Goal: Task Accomplishment & Management: Complete application form

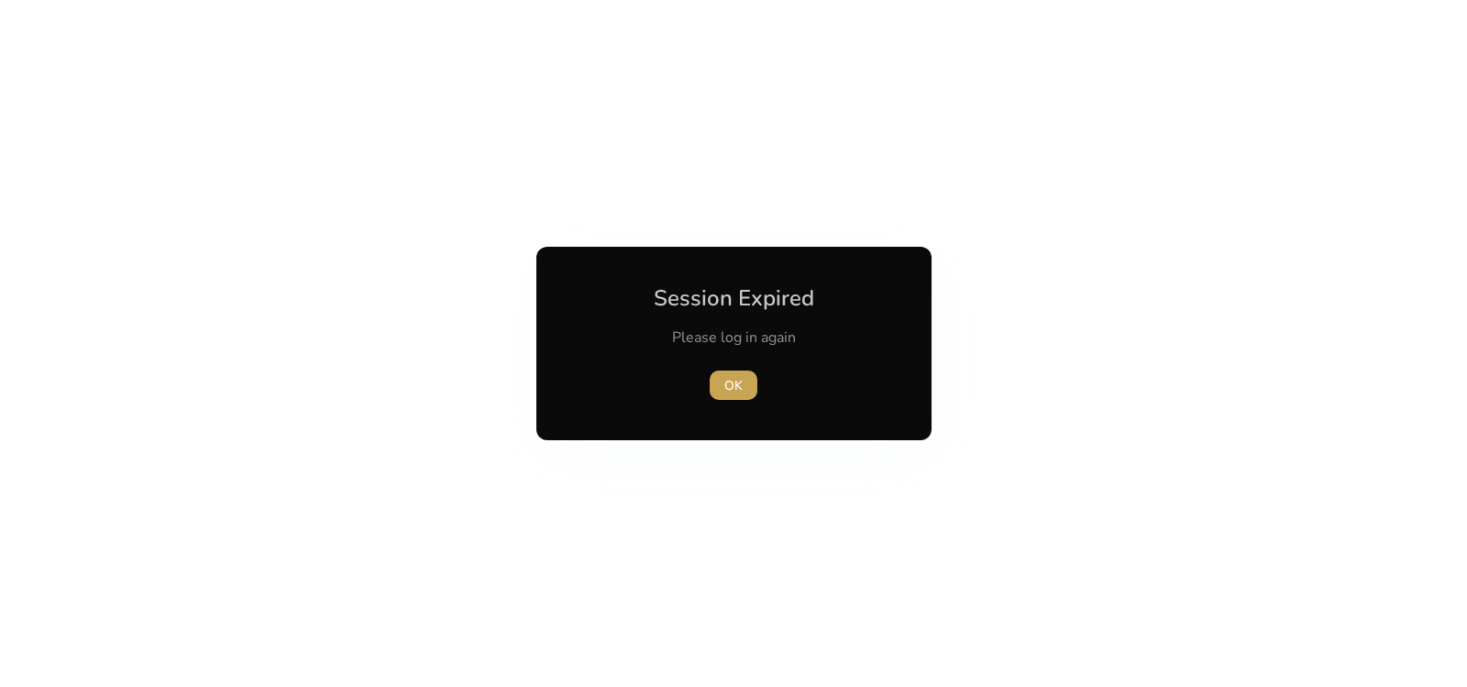
click at [742, 395] on span "button" at bounding box center [734, 385] width 48 height 44
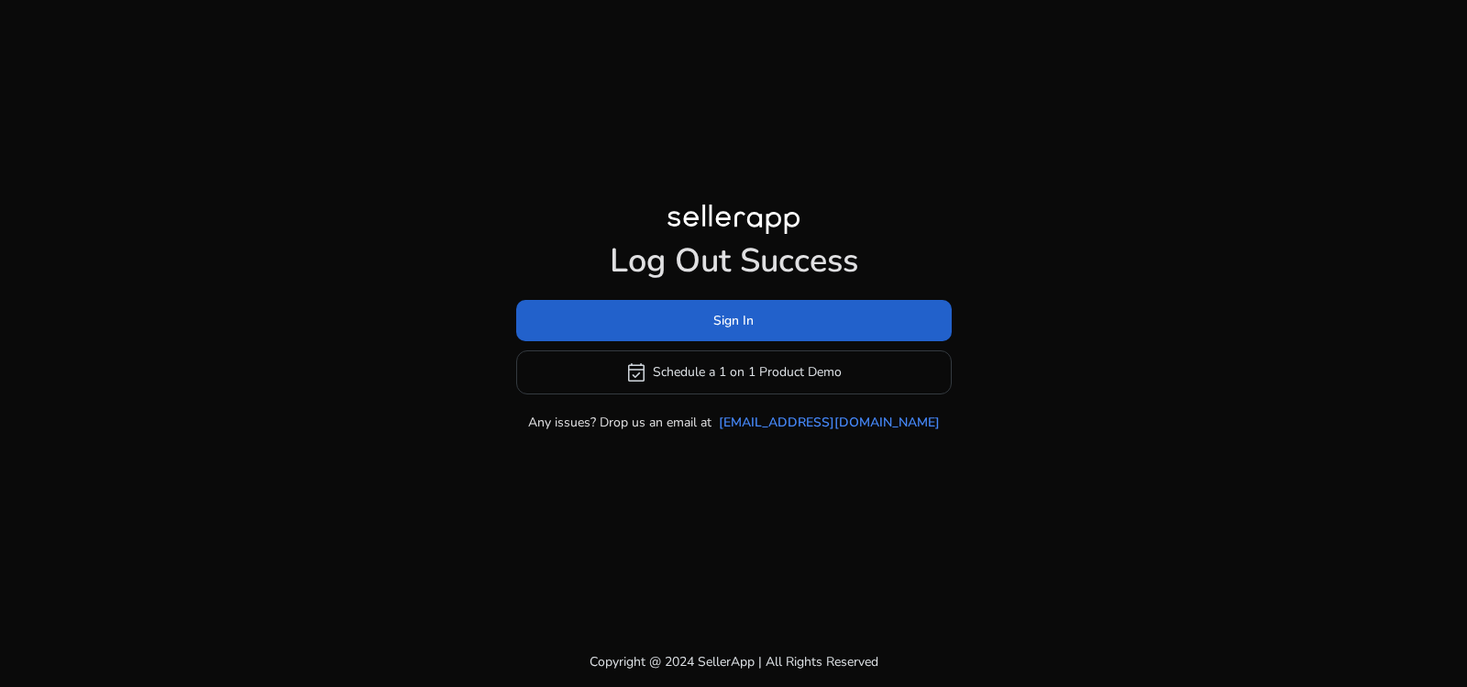
click at [723, 327] on span "Sign In" at bounding box center [733, 320] width 40 height 19
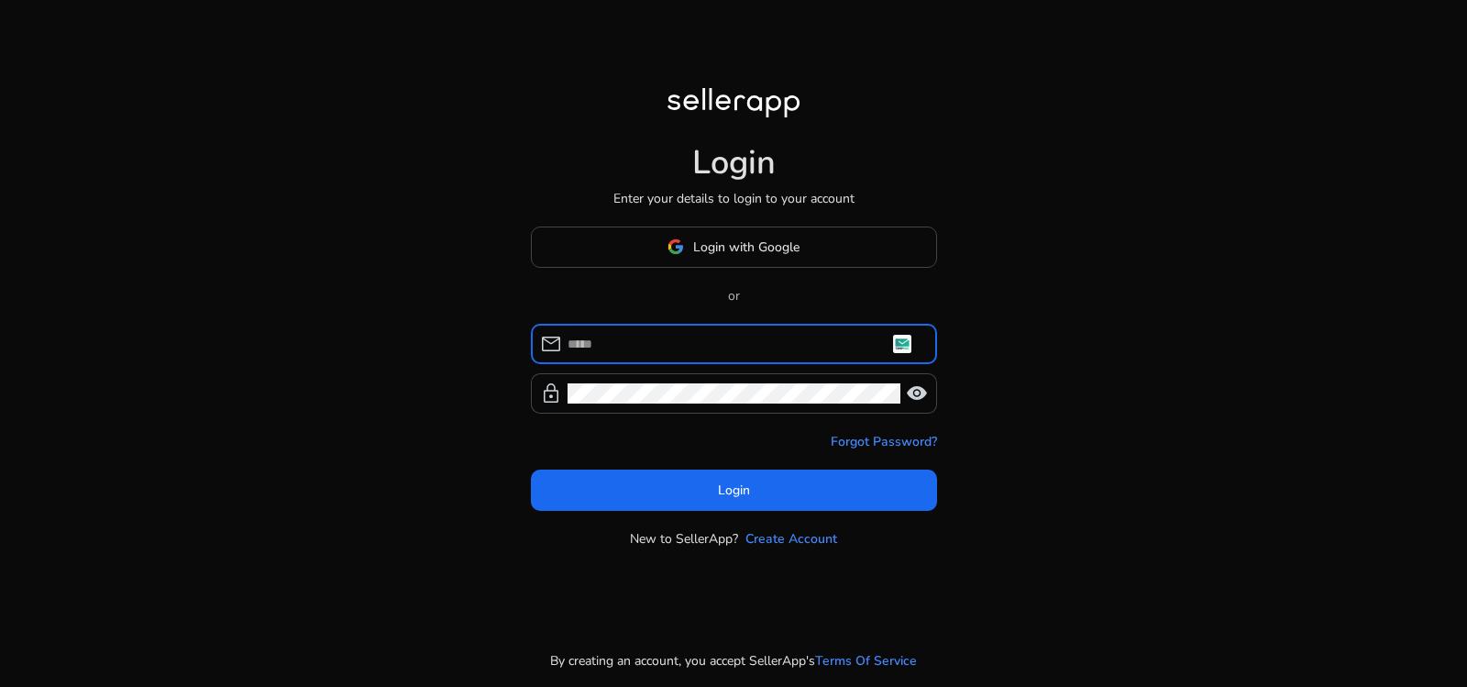
type input "**********"
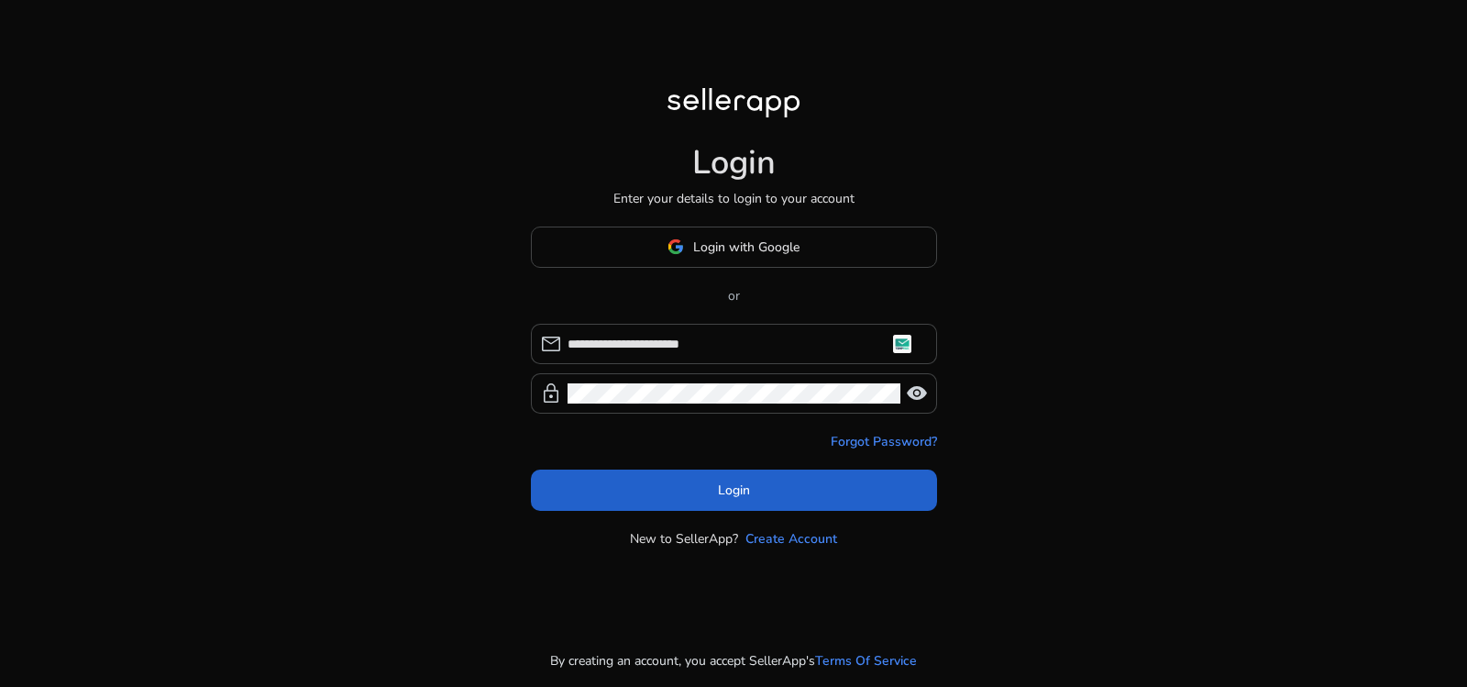
click at [639, 506] on span at bounding box center [734, 490] width 406 height 44
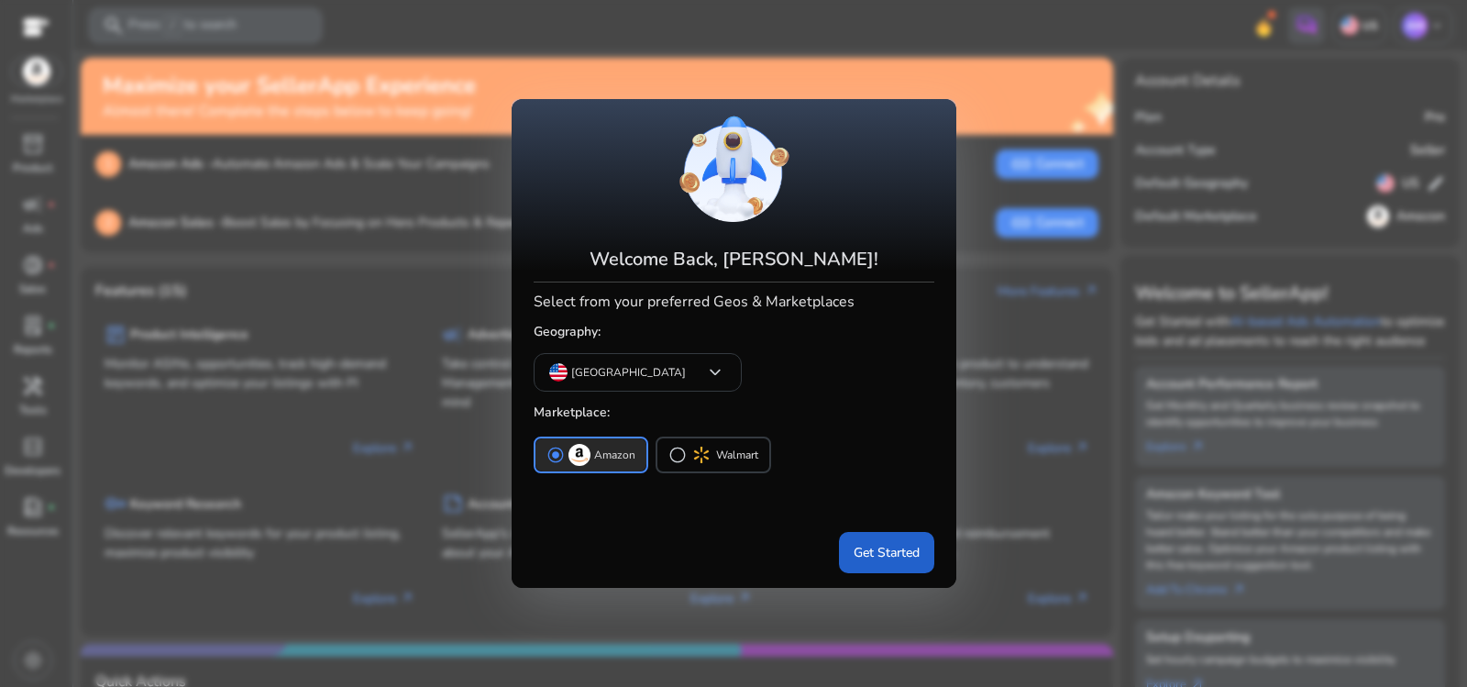
click at [877, 554] on span "Get Started" at bounding box center [887, 552] width 66 height 19
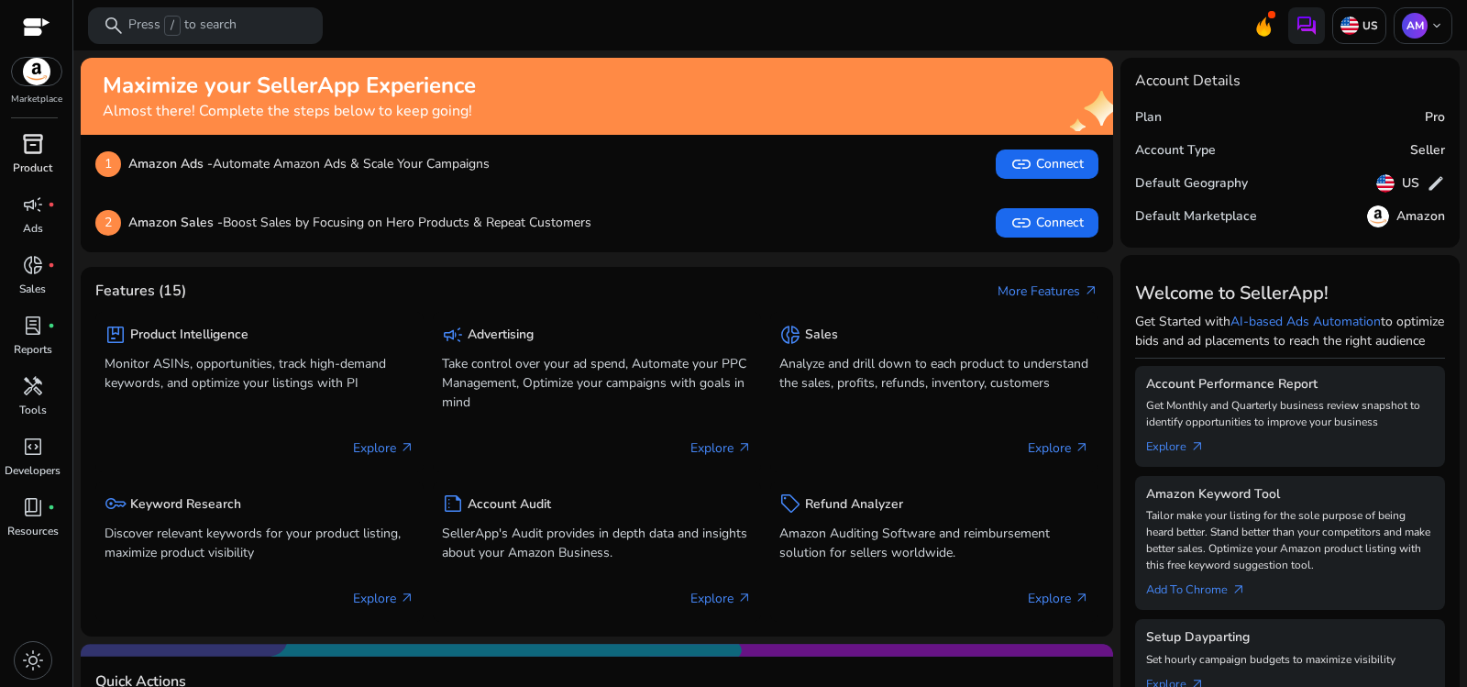
click at [40, 135] on span "inventory_2" at bounding box center [33, 144] width 22 height 22
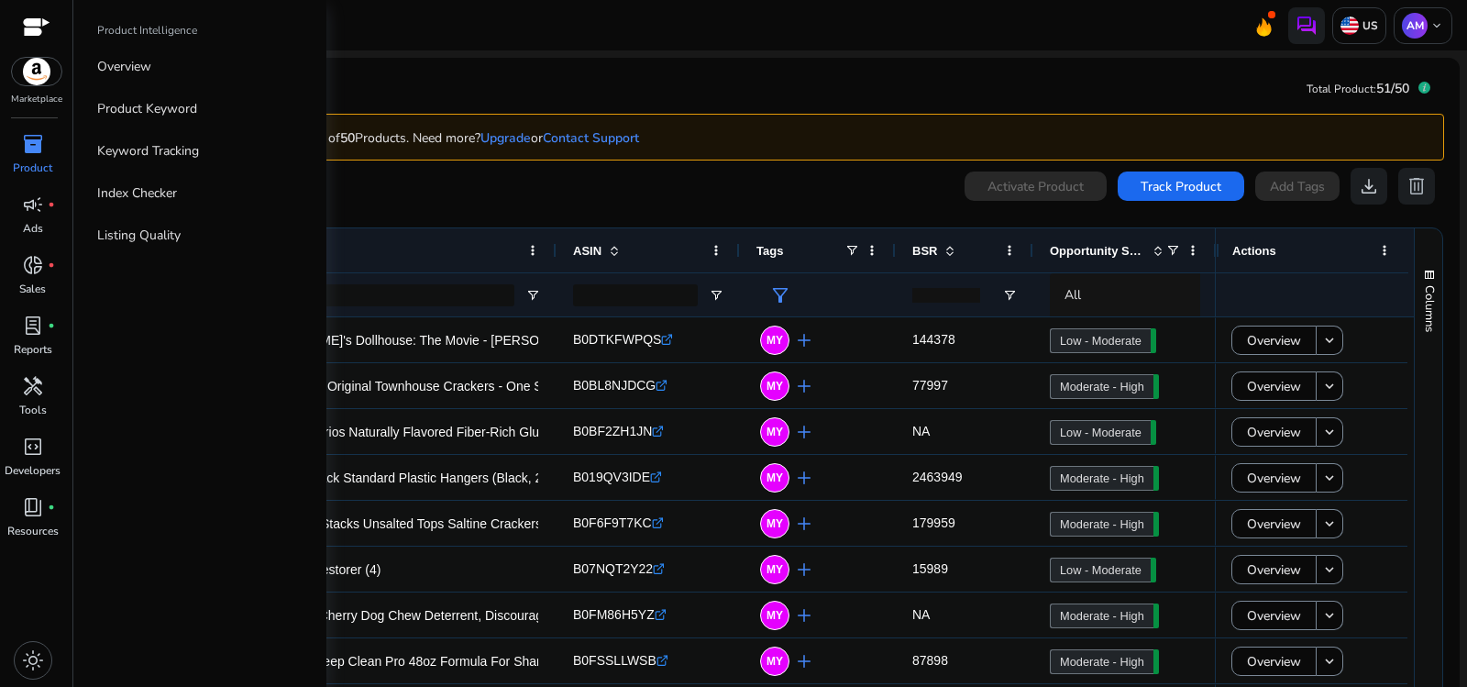
click at [48, 146] on div "inventory_2" at bounding box center [32, 143] width 51 height 29
click at [190, 77] on link "Overview" at bounding box center [200, 66] width 235 height 41
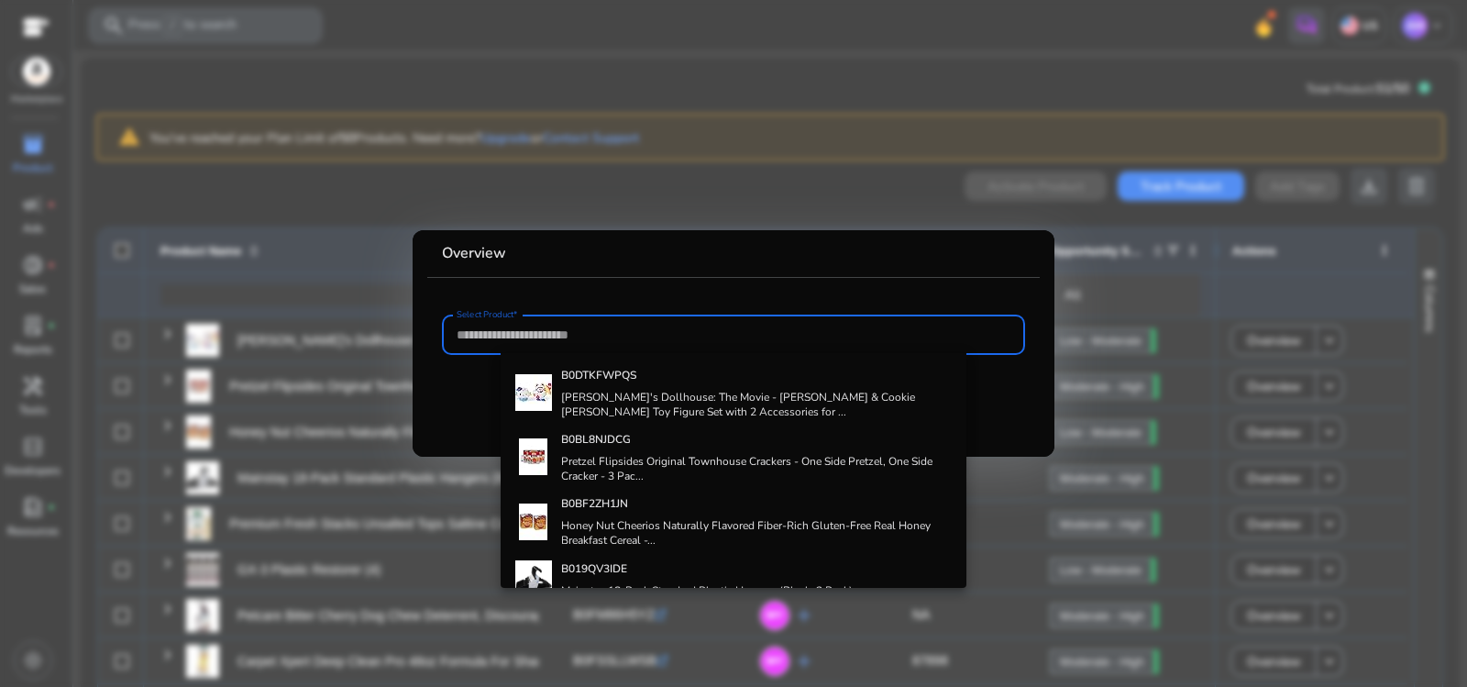
paste input "**********"
type input "**********"
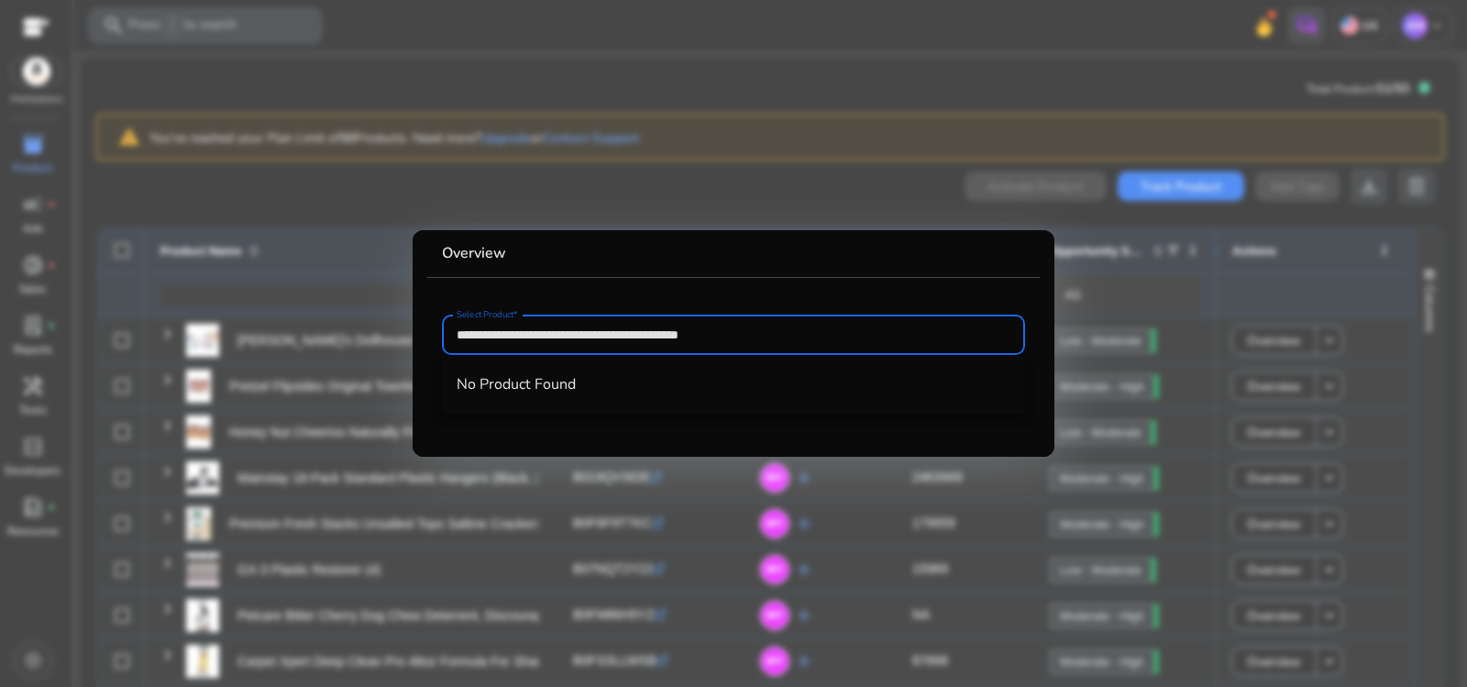
drag, startPoint x: 642, startPoint y: 353, endPoint x: 296, endPoint y: 324, distance: 346.9
click at [315, 337] on div "**********" at bounding box center [733, 343] width 1467 height 687
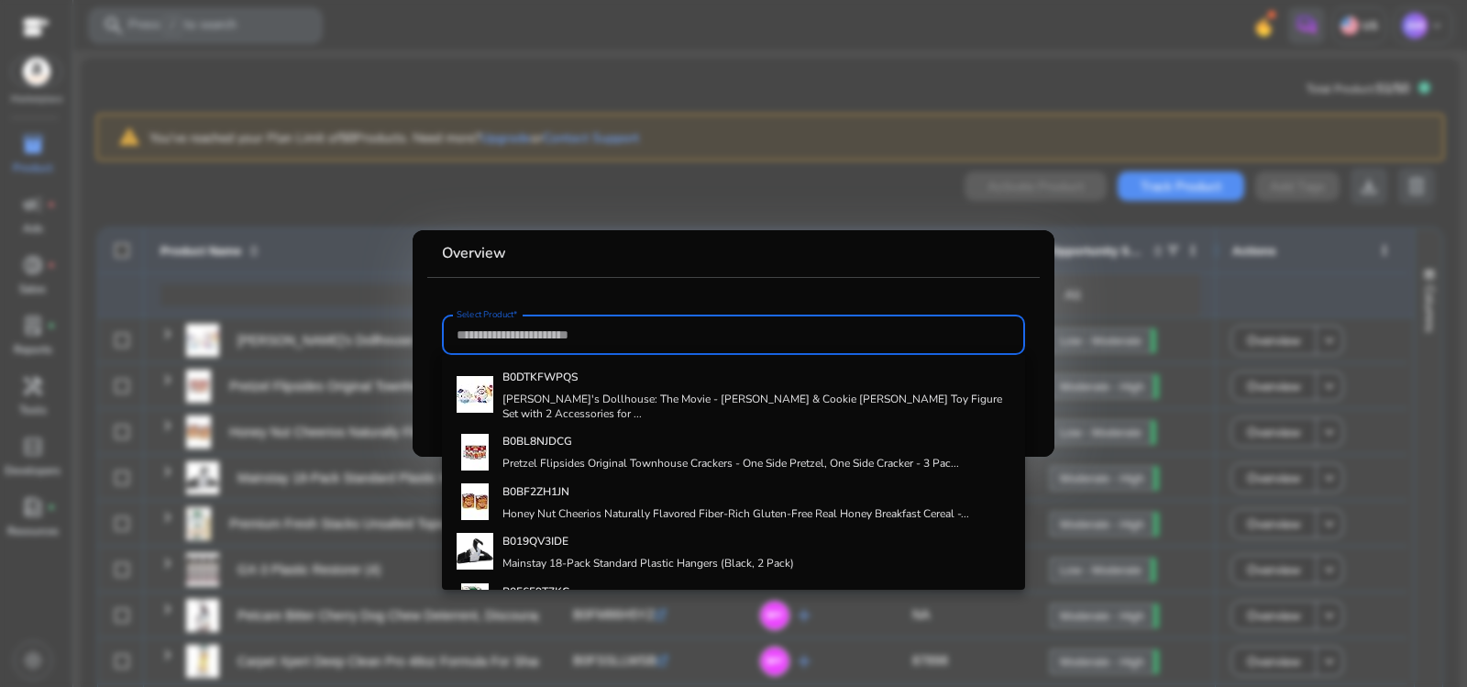
click at [565, 337] on input "Select Product*" at bounding box center [734, 335] width 554 height 20
paste input "**********"
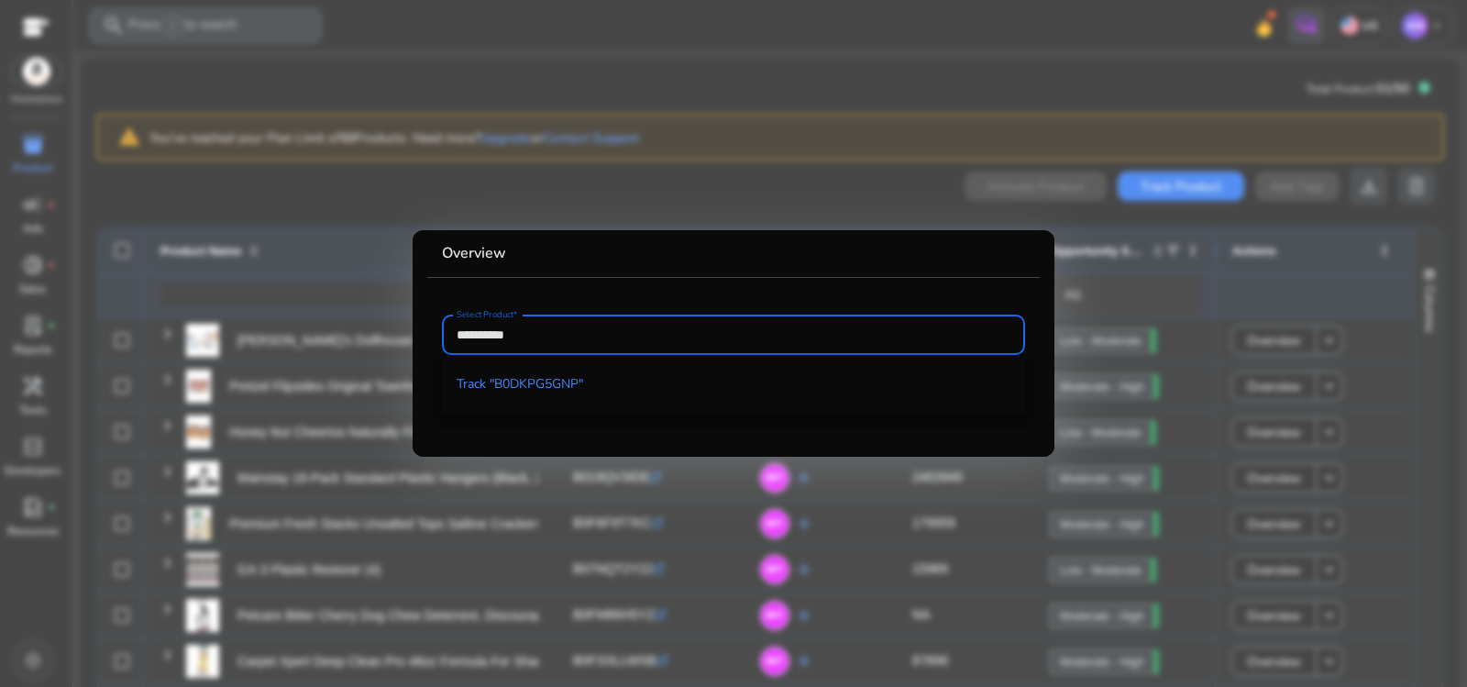
type input "**********"
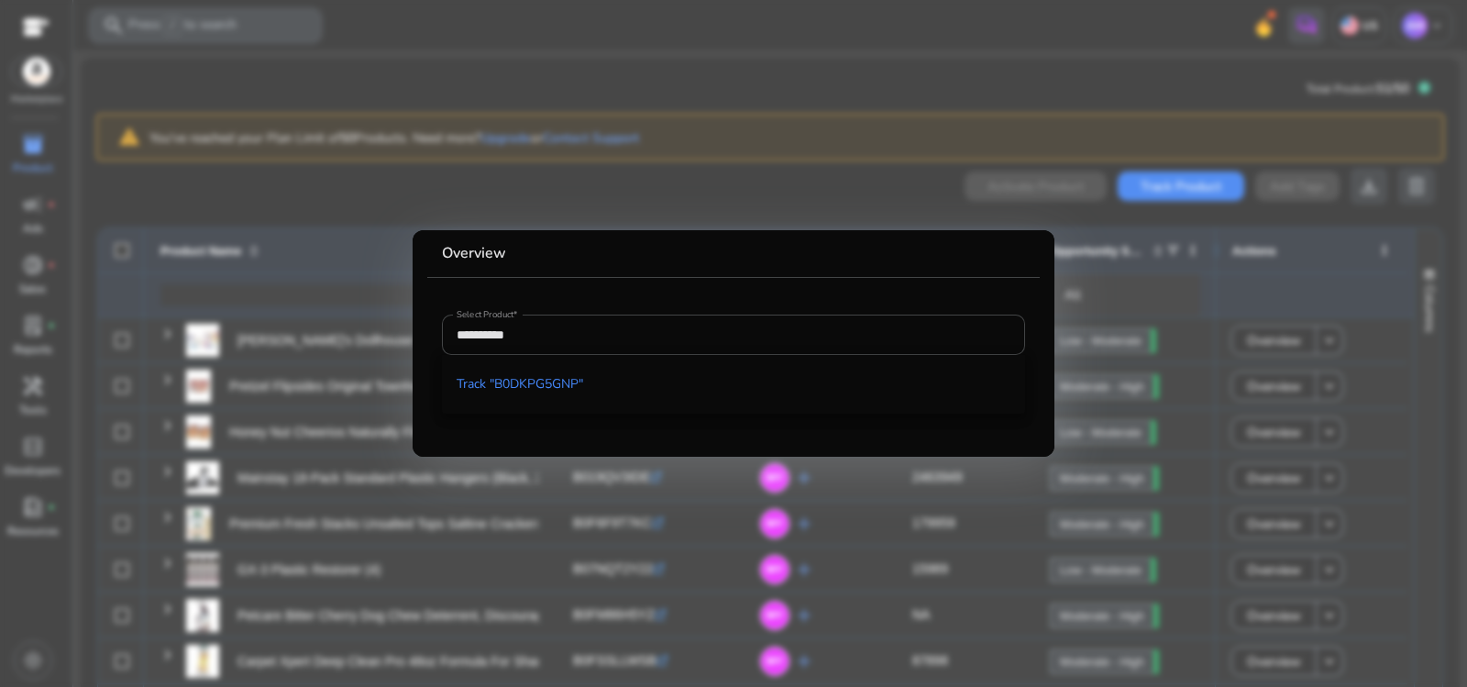
click at [551, 384] on span "Track "B0DKPG5GNP"" at bounding box center [520, 384] width 127 height 18
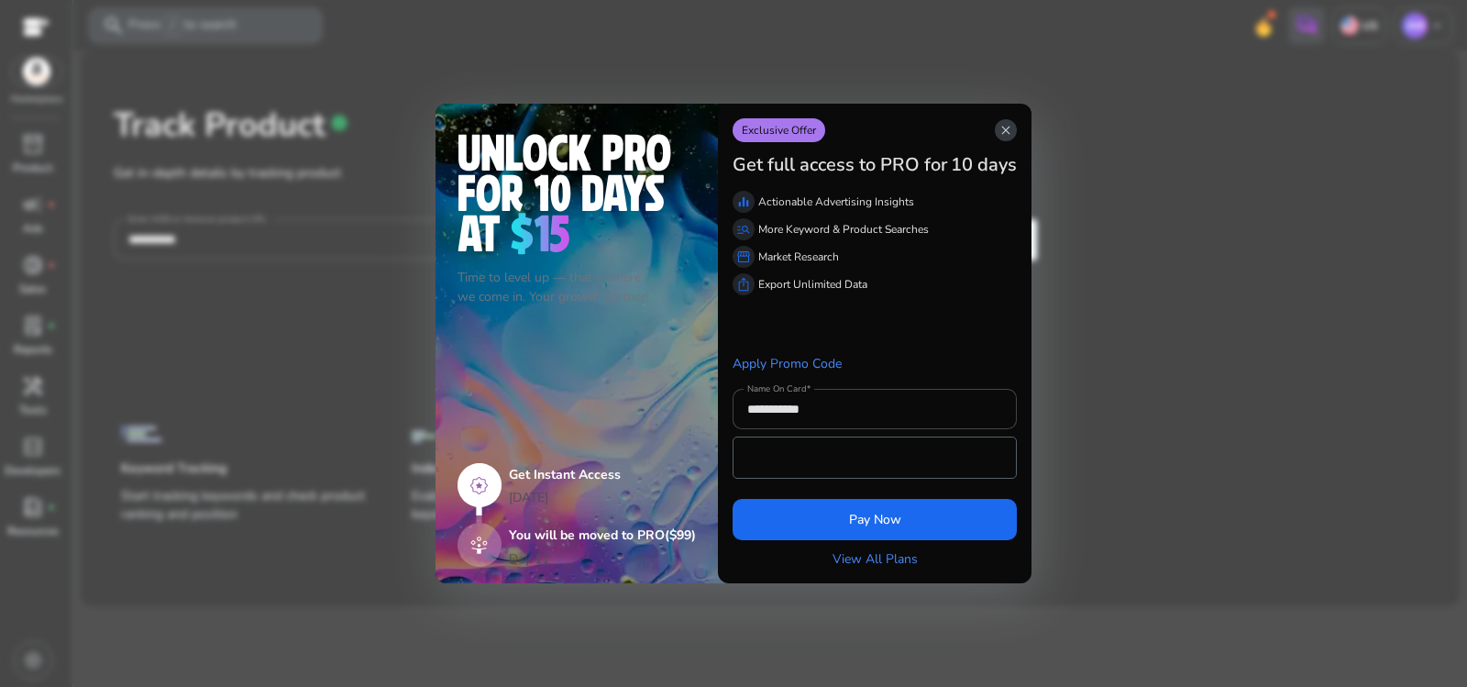
click at [1011, 130] on span "close" at bounding box center [1005, 130] width 15 height 15
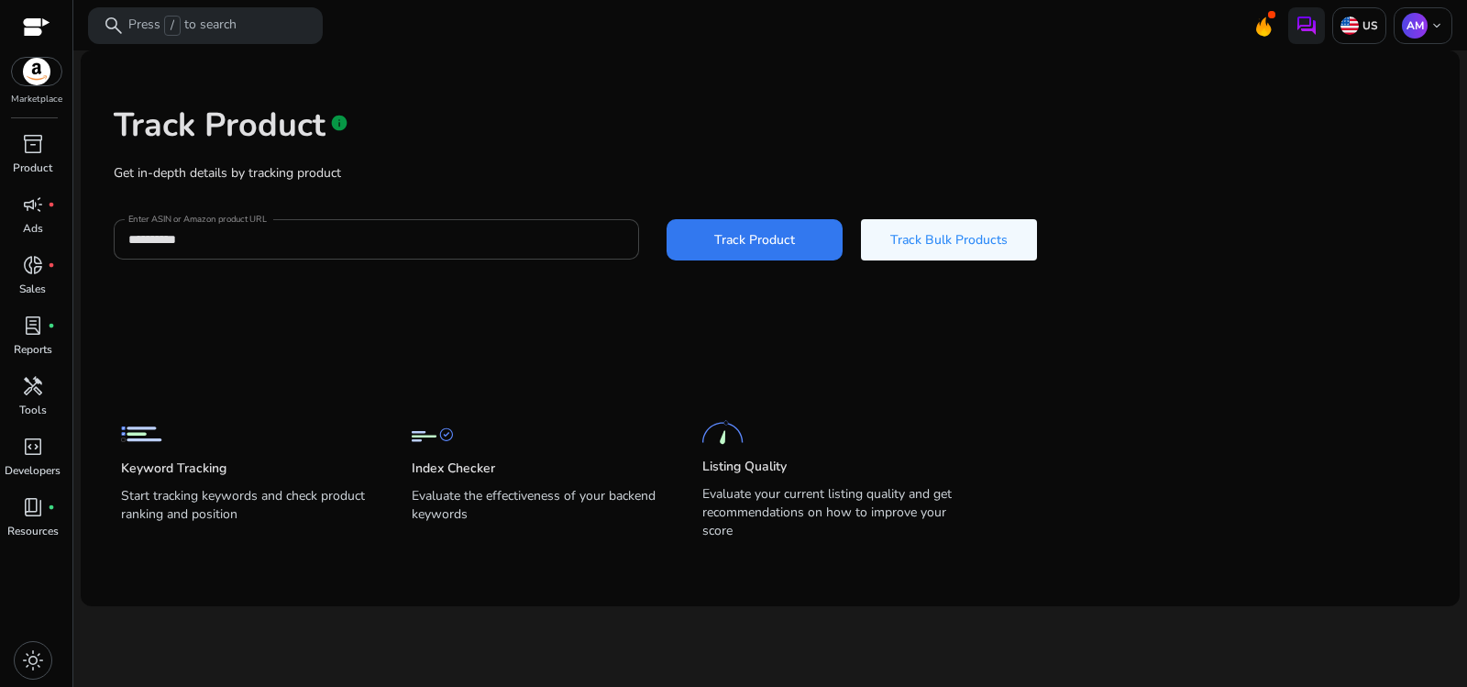
drag, startPoint x: 766, startPoint y: 255, endPoint x: 782, endPoint y: 248, distance: 17.7
click at [768, 254] on span at bounding box center [755, 239] width 176 height 44
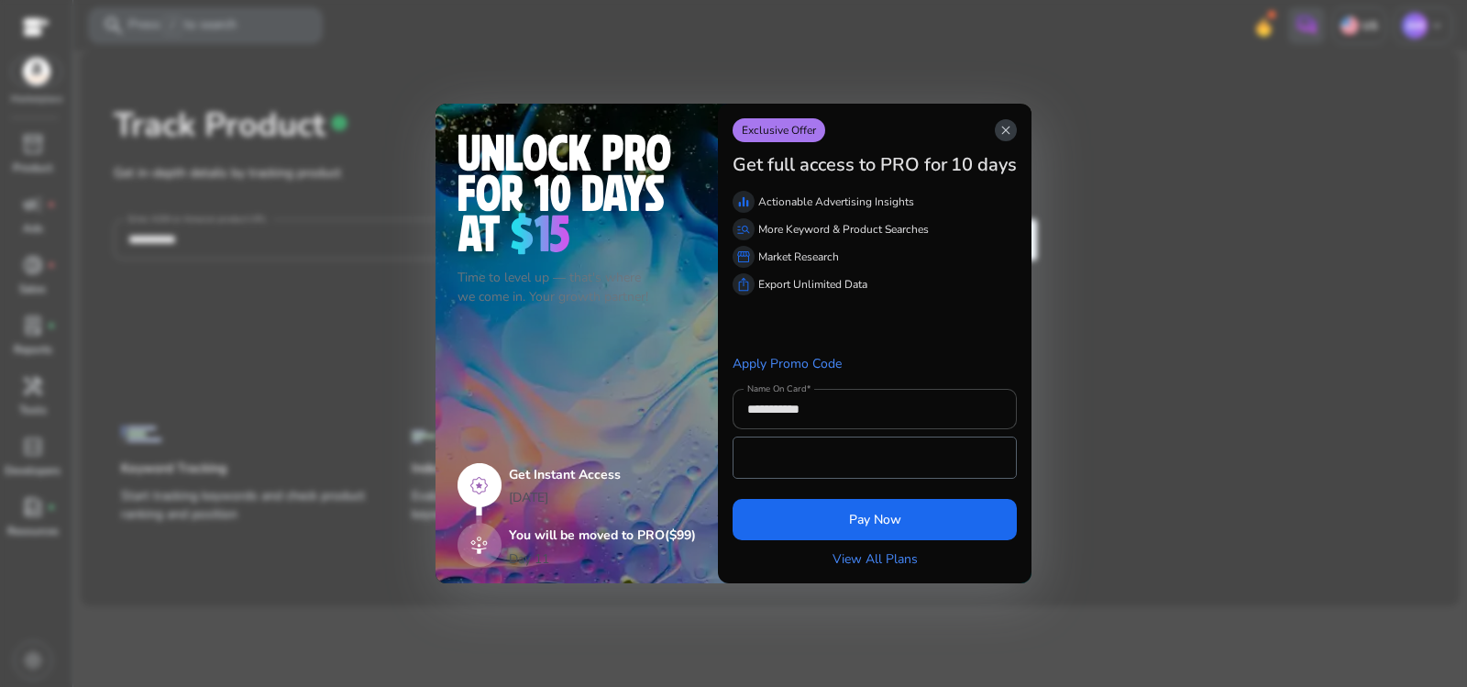
click at [1008, 133] on span "close" at bounding box center [1005, 130] width 15 height 15
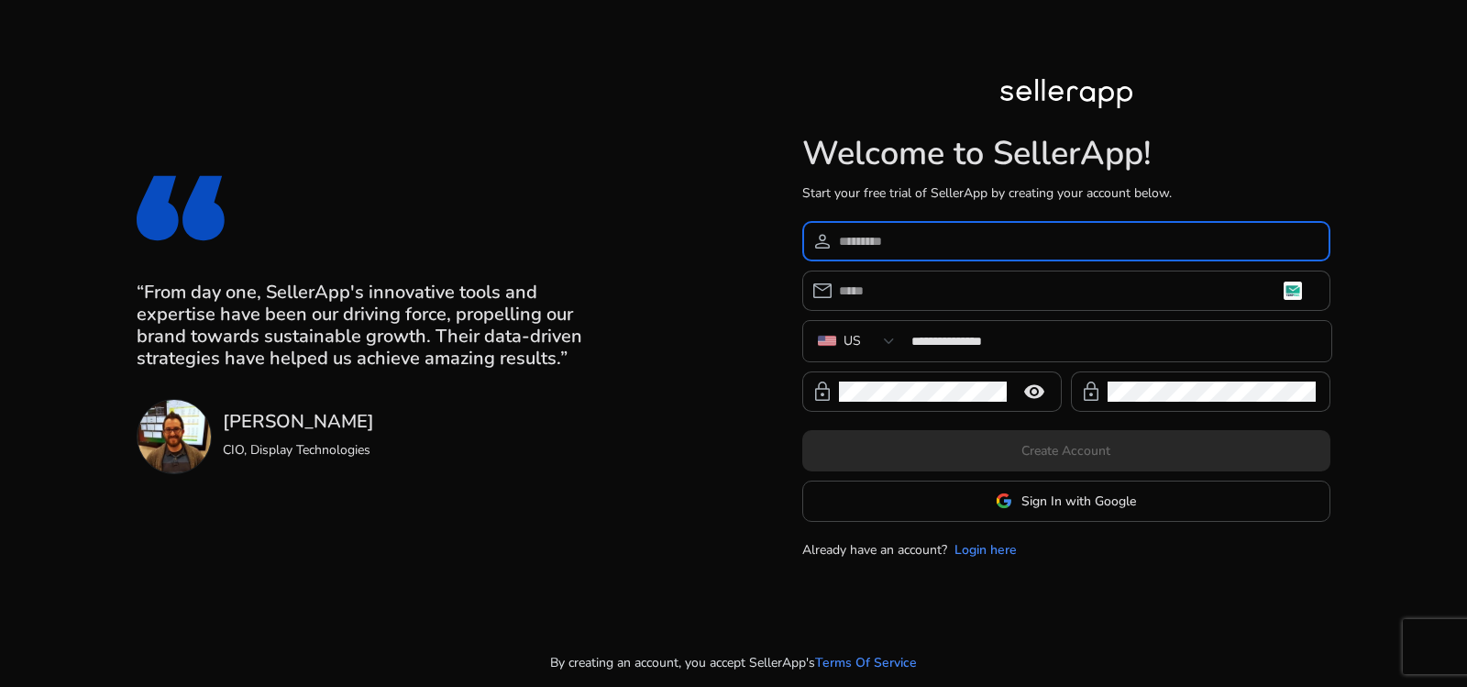
click at [906, 236] on input at bounding box center [1077, 241] width 477 height 20
click at [1141, 502] on span at bounding box center [1066, 501] width 526 height 44
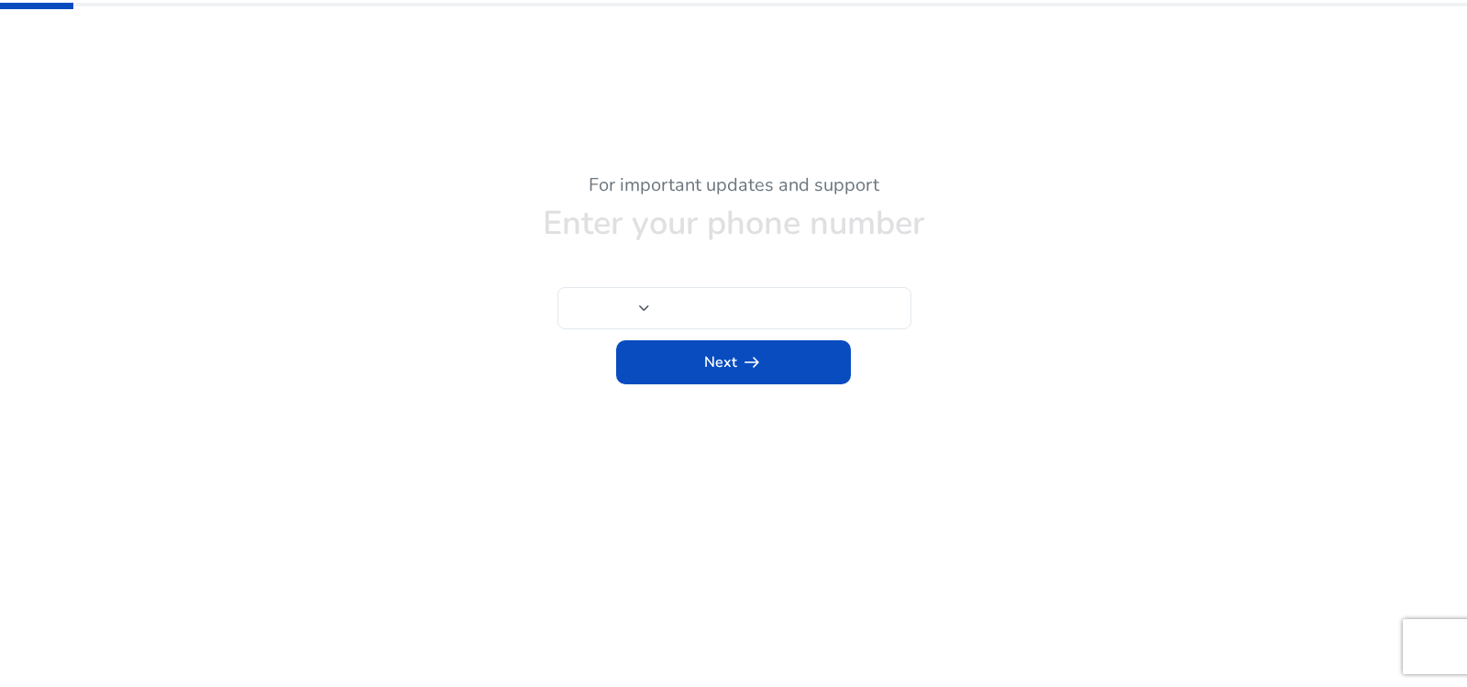
type input "***"
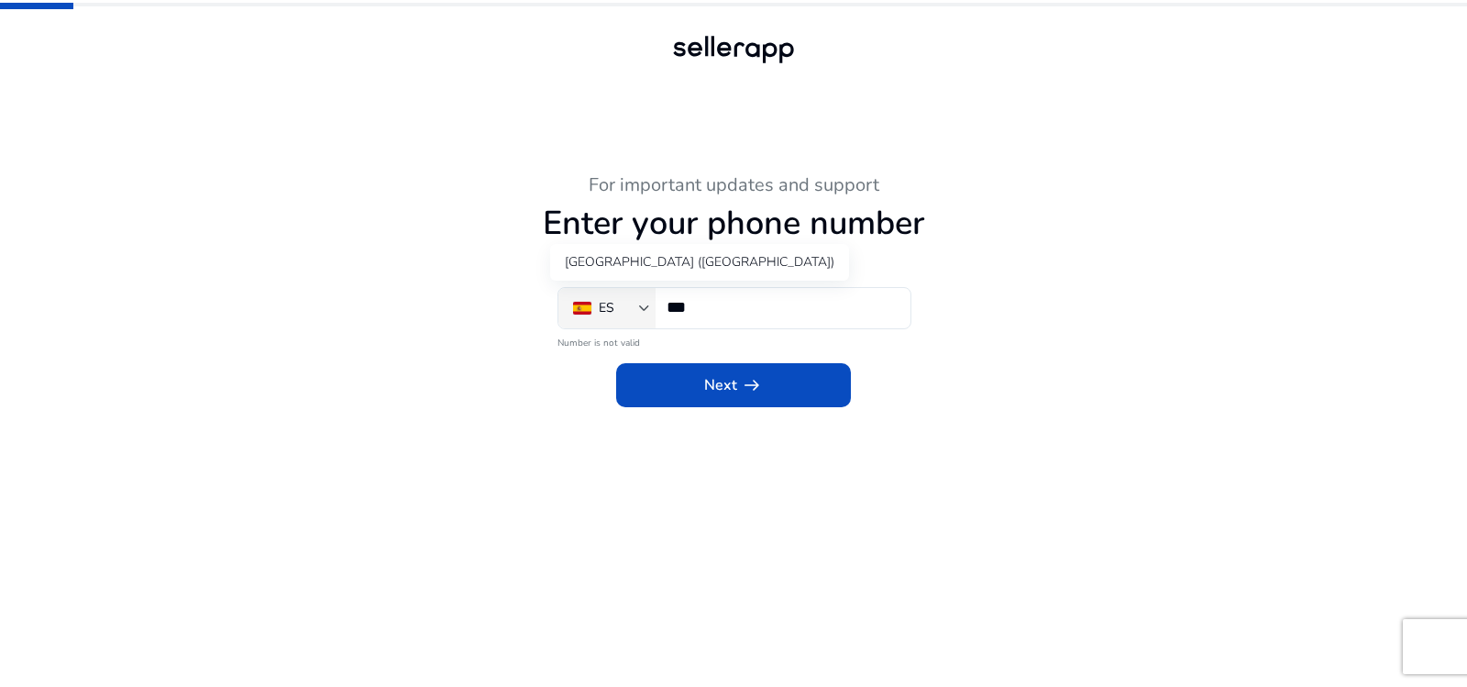
click at [600, 306] on div "ES" at bounding box center [607, 308] width 16 height 20
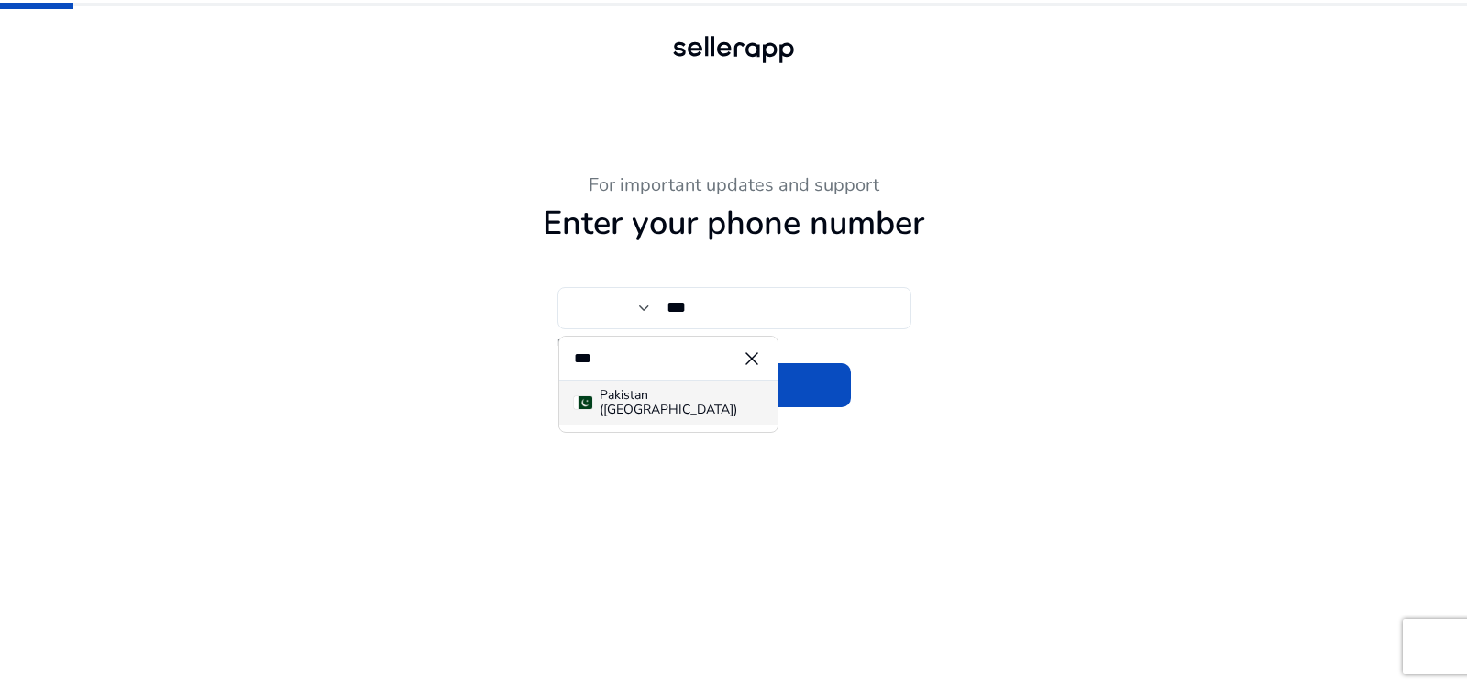
type input "***"
click at [641, 422] on mat-option "Pakistan (‫[GEOGRAPHIC_DATA]‬‎)" at bounding box center [668, 402] width 218 height 44
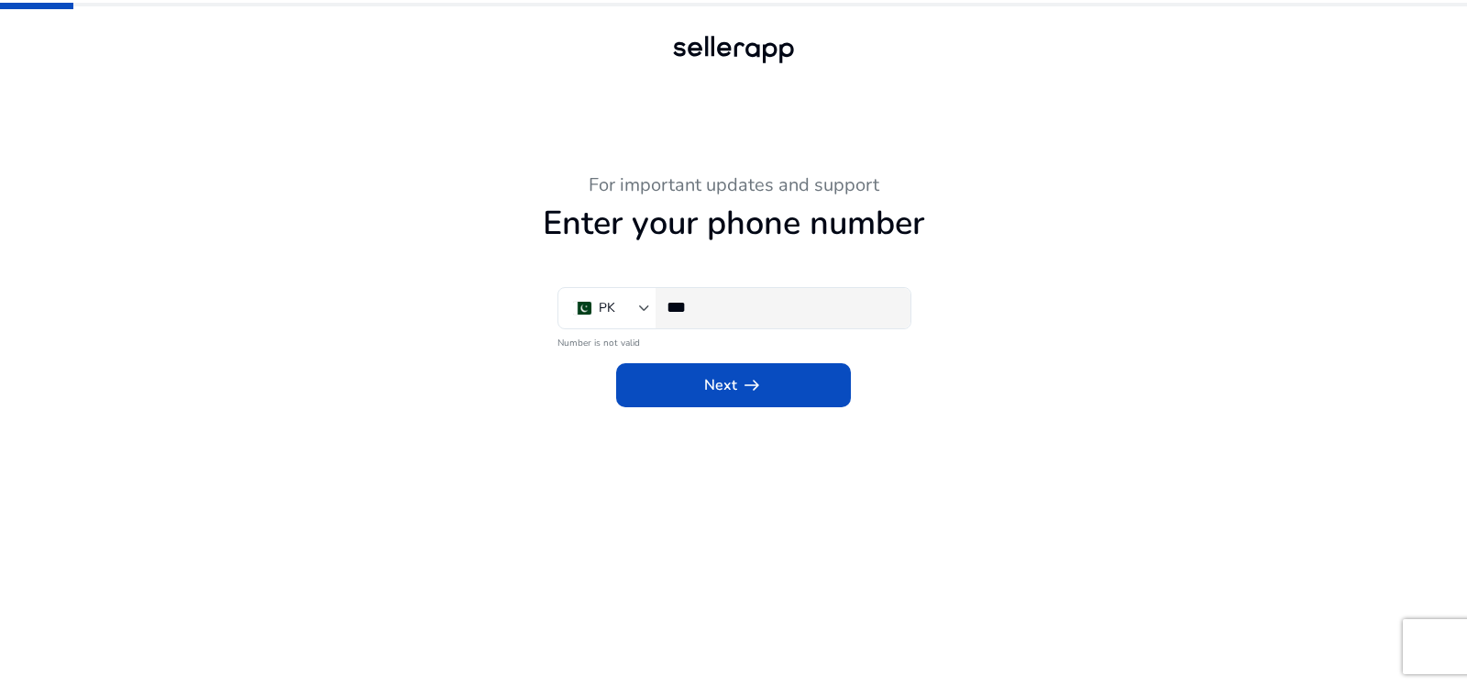
click at [737, 308] on input "***" at bounding box center [781, 307] width 229 height 20
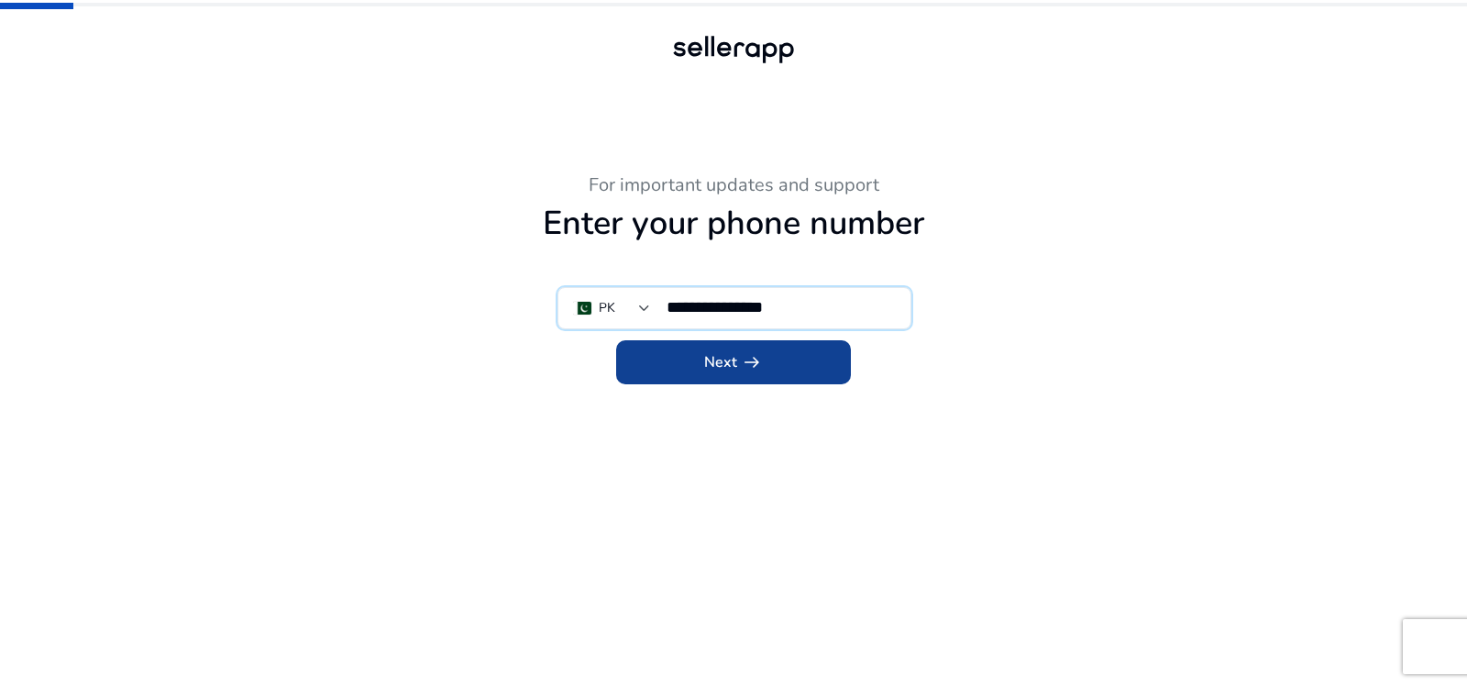
type input "**********"
click at [728, 344] on span at bounding box center [733, 362] width 235 height 44
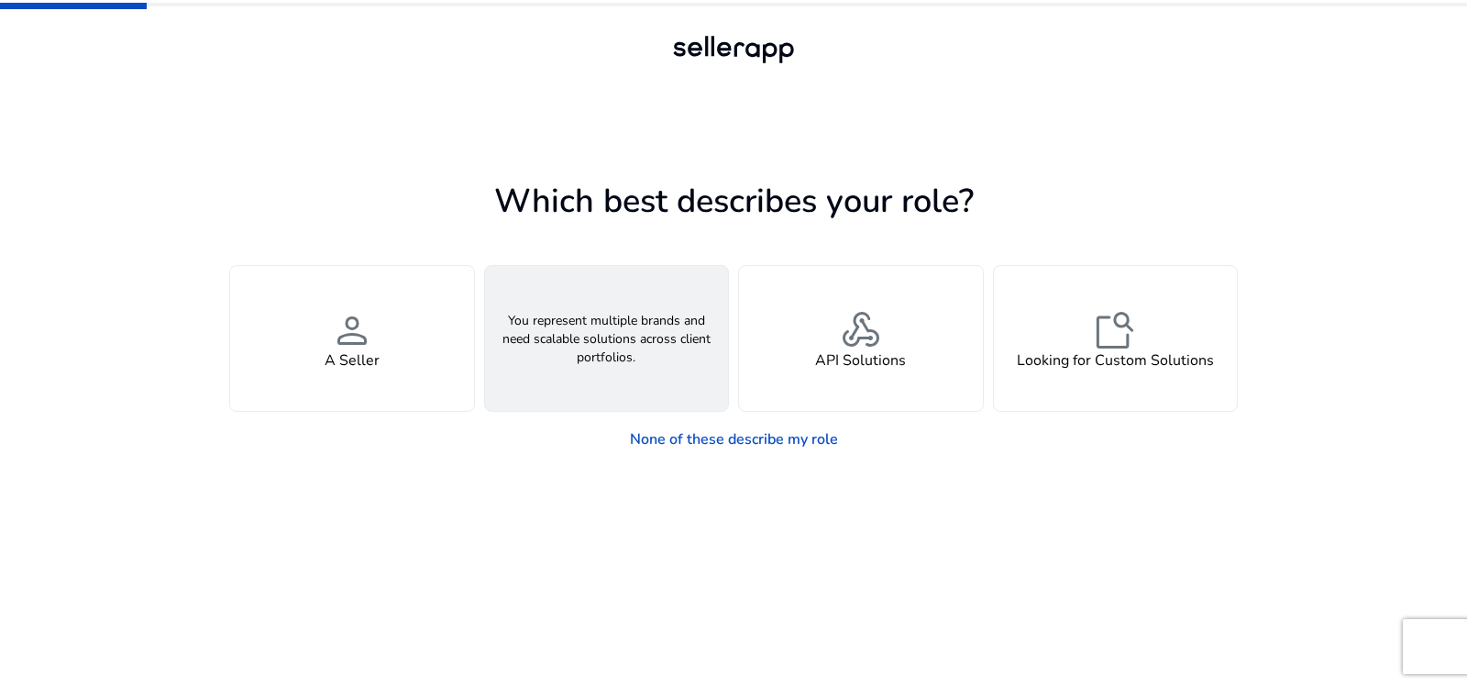
click at [529, 358] on div "groups An Agency" at bounding box center [607, 338] width 244 height 145
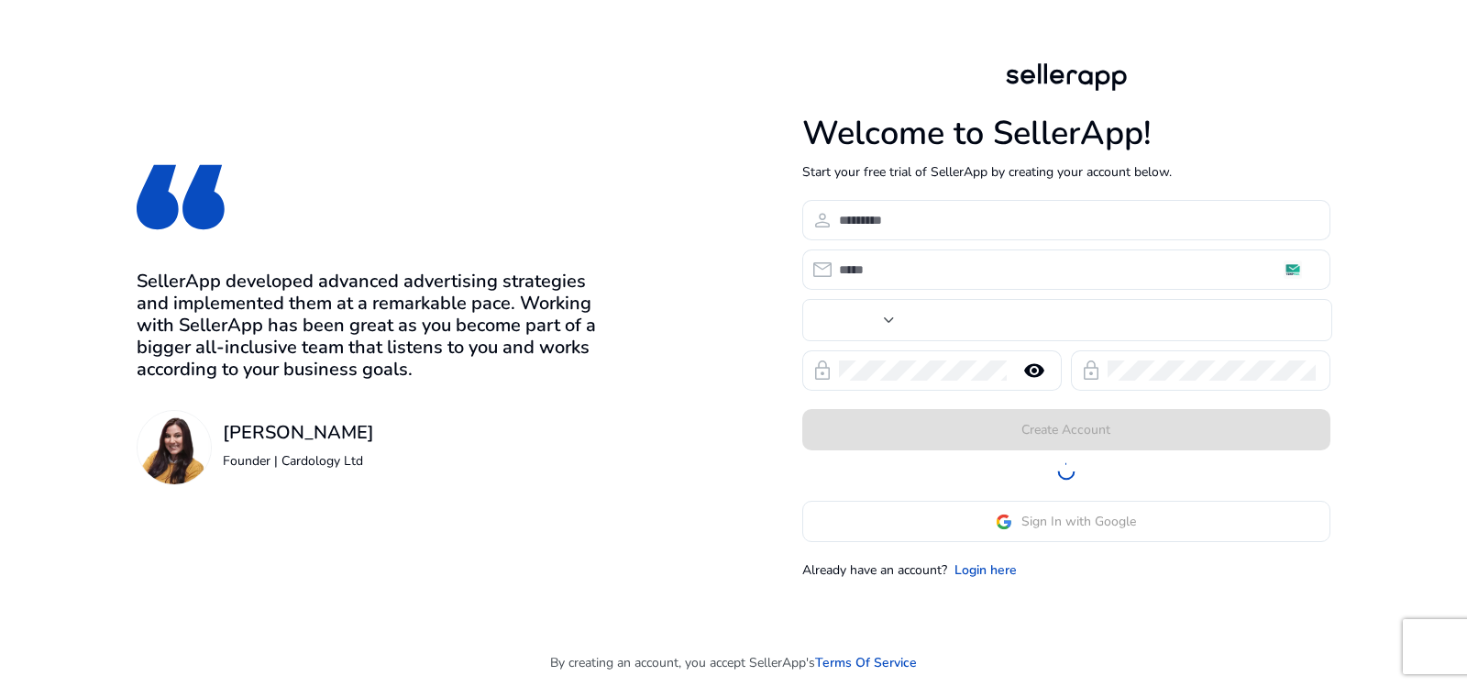
type input "***"
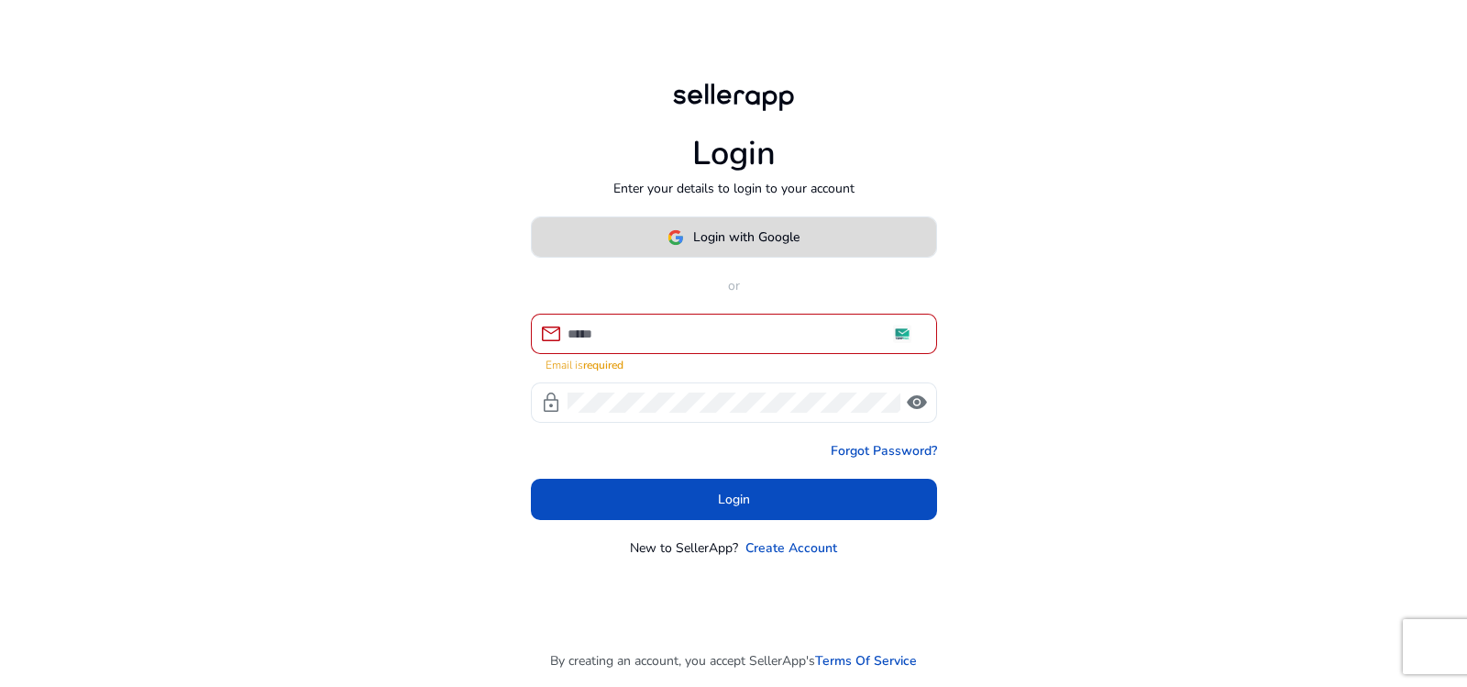
click at [705, 238] on span "Login with Google" at bounding box center [746, 236] width 106 height 19
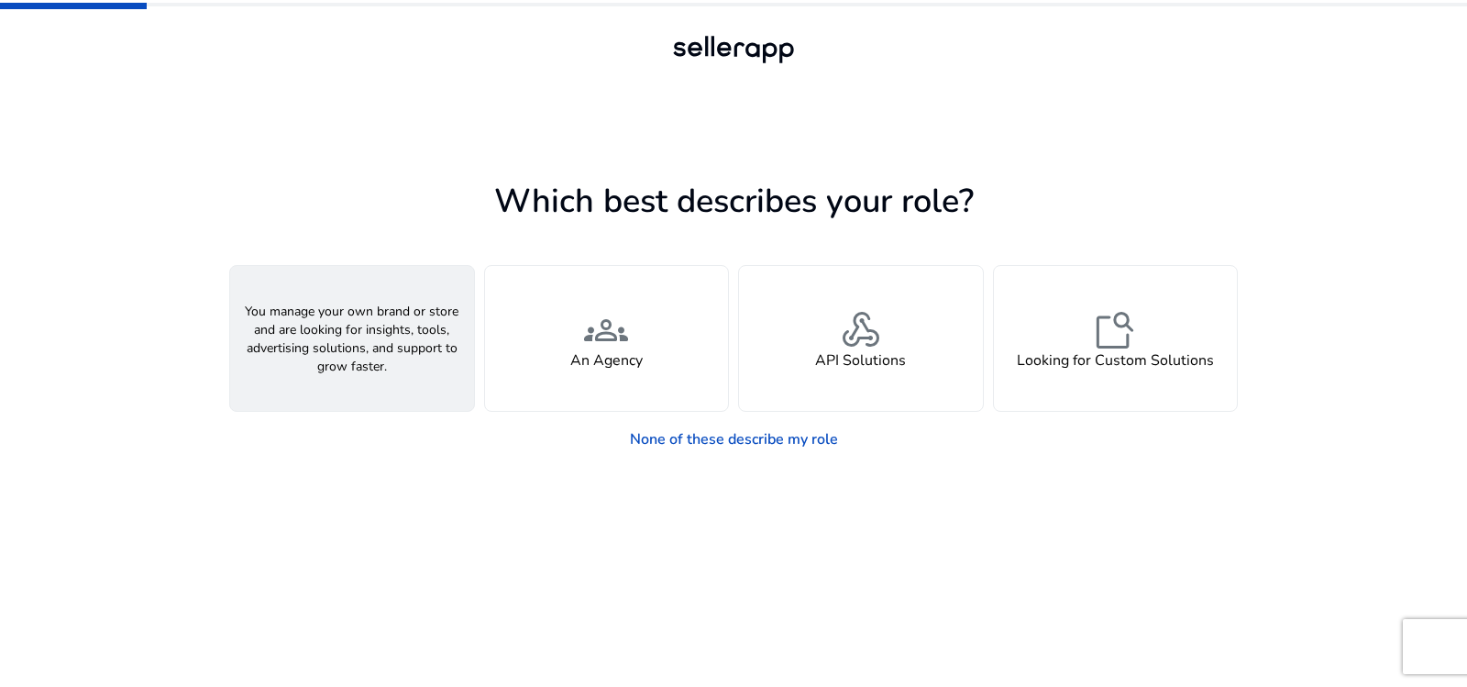
click at [408, 346] on div "person A Seller" at bounding box center [352, 338] width 244 height 145
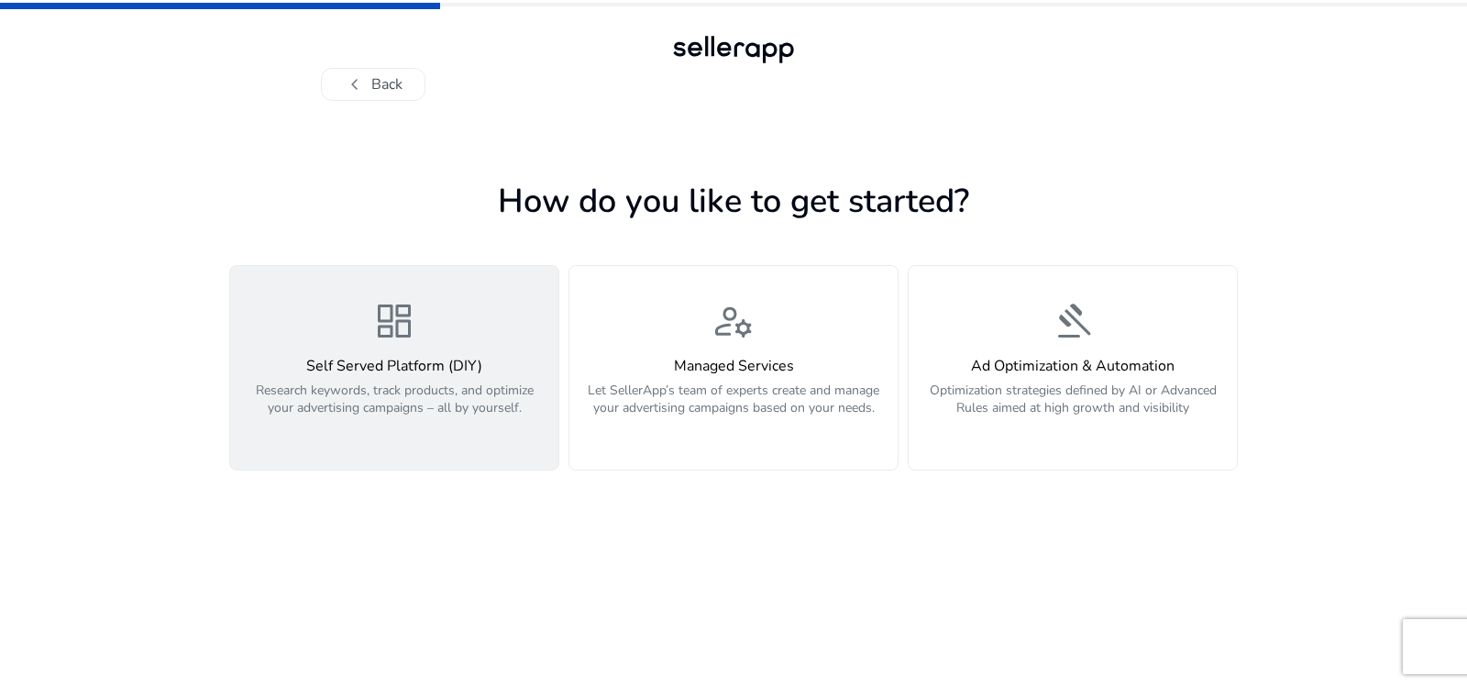
click at [472, 365] on h4 "Self Served Platform (DIY)" at bounding box center [394, 366] width 306 height 17
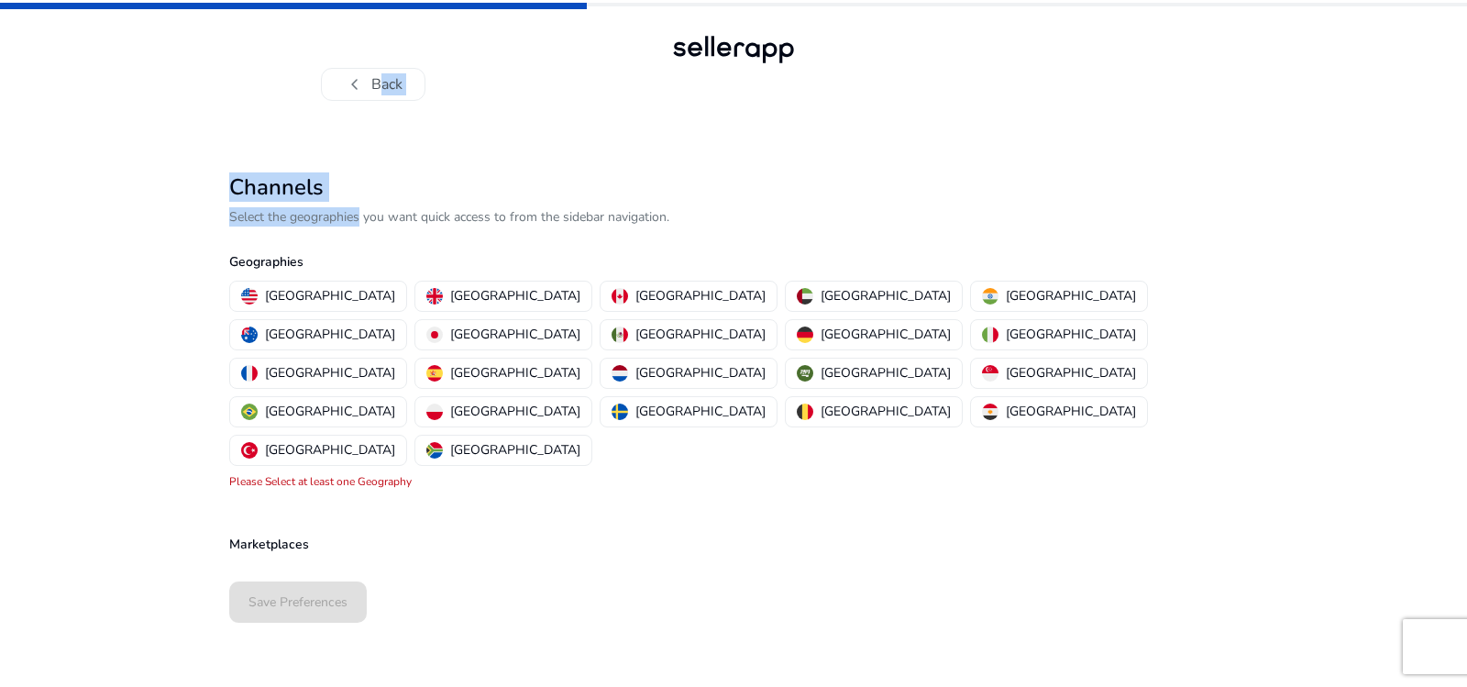
drag, startPoint x: 352, startPoint y: 224, endPoint x: 85, endPoint y: 229, distance: 266.9
click at [85, 229] on div "chevron_left Back Channels Select the geographies you want quick access to from…" at bounding box center [733, 343] width 1467 height 687
click at [284, 293] on p "[GEOGRAPHIC_DATA]" at bounding box center [330, 295] width 130 height 19
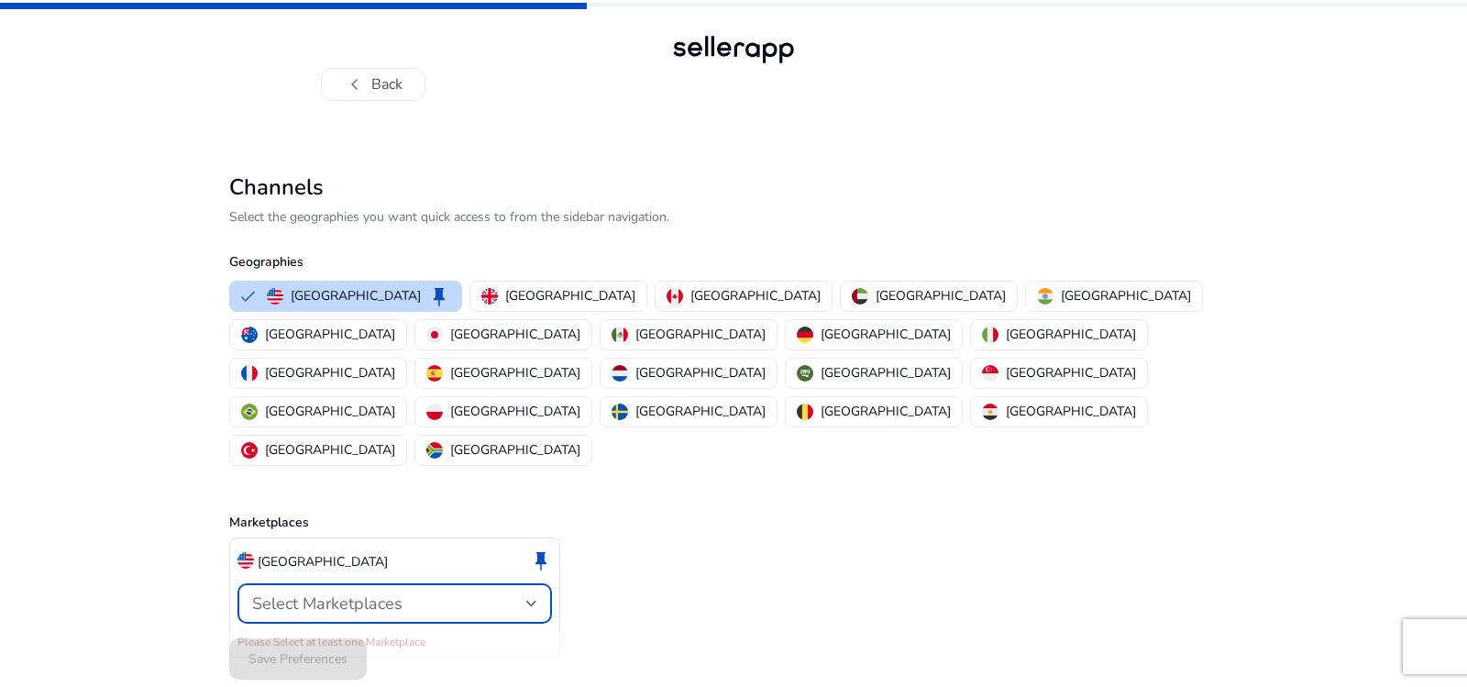
click at [325, 592] on span "Select Marketplaces" at bounding box center [327, 603] width 150 height 22
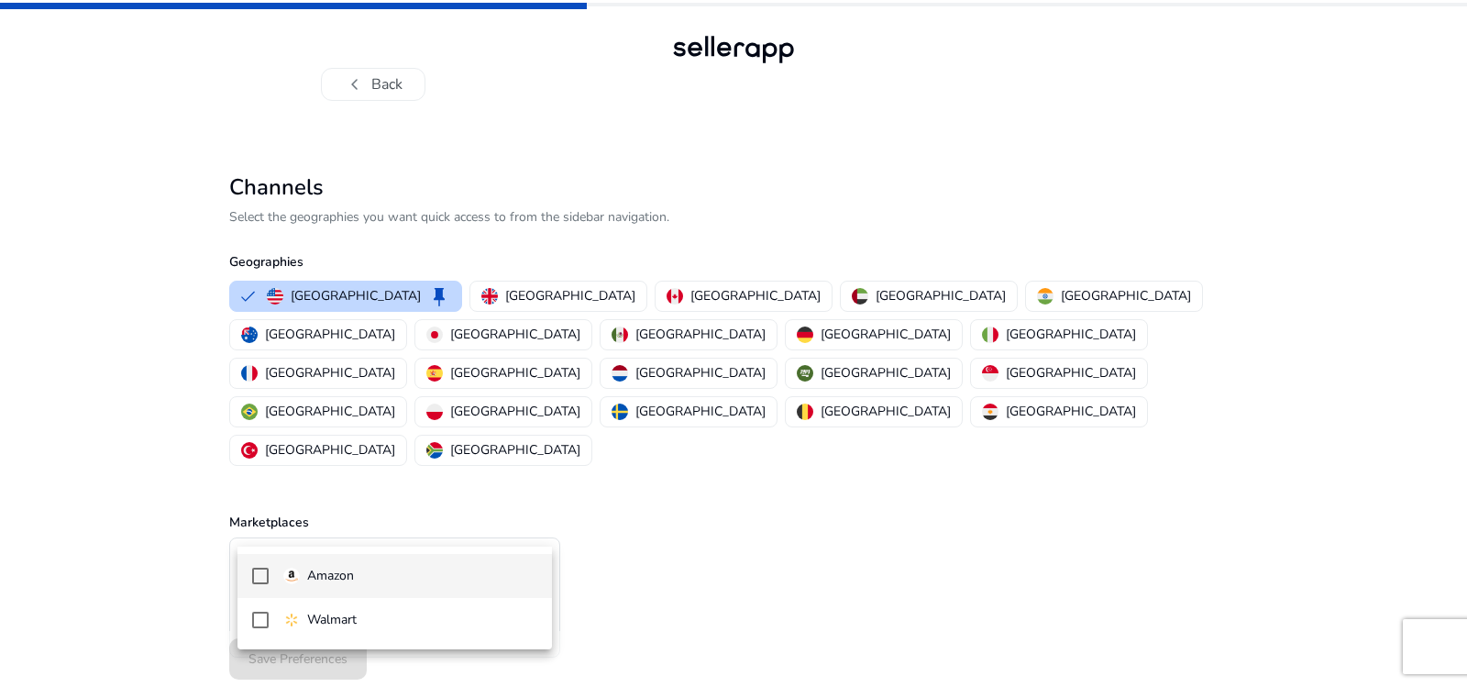
click at [346, 571] on p "Amazon" at bounding box center [330, 576] width 47 height 20
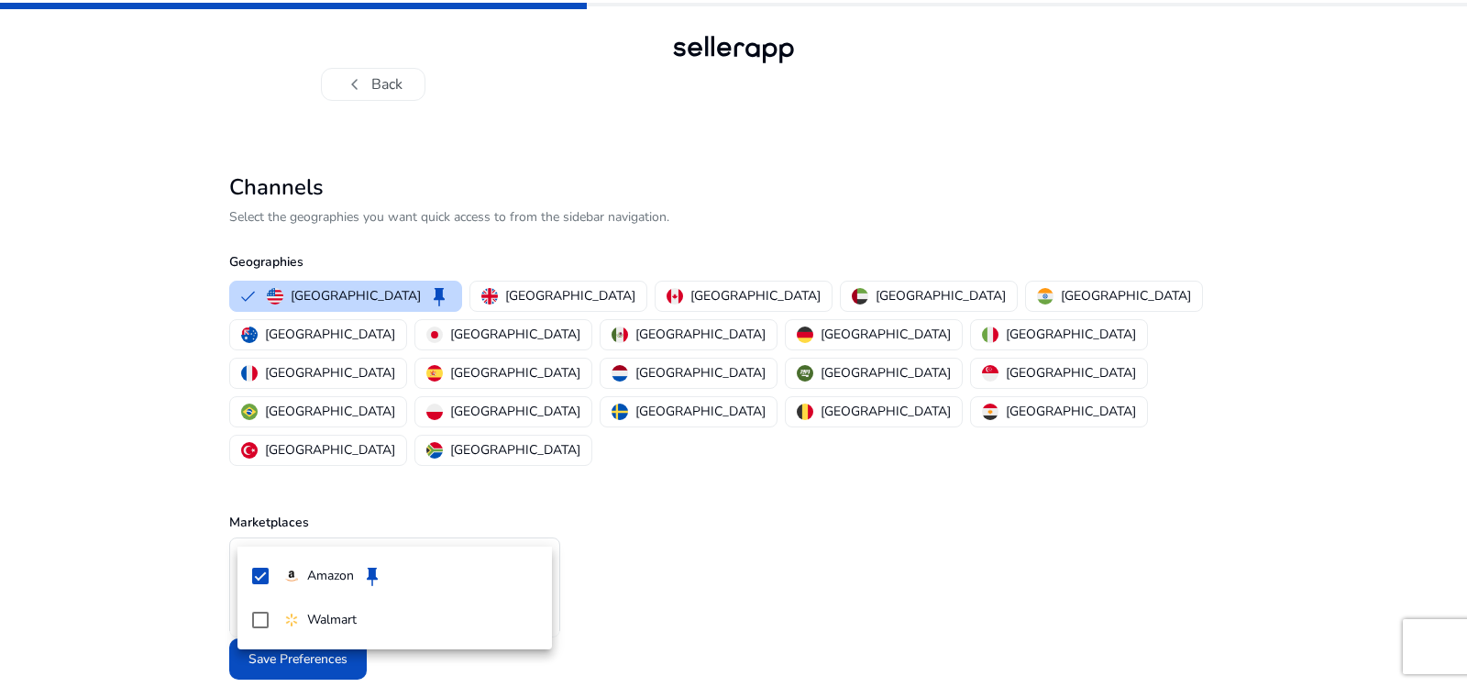
drag, startPoint x: 714, startPoint y: 626, endPoint x: 692, endPoint y: 623, distance: 22.2
click at [705, 626] on div at bounding box center [733, 343] width 1467 height 687
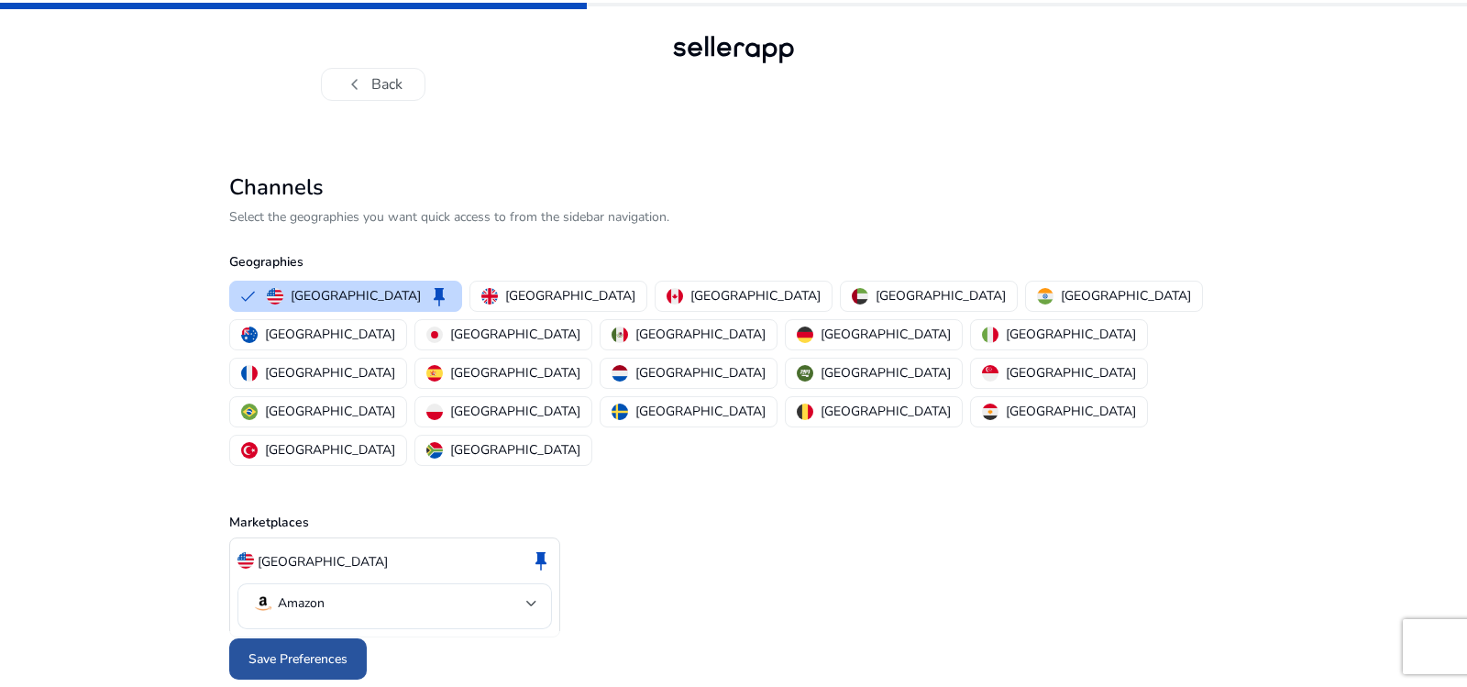
click at [268, 649] on span "Save Preferences" at bounding box center [297, 658] width 99 height 19
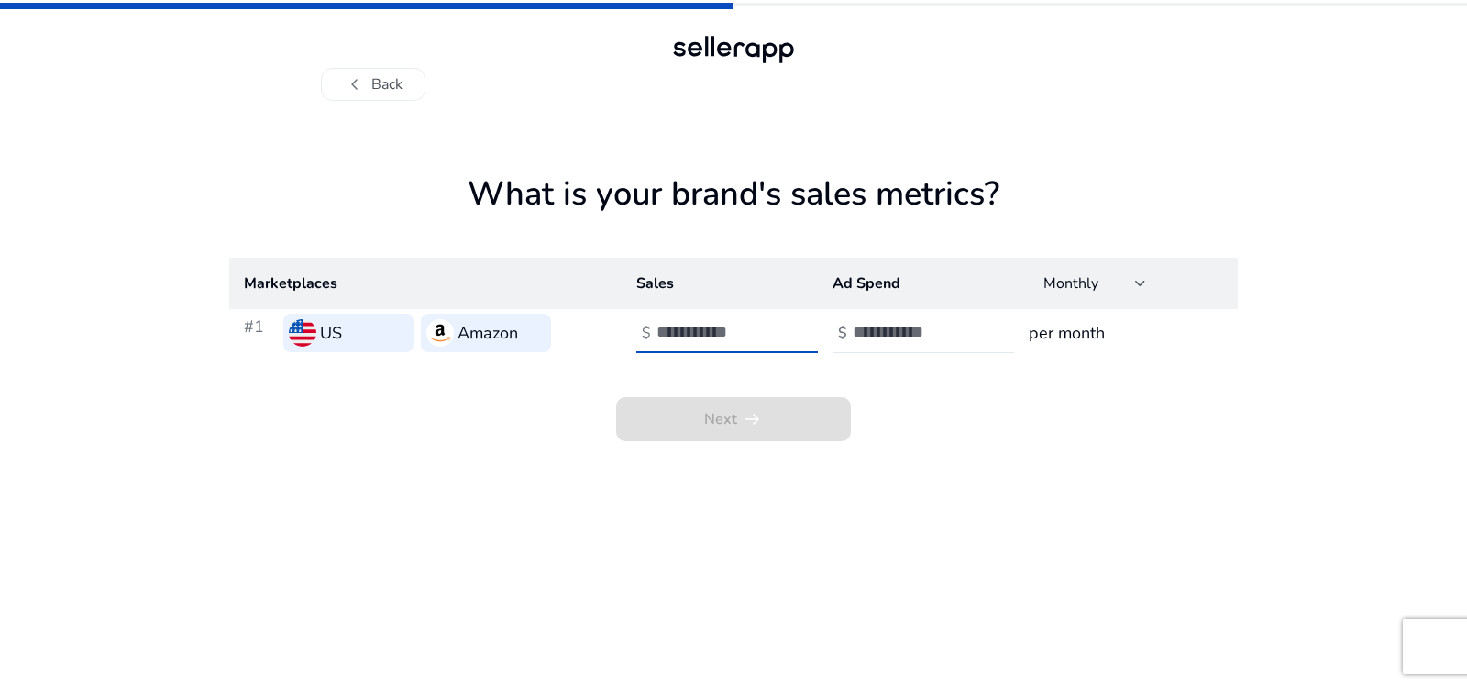
click at [700, 337] on input "number" at bounding box center [718, 332] width 124 height 20
type input "**"
click at [908, 334] on input "number" at bounding box center [915, 332] width 124 height 20
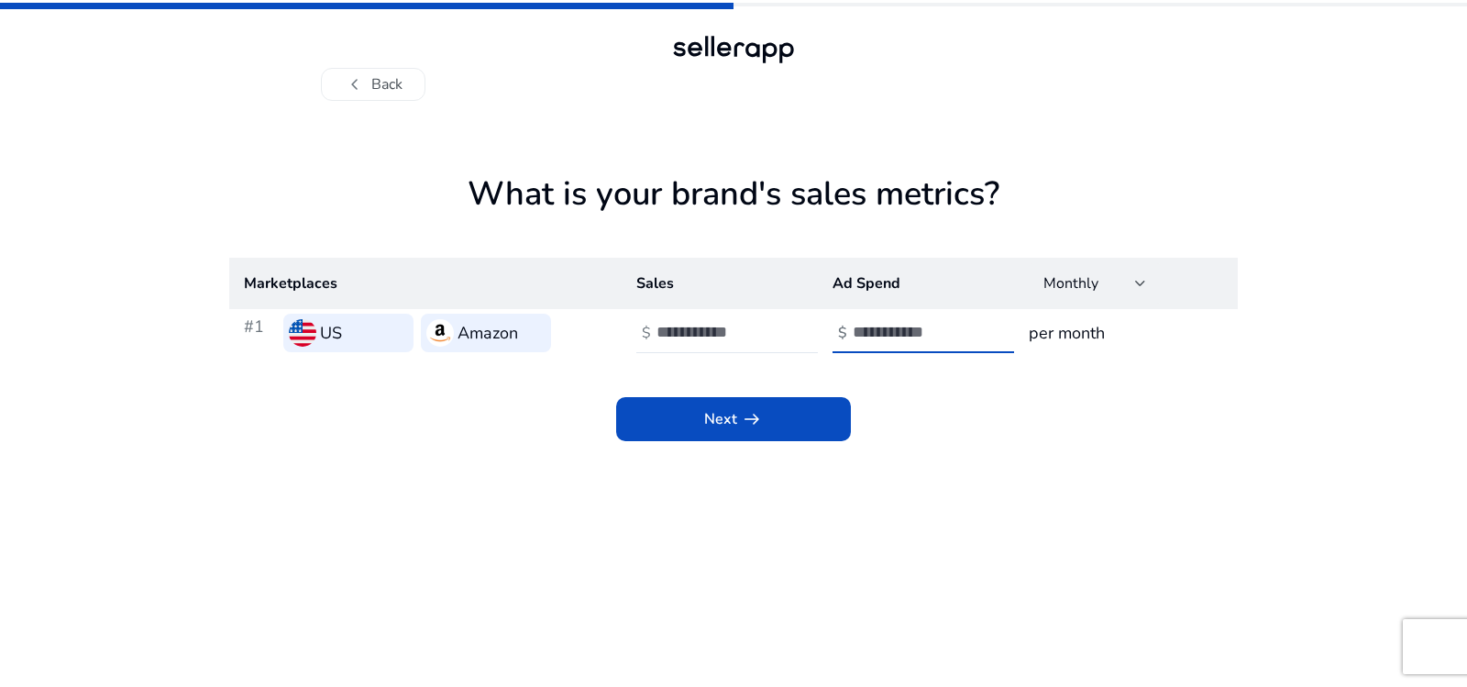
type input "*"
click at [859, 416] on div "Next arrow_right_alt" at bounding box center [733, 399] width 1009 height 84
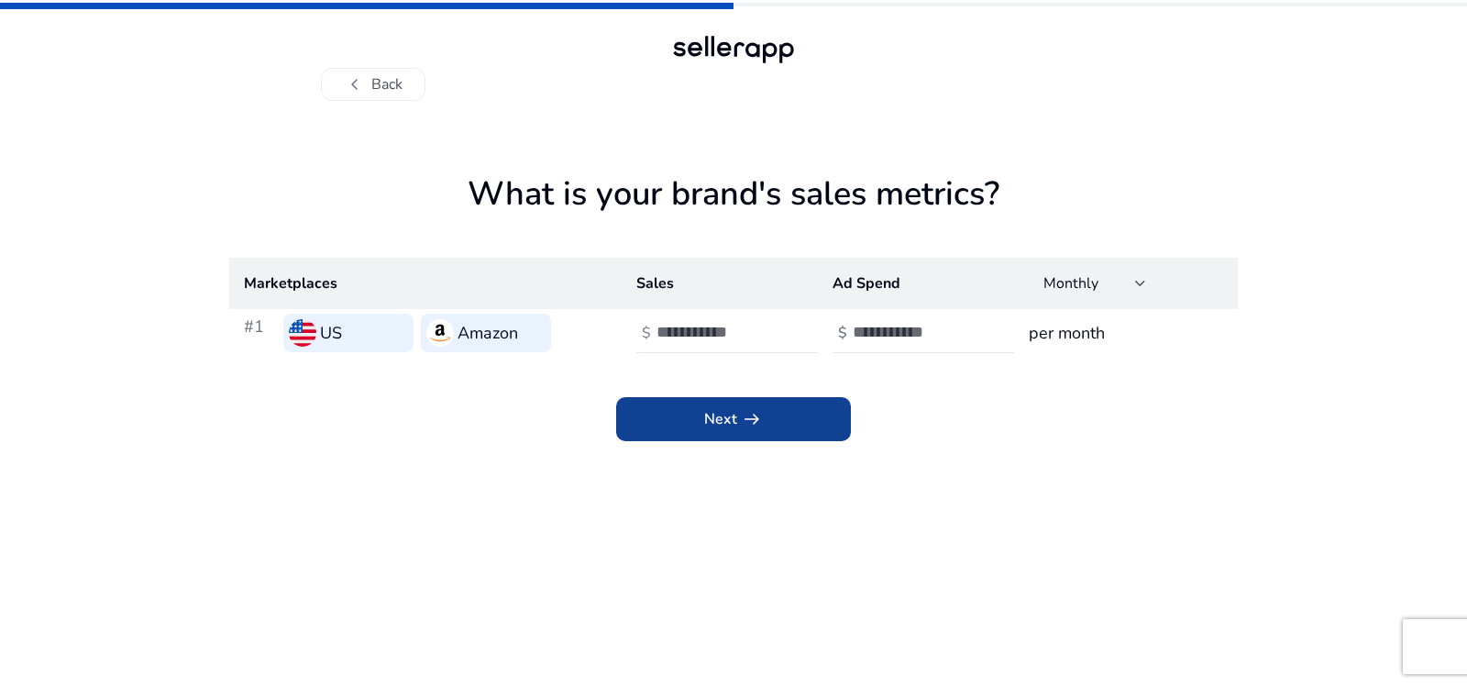
click at [802, 413] on span at bounding box center [733, 419] width 235 height 44
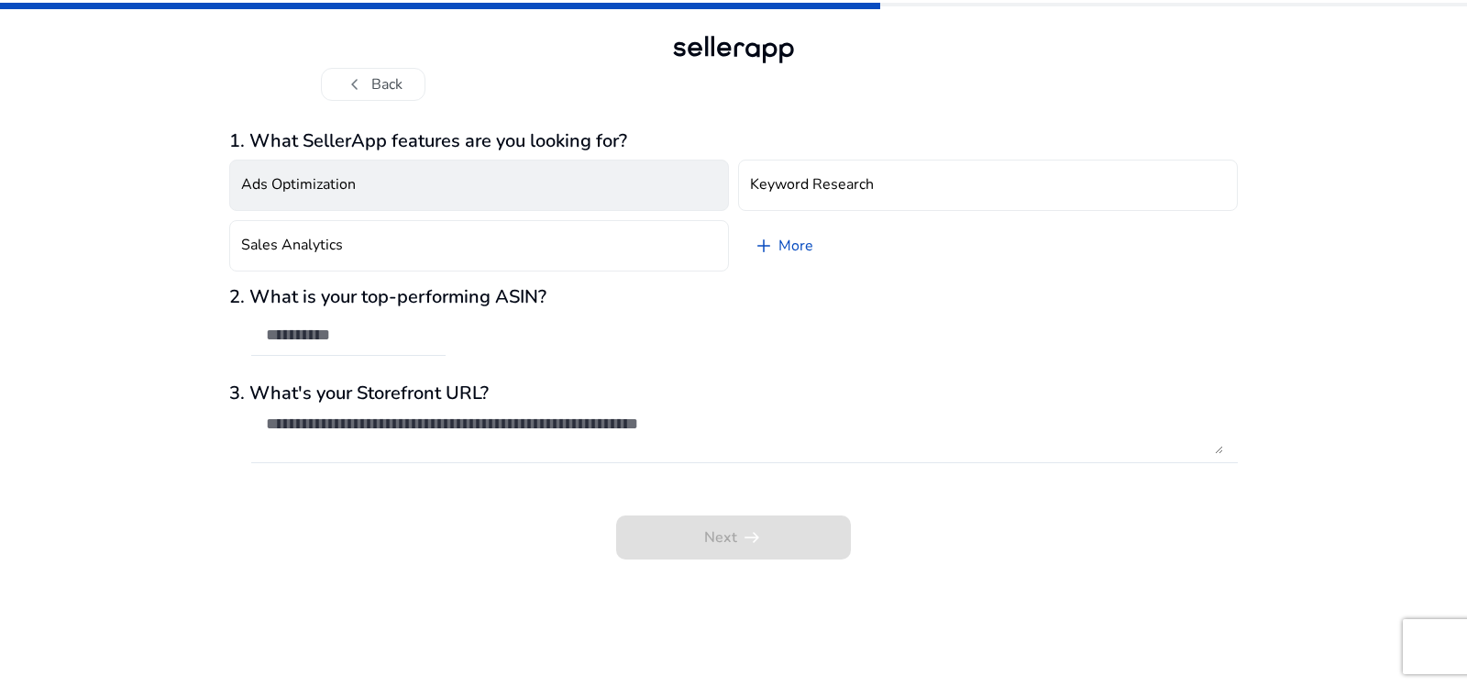
click at [503, 181] on button "Ads Optimization" at bounding box center [479, 185] width 500 height 51
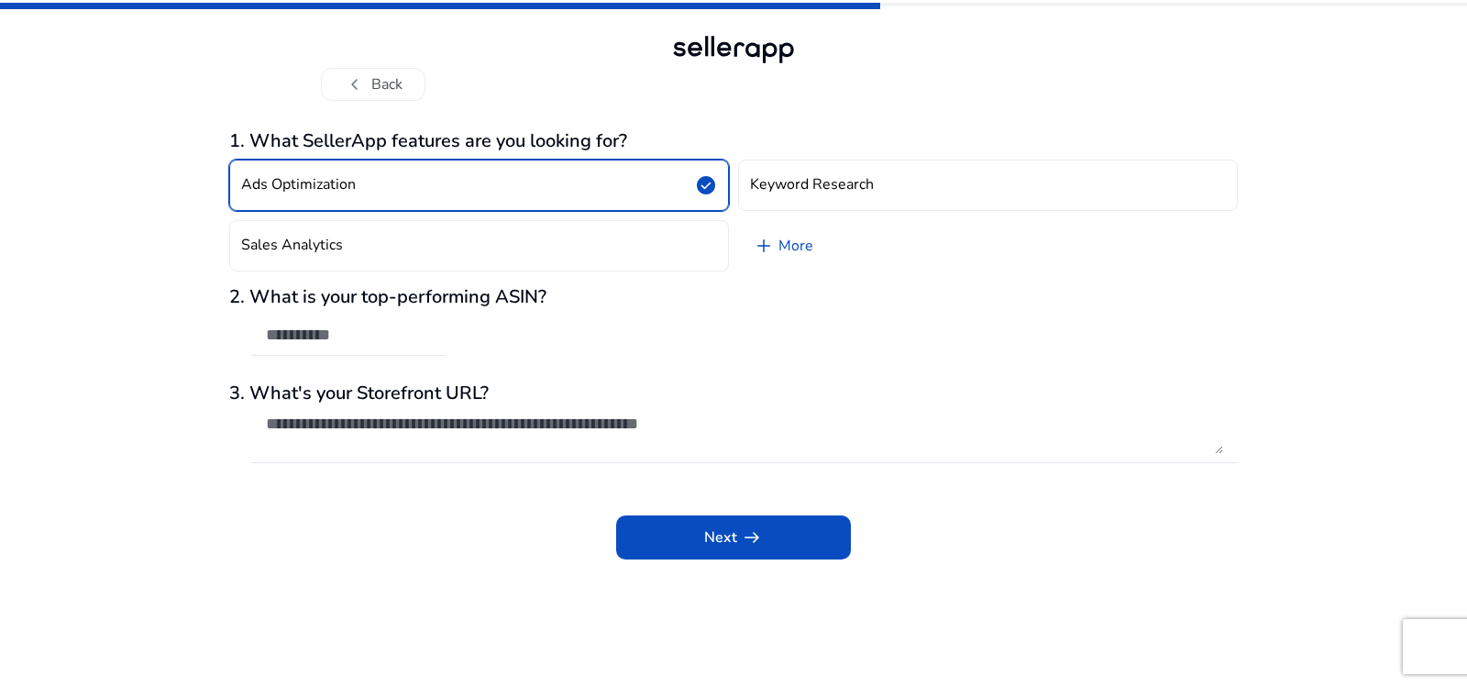
click at [497, 184] on button "Ads Optimization check_circle" at bounding box center [479, 185] width 500 height 51
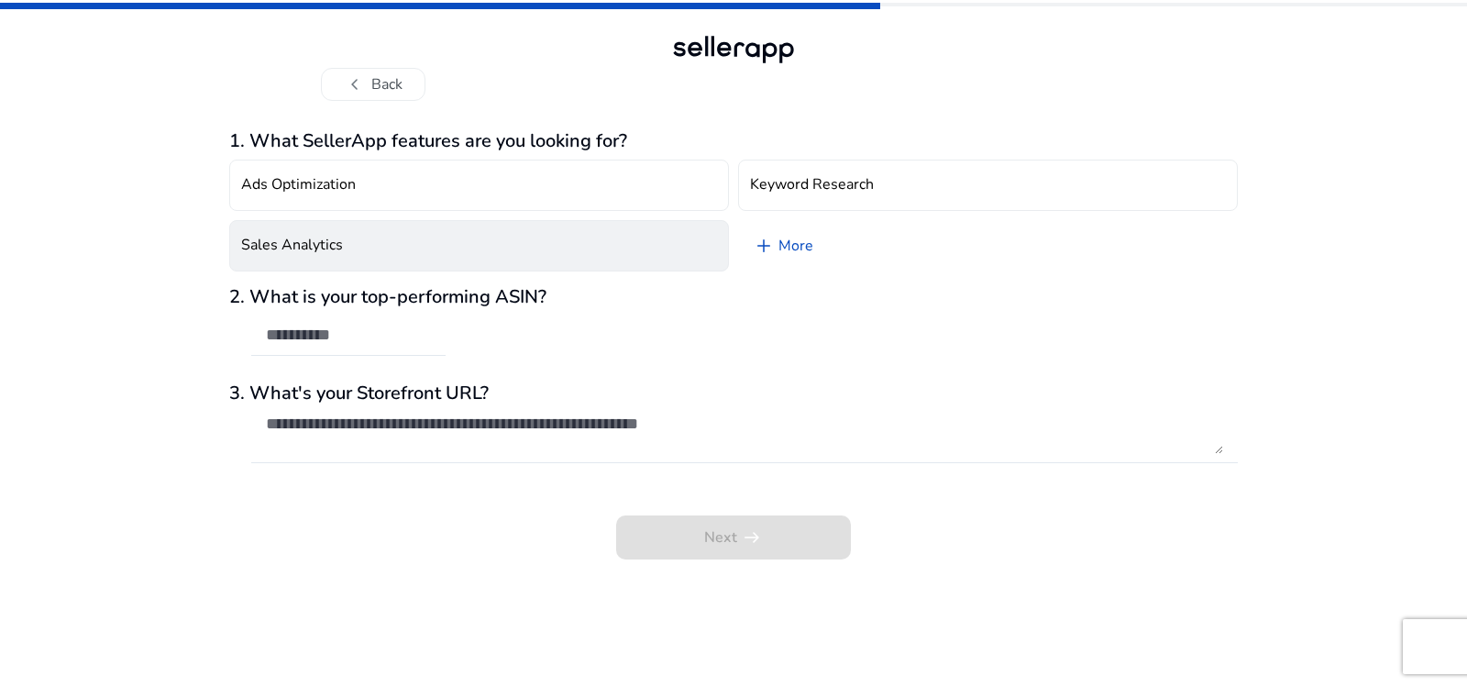
drag, startPoint x: 484, startPoint y: 239, endPoint x: 490, endPoint y: 226, distance: 14.8
click at [488, 232] on button "Sales Analytics" at bounding box center [479, 245] width 500 height 51
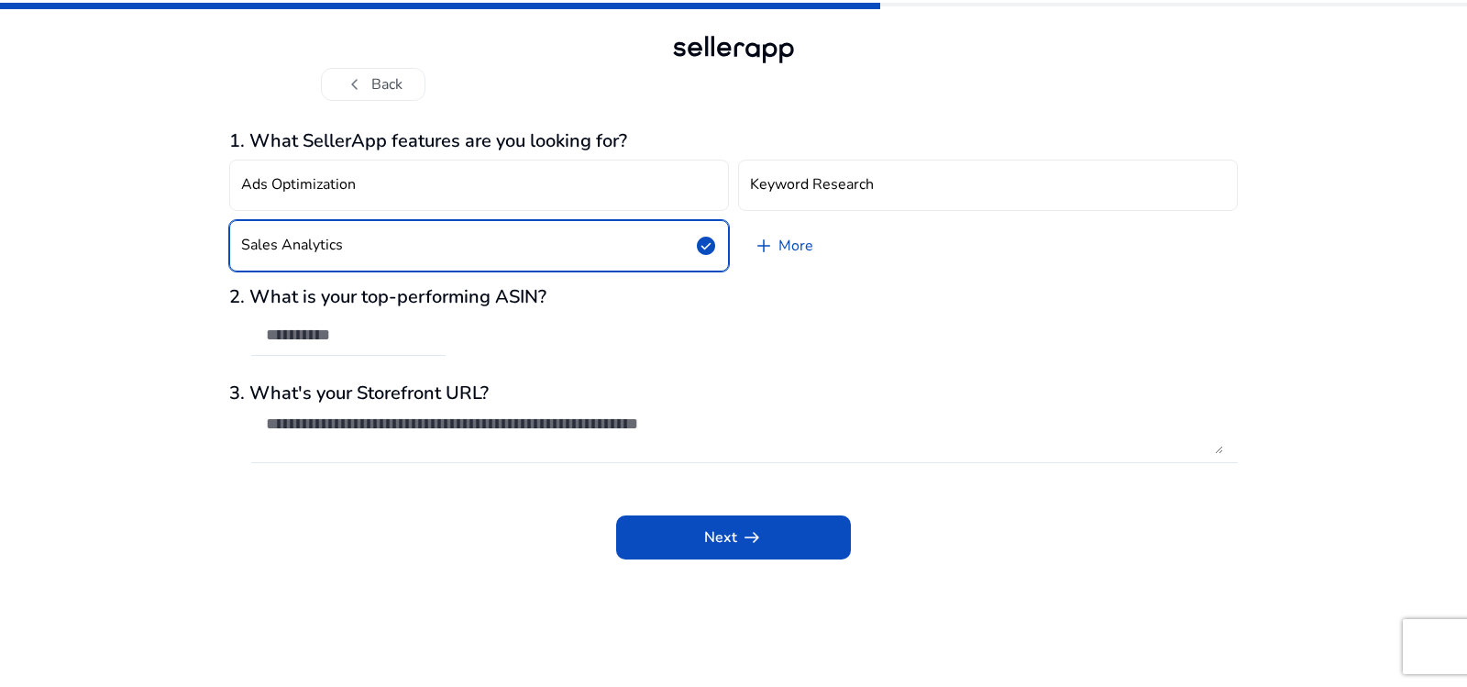
click at [559, 238] on button "Sales Analytics check_circle" at bounding box center [479, 245] width 500 height 51
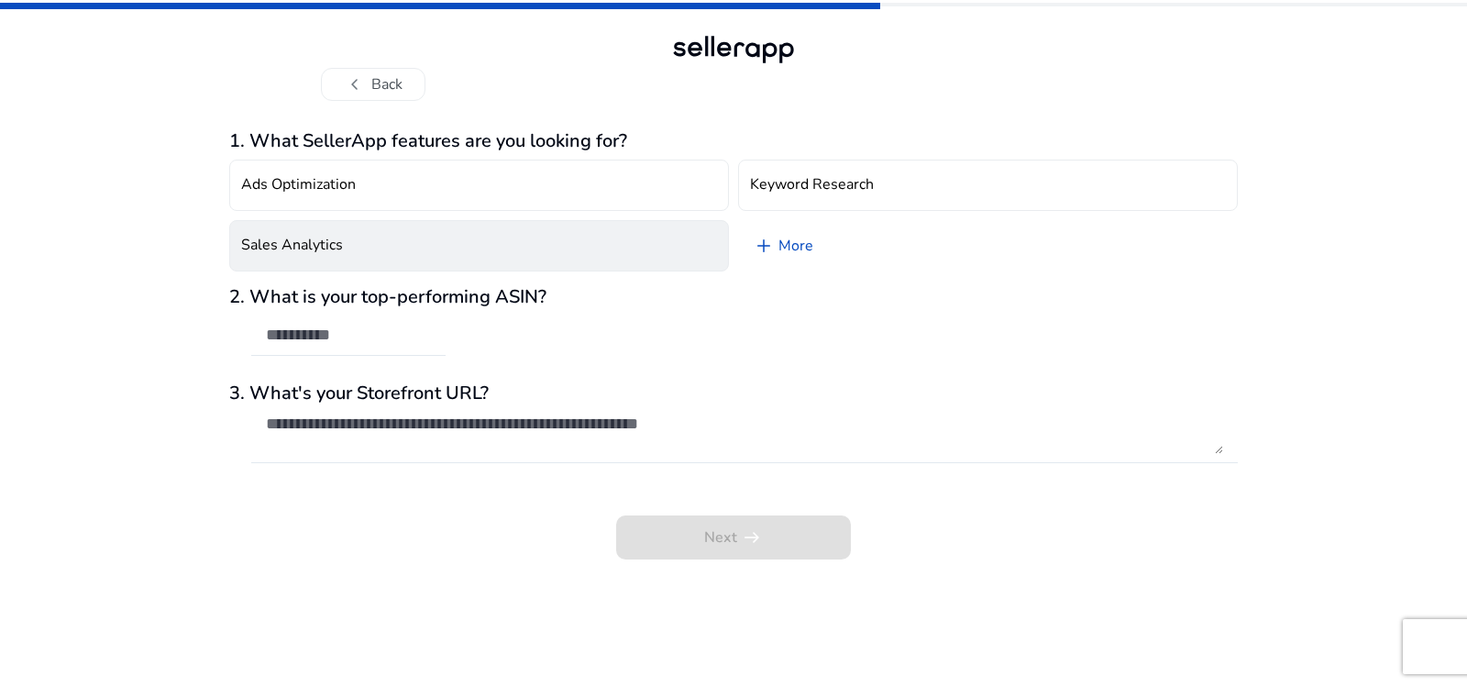
click at [559, 233] on button "Sales Analytics" at bounding box center [479, 245] width 500 height 51
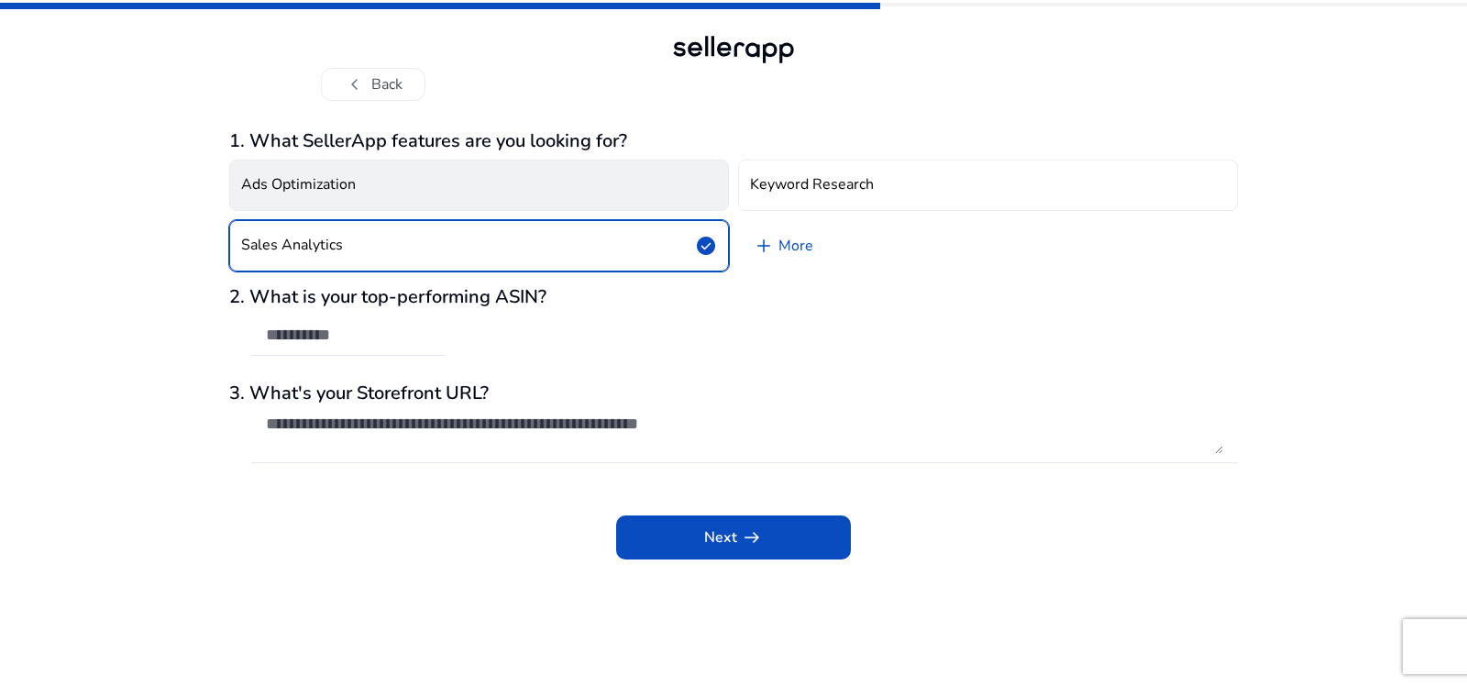
click at [626, 165] on button "Ads Optimization" at bounding box center [479, 185] width 500 height 51
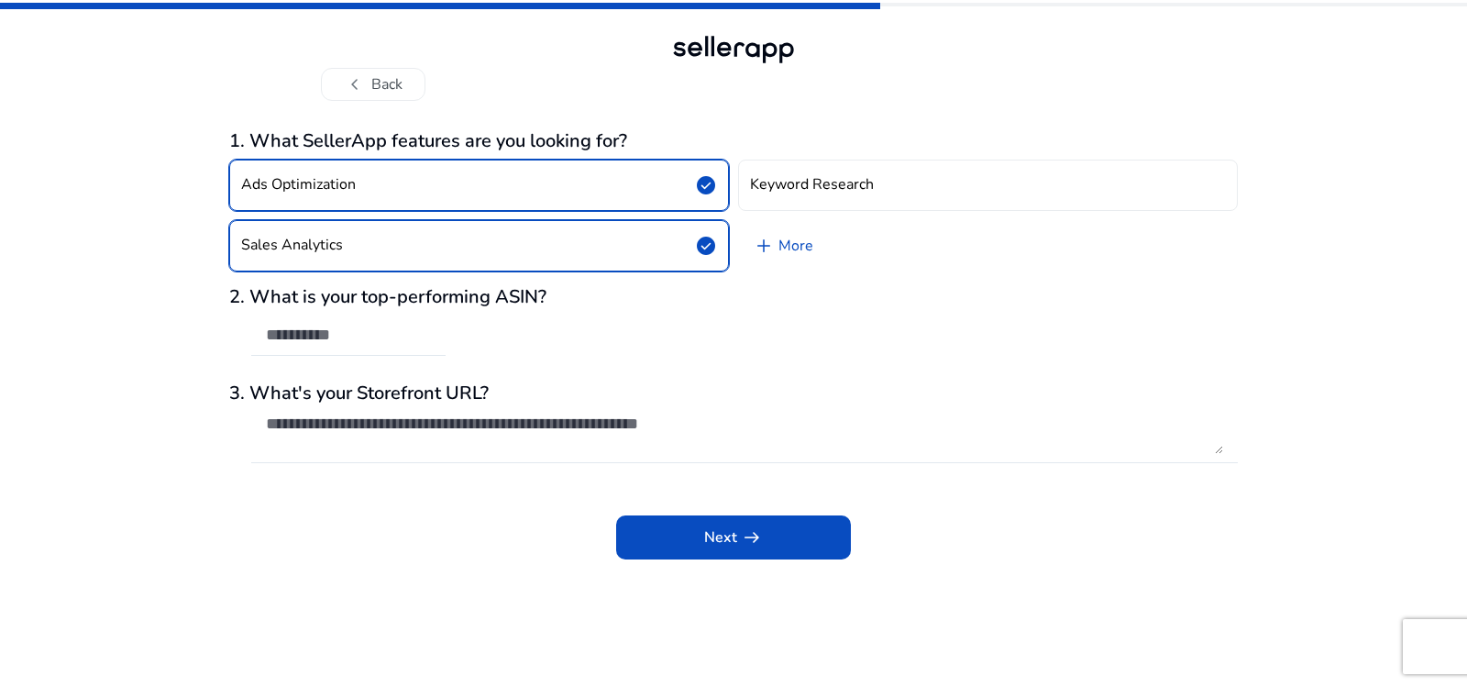
click at [649, 215] on div "Ads Optimization check_circle Keyword Research Sales Analytics check_circle add…" at bounding box center [733, 215] width 1009 height 127
click at [692, 173] on button "Ads Optimization check_circle" at bounding box center [479, 185] width 500 height 51
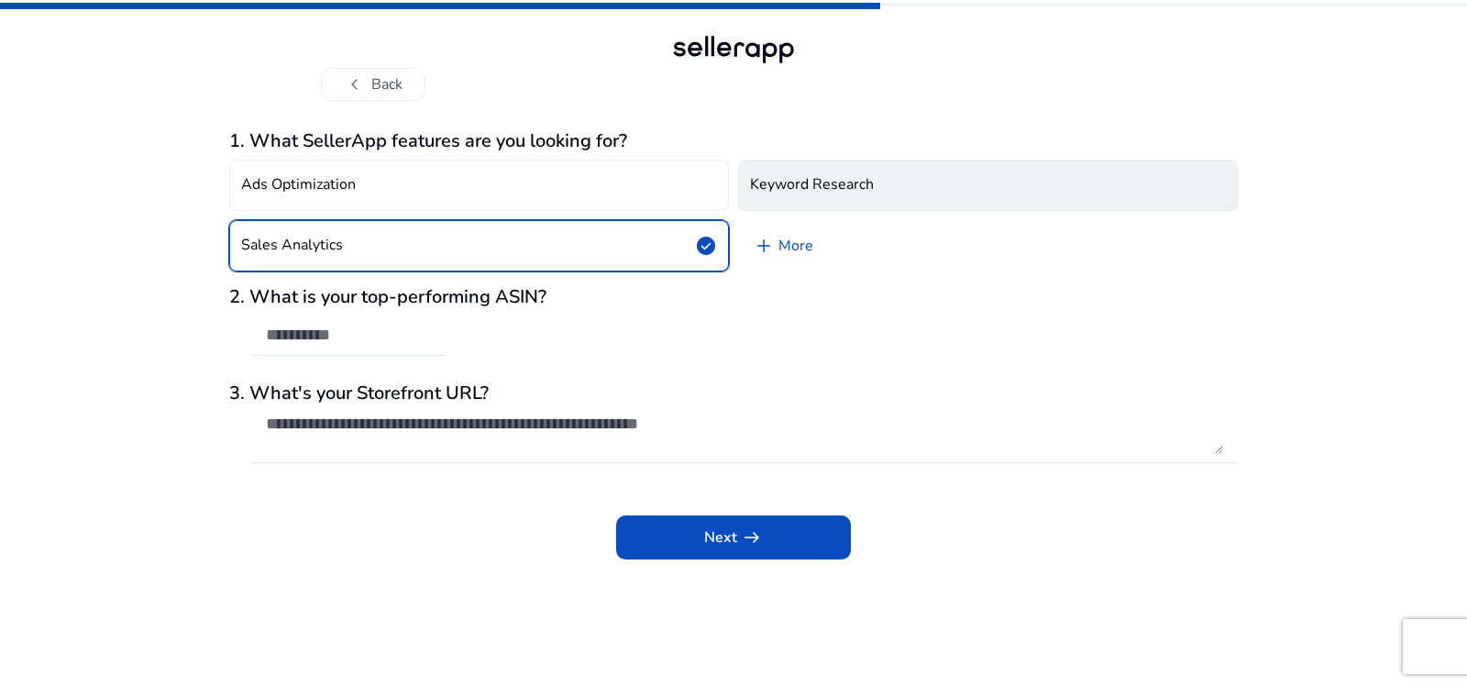
click at [876, 190] on button "Keyword Research" at bounding box center [988, 185] width 500 height 51
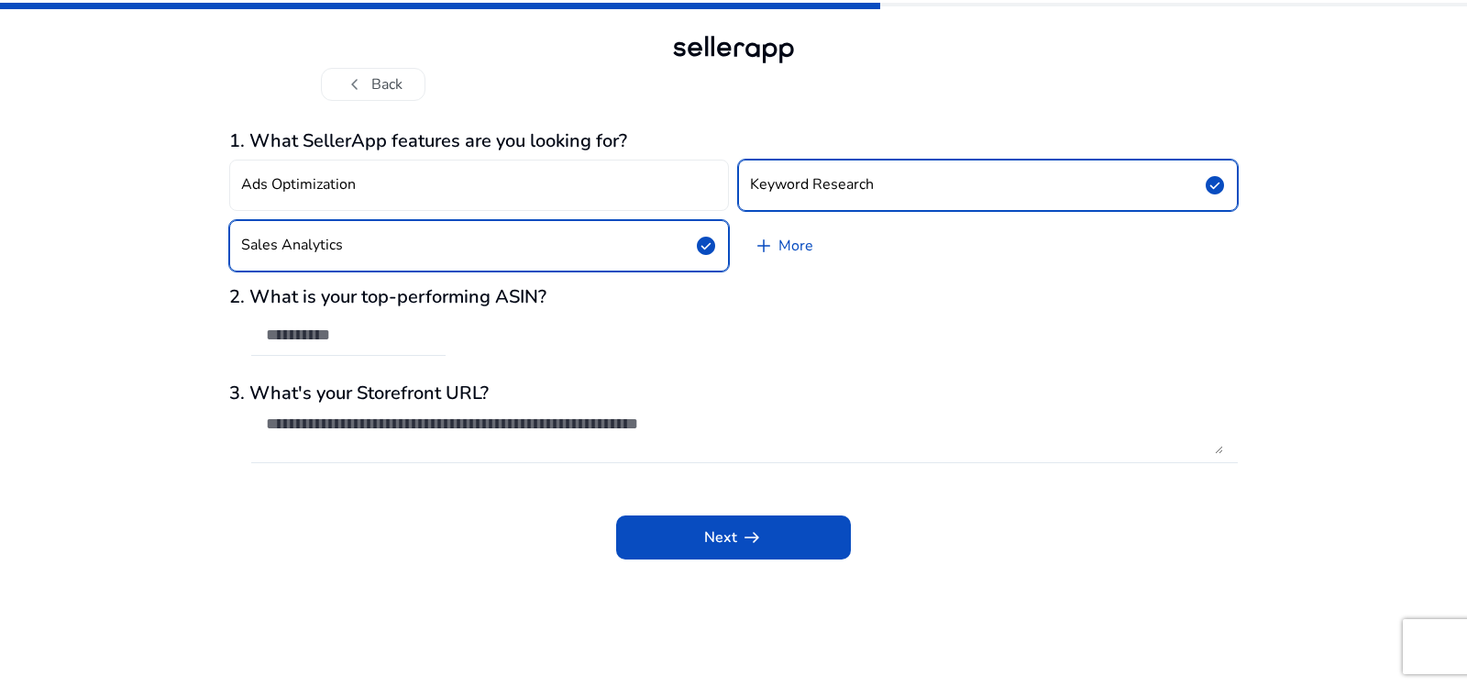
click at [337, 365] on div at bounding box center [348, 365] width 194 height 19
click at [353, 347] on div at bounding box center [348, 335] width 165 height 40
drag, startPoint x: 304, startPoint y: 295, endPoint x: 546, endPoint y: 287, distance: 242.2
click at [546, 287] on h3 "2. What is your top-performing ASIN?" at bounding box center [733, 297] width 1009 height 22
click at [343, 347] on div at bounding box center [348, 335] width 165 height 40
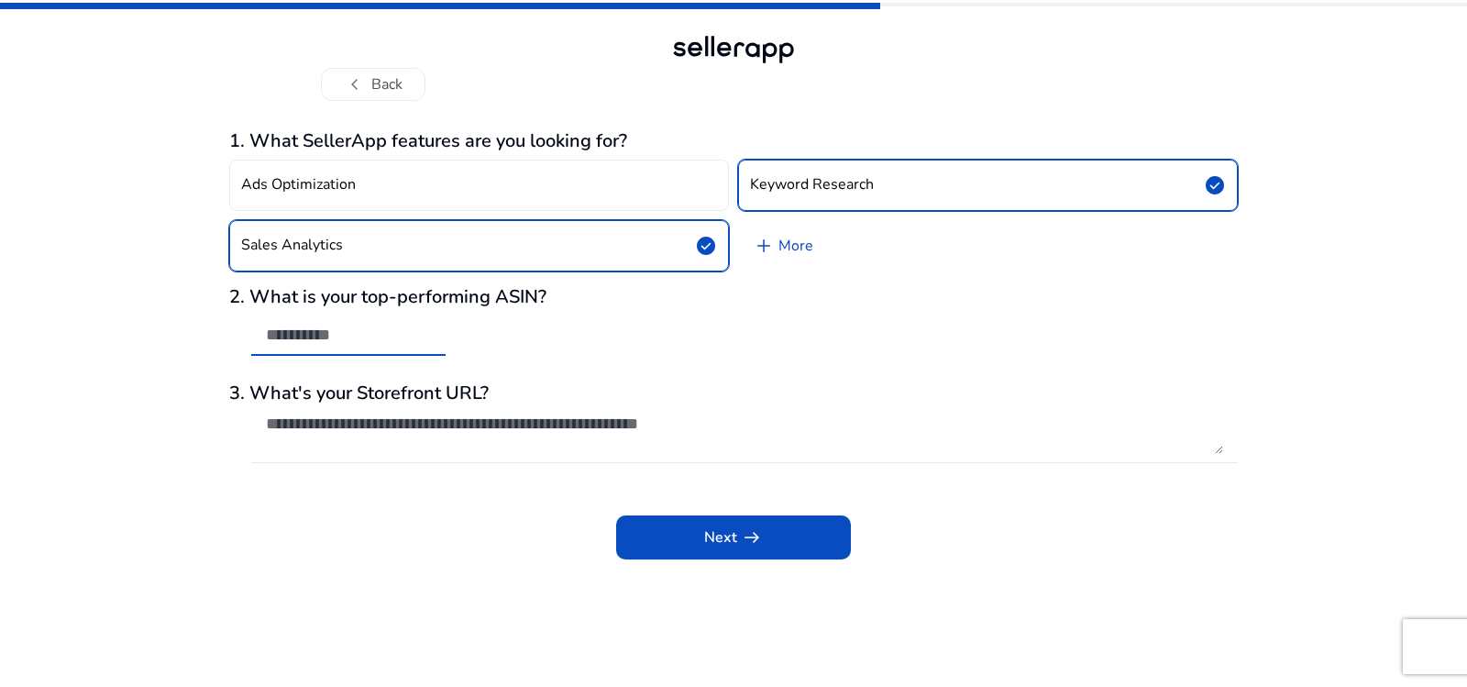
paste input "**********"
type input "**********"
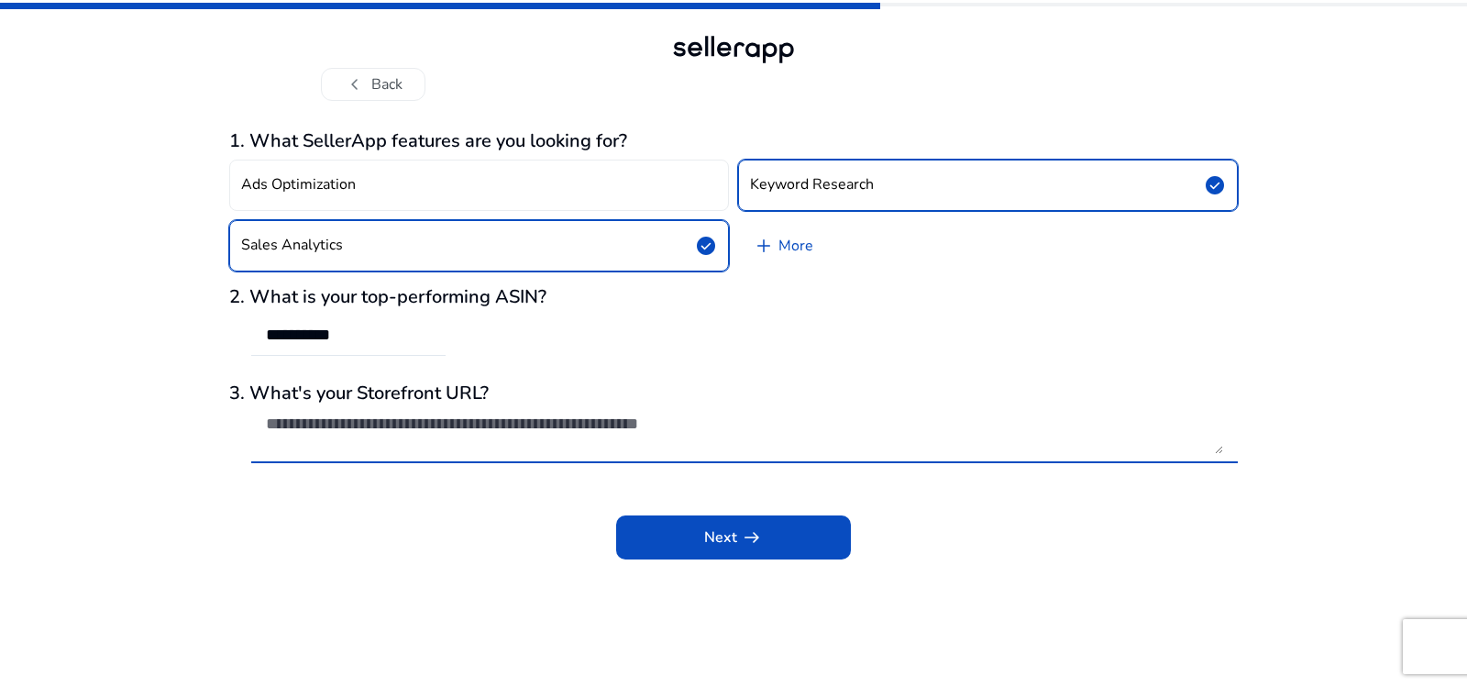
click at [413, 421] on textarea at bounding box center [744, 433] width 957 height 40
click at [535, 259] on button "Sales Analytics check_circle" at bounding box center [479, 245] width 500 height 51
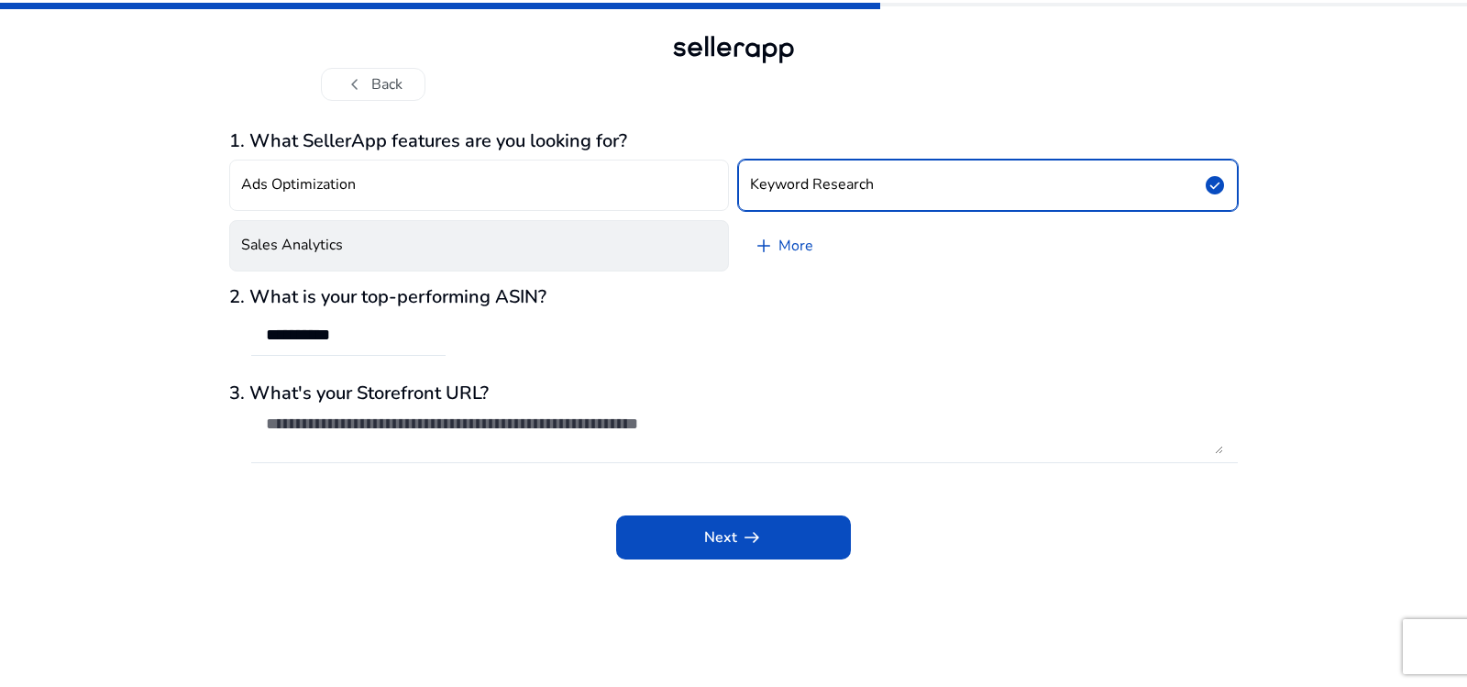
click at [535, 259] on button "Sales Analytics" at bounding box center [479, 245] width 500 height 51
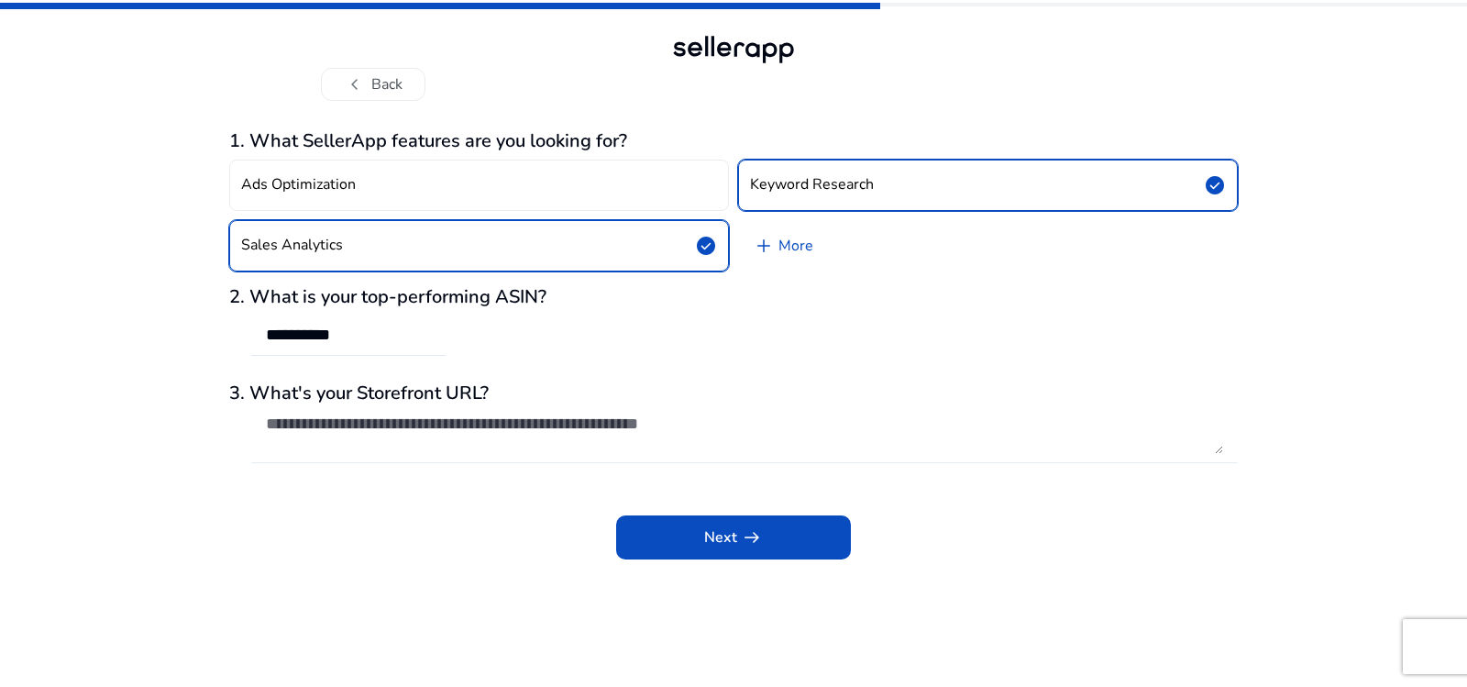
click at [467, 404] on div at bounding box center [744, 433] width 957 height 59
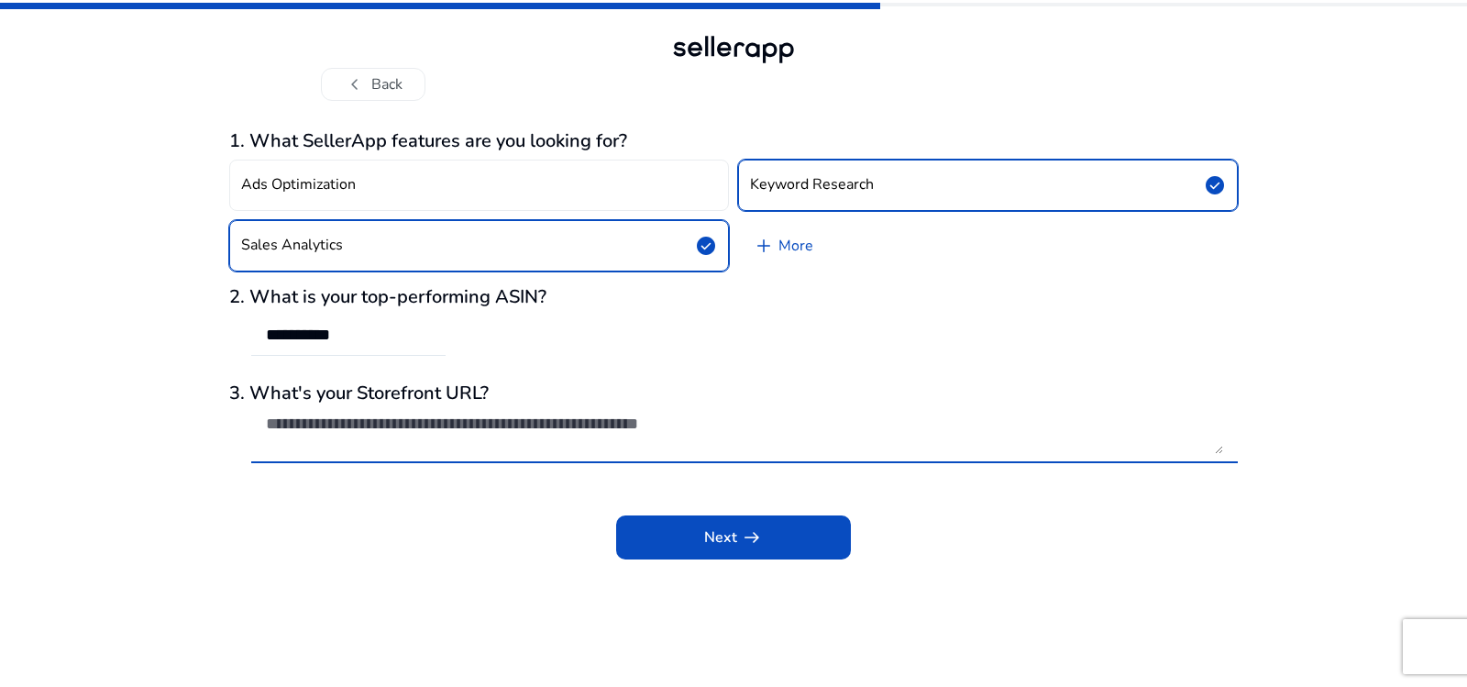
paste textarea "**********"
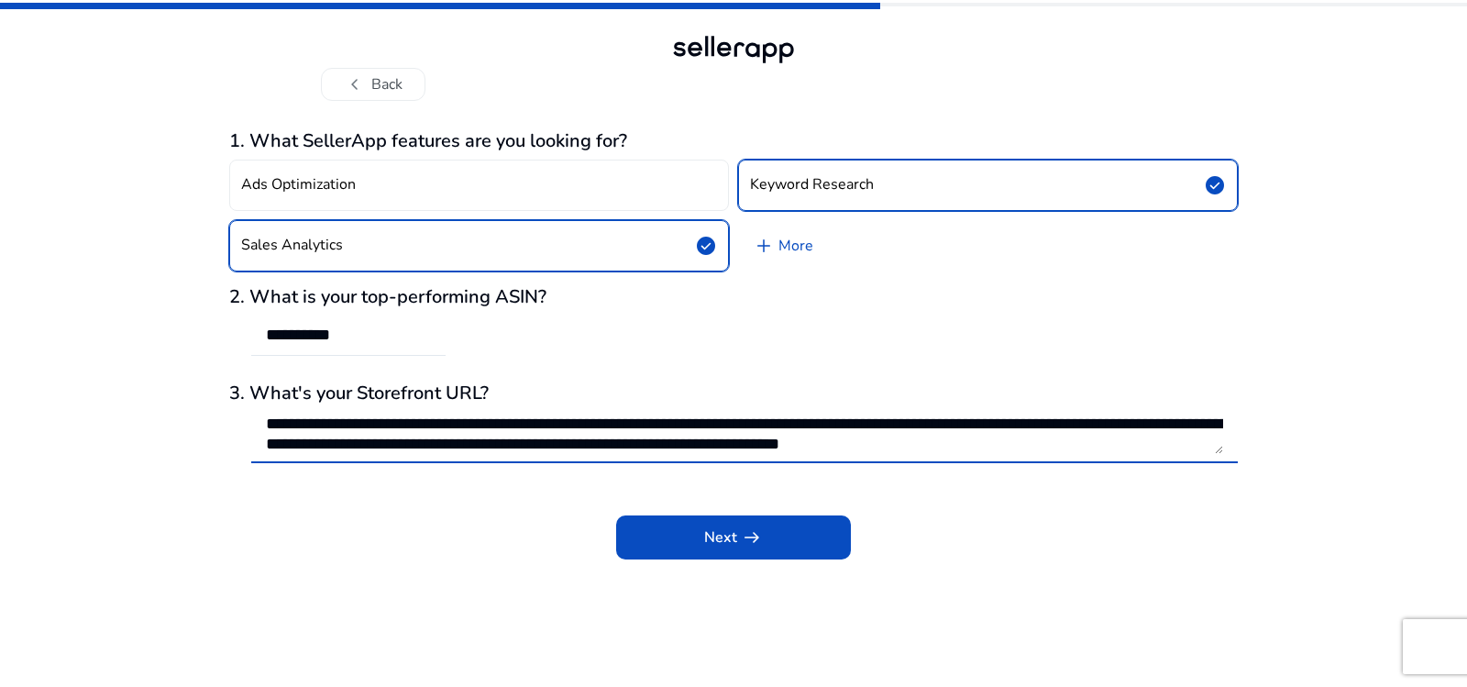
scroll to position [41, 0]
type textarea "**********"
click at [712, 540] on span "Next arrow_right_alt" at bounding box center [733, 537] width 59 height 22
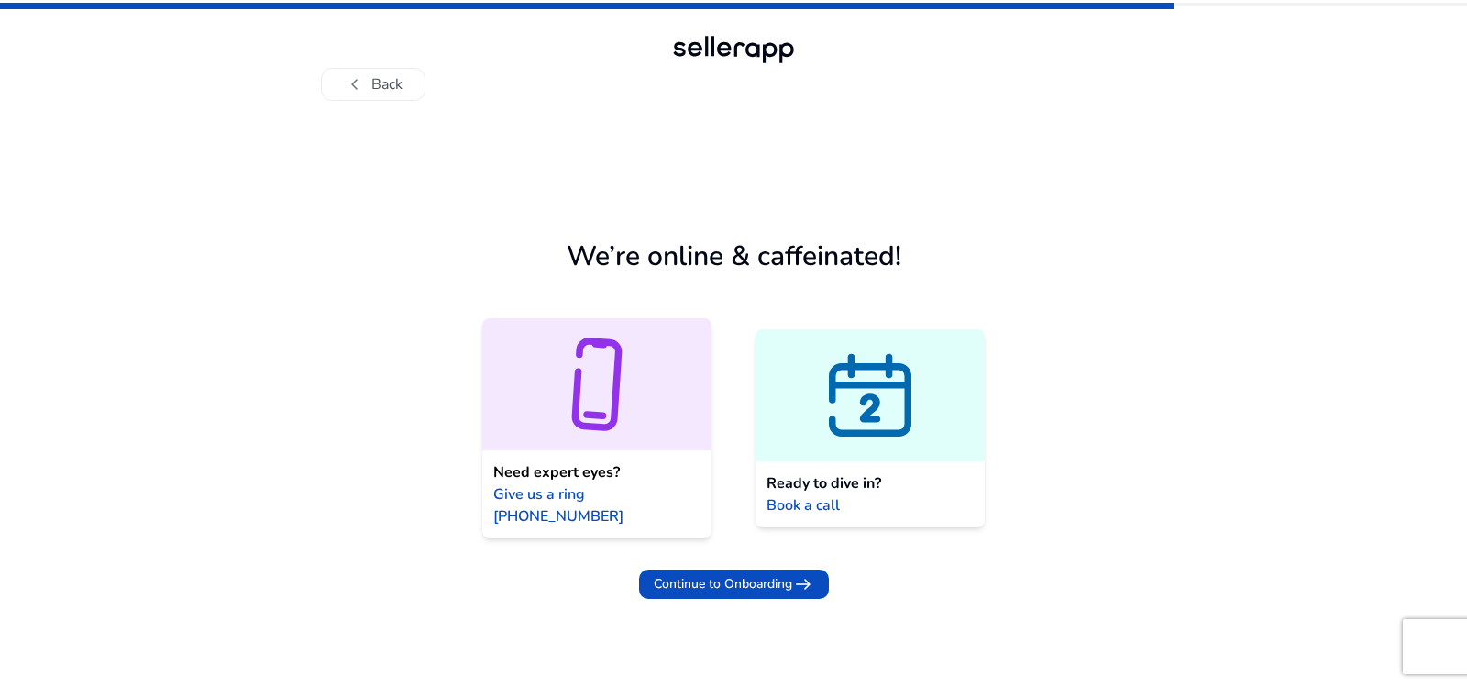
click at [631, 364] on icon at bounding box center [596, 384] width 229 height 110
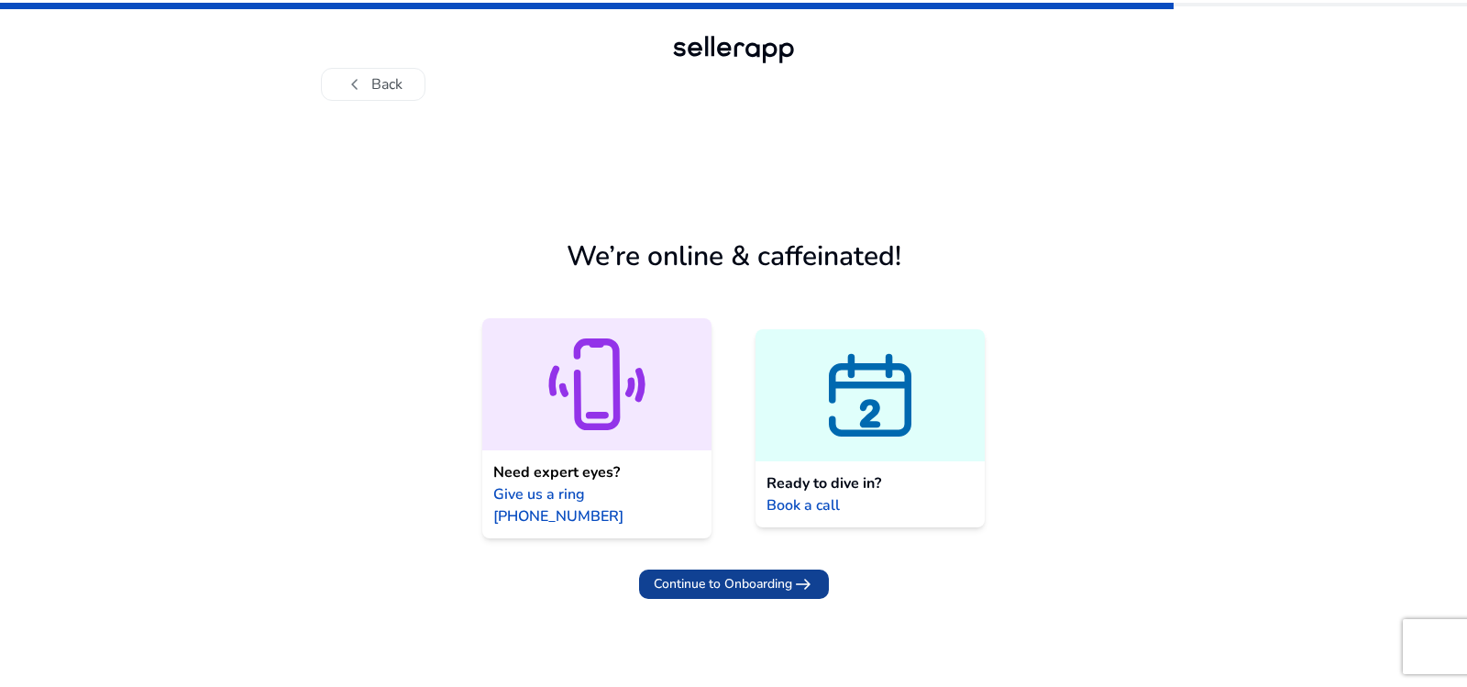
click at [701, 573] on span at bounding box center [734, 584] width 190 height 44
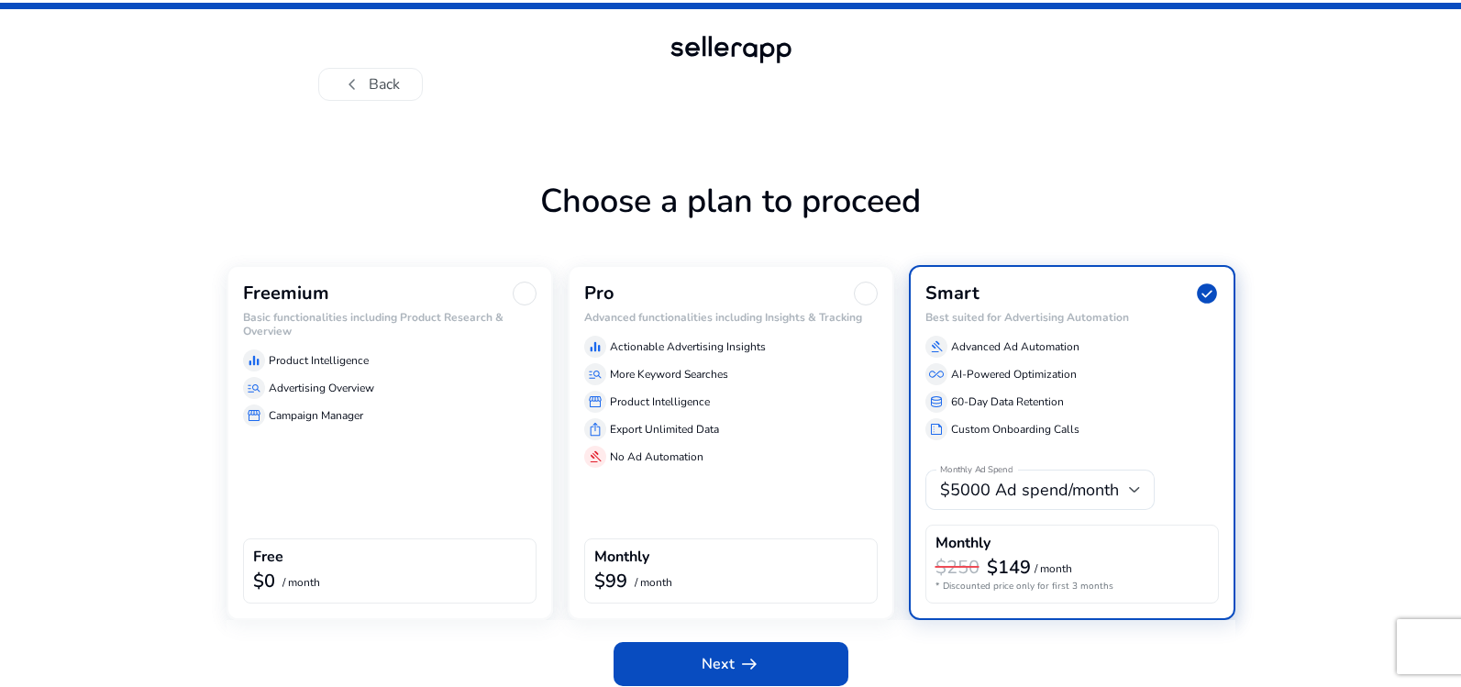
click at [402, 349] on div "equalizer Product Intelligence" at bounding box center [389, 360] width 293 height 22
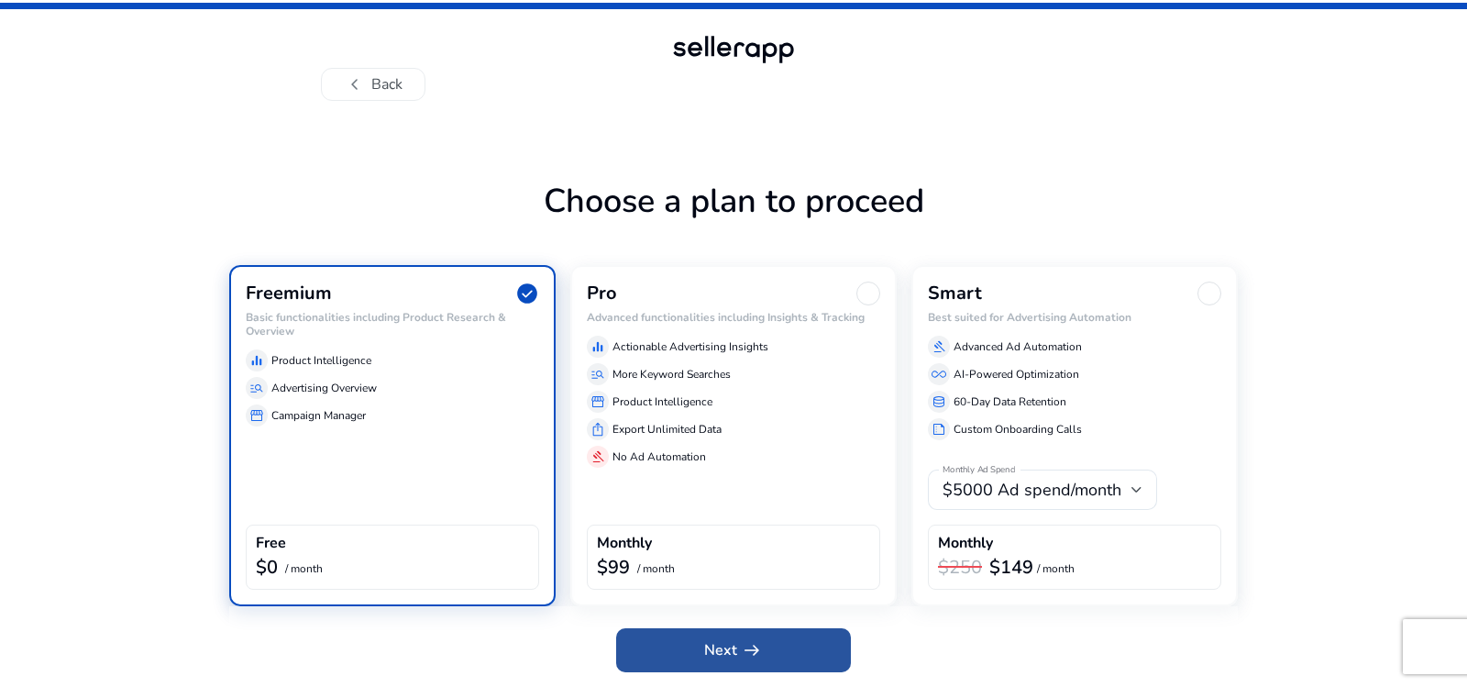
click at [821, 650] on span at bounding box center [733, 650] width 235 height 44
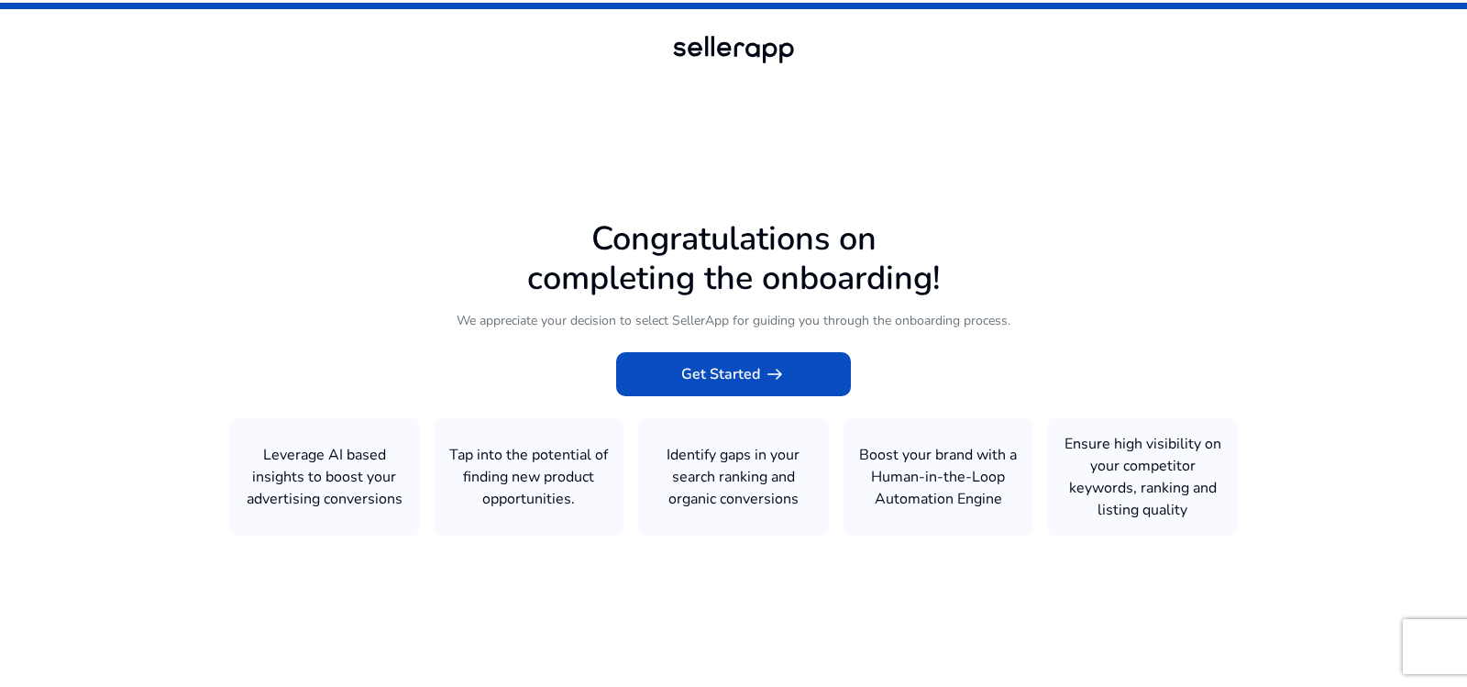
click at [711, 347] on icon at bounding box center [733, 340] width 1467 height 680
click at [720, 371] on span "Get Started arrow_right_alt" at bounding box center [733, 374] width 105 height 22
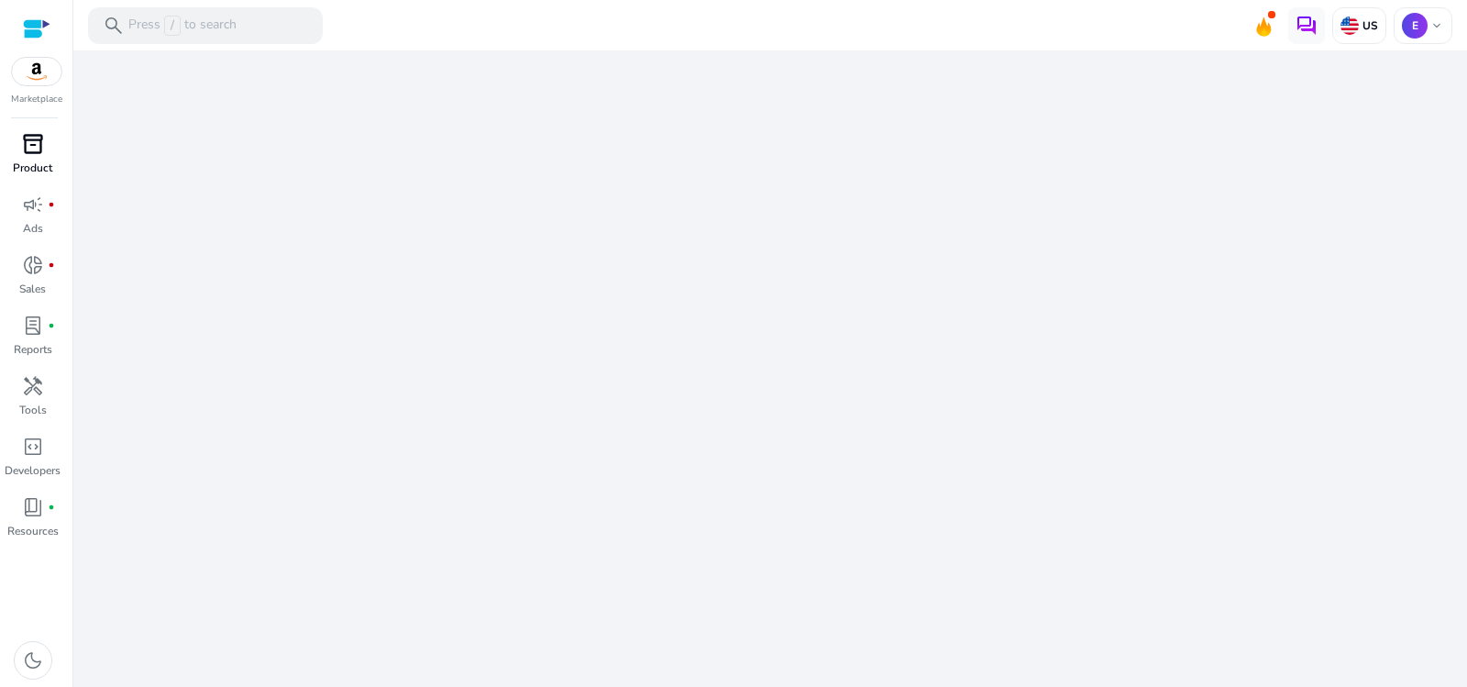
click at [41, 144] on span "inventory_2" at bounding box center [33, 144] width 22 height 22
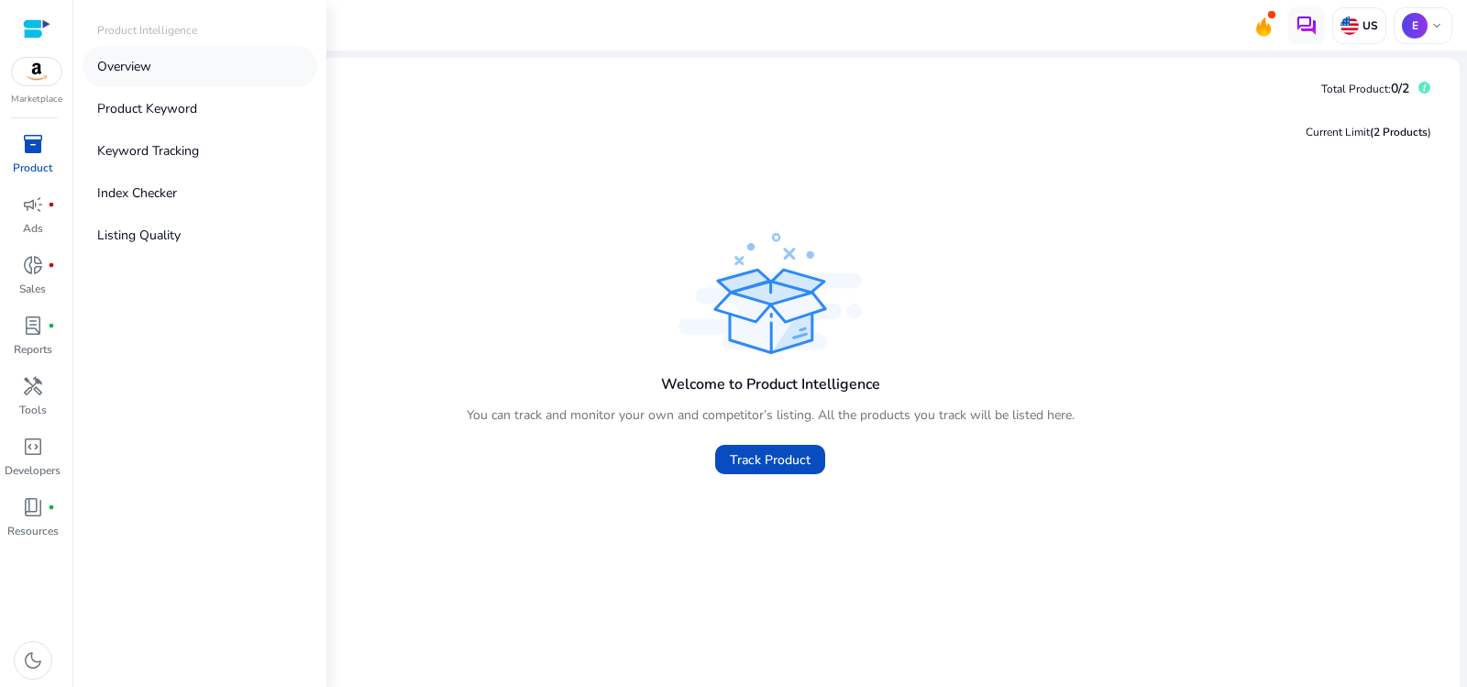
click at [192, 75] on link "Overview" at bounding box center [200, 66] width 235 height 41
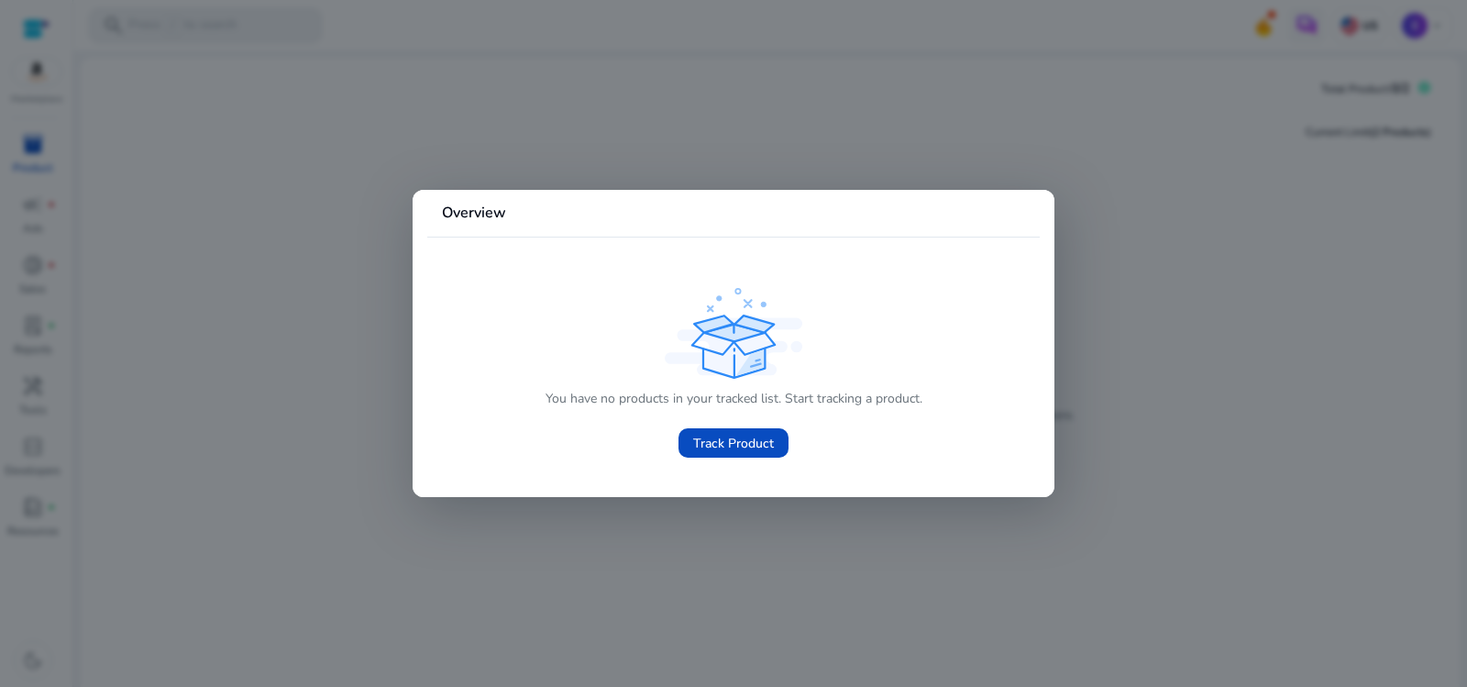
drag, startPoint x: 722, startPoint y: 442, endPoint x: 719, endPoint y: 415, distance: 26.8
click at [723, 443] on span "Track Product" at bounding box center [733, 443] width 81 height 19
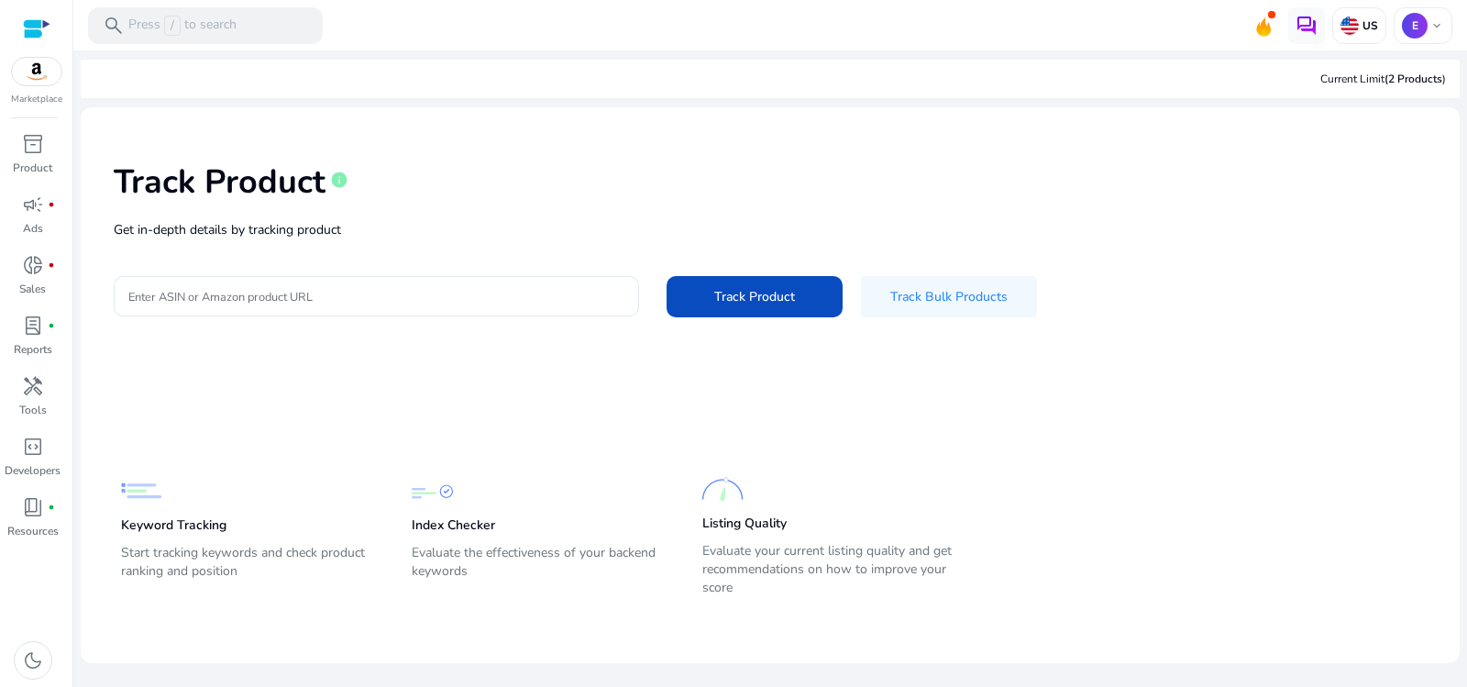
drag, startPoint x: 364, startPoint y: 305, endPoint x: 355, endPoint y: 270, distance: 36.9
click at [364, 305] on input "Enter ASIN or Amazon product URL" at bounding box center [376, 296] width 496 height 20
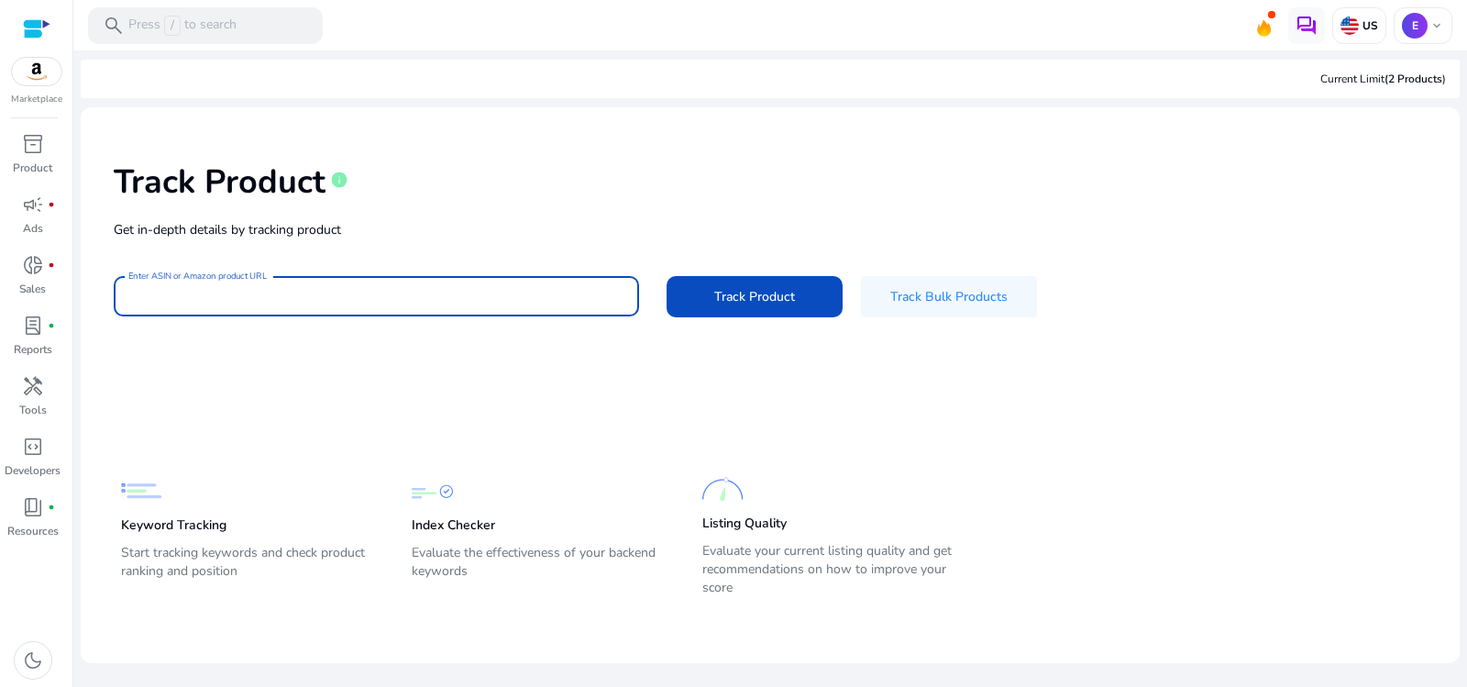
type input "*"
paste input "**********"
type input "**********"
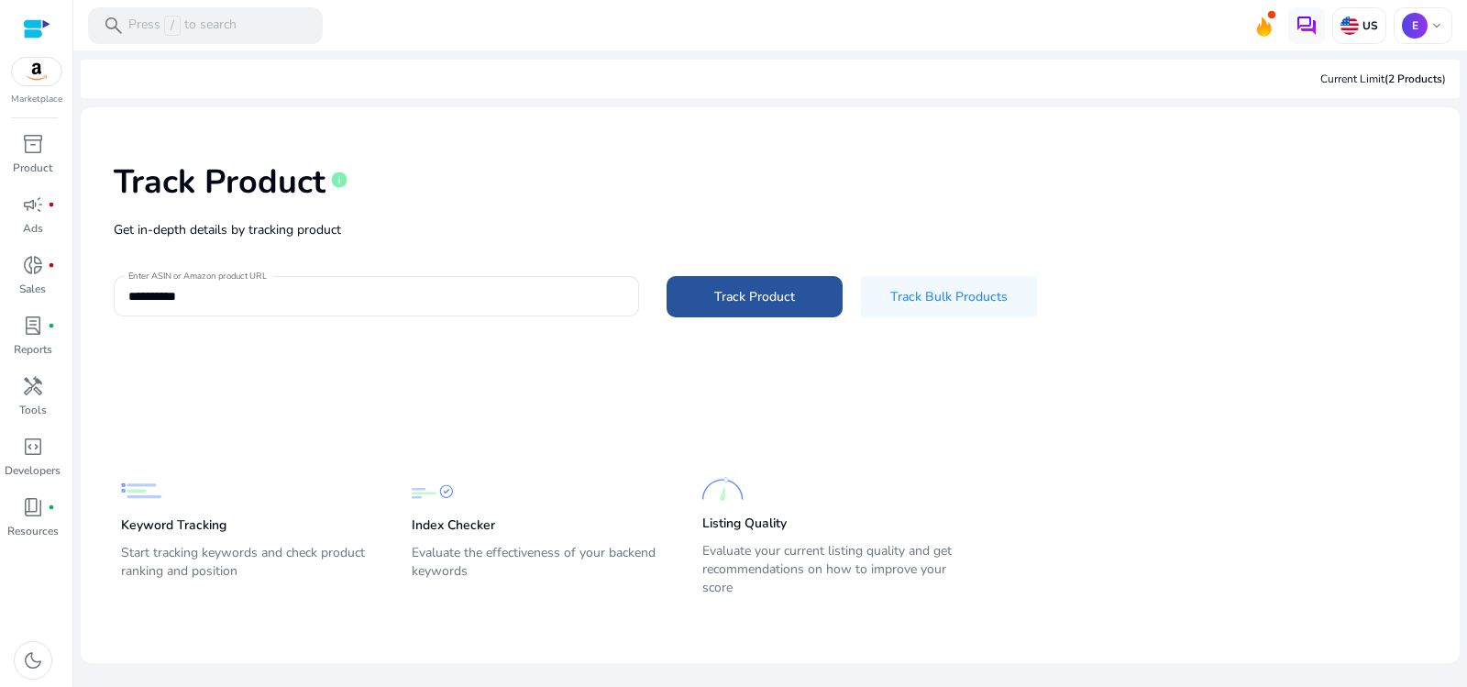
click at [812, 302] on span at bounding box center [755, 296] width 176 height 44
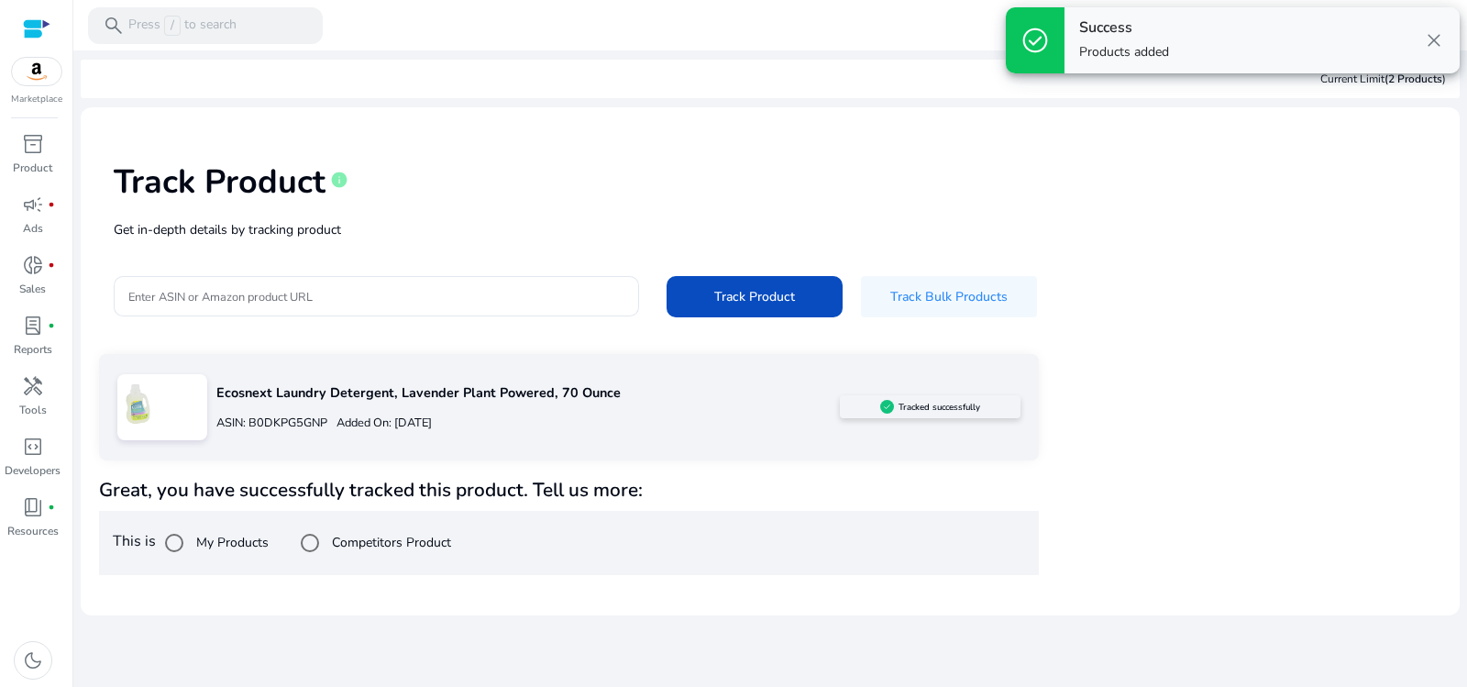
click at [323, 426] on p "ASIN: B0DKPG5GNP" at bounding box center [271, 422] width 111 height 17
click at [32, 154] on span "inventory_2" at bounding box center [33, 144] width 22 height 22
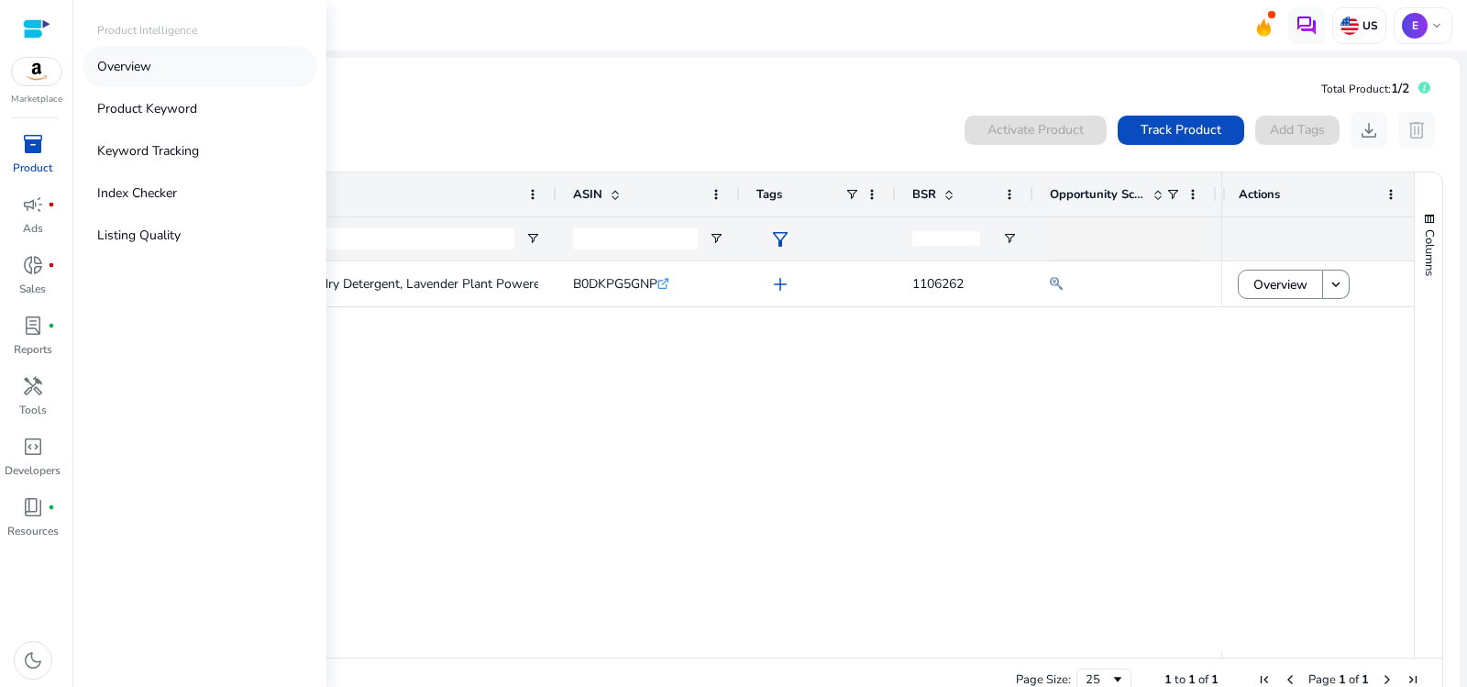
click at [119, 74] on p "Overview" at bounding box center [124, 66] width 54 height 19
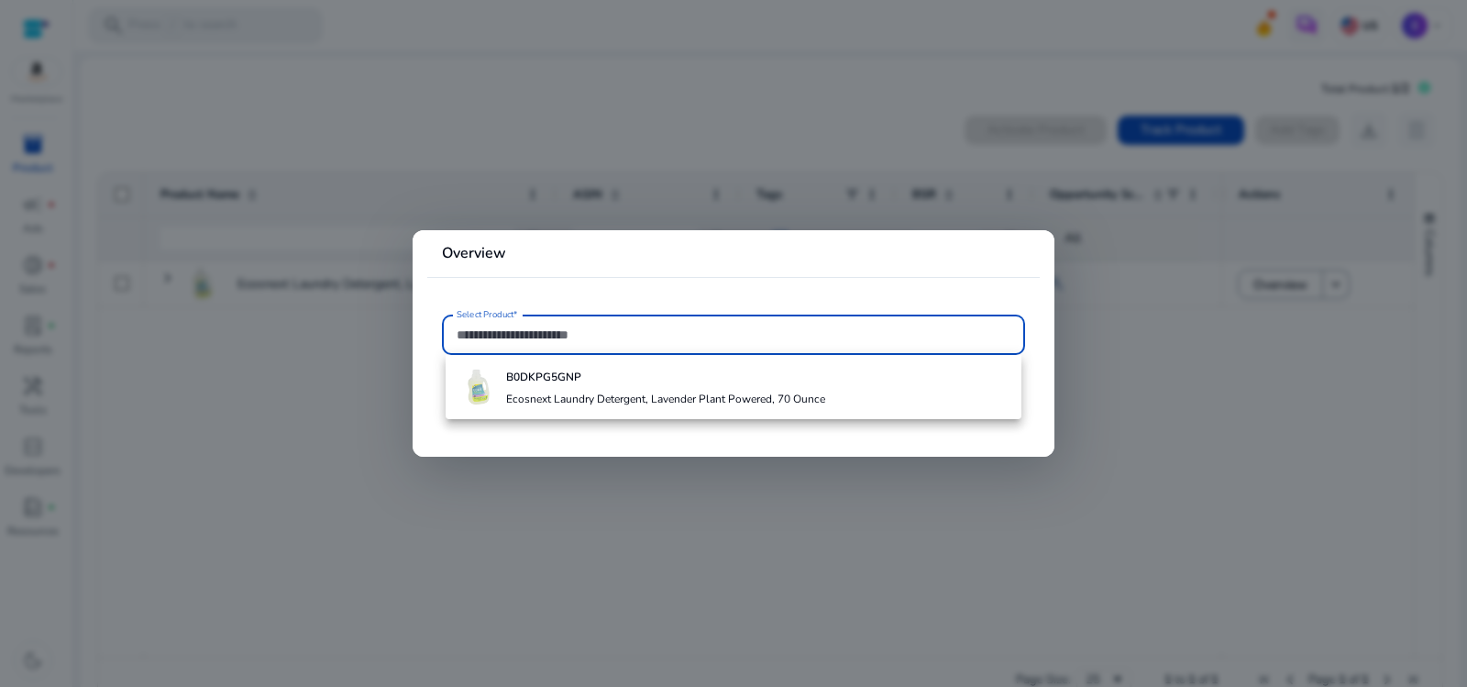
paste input "**********"
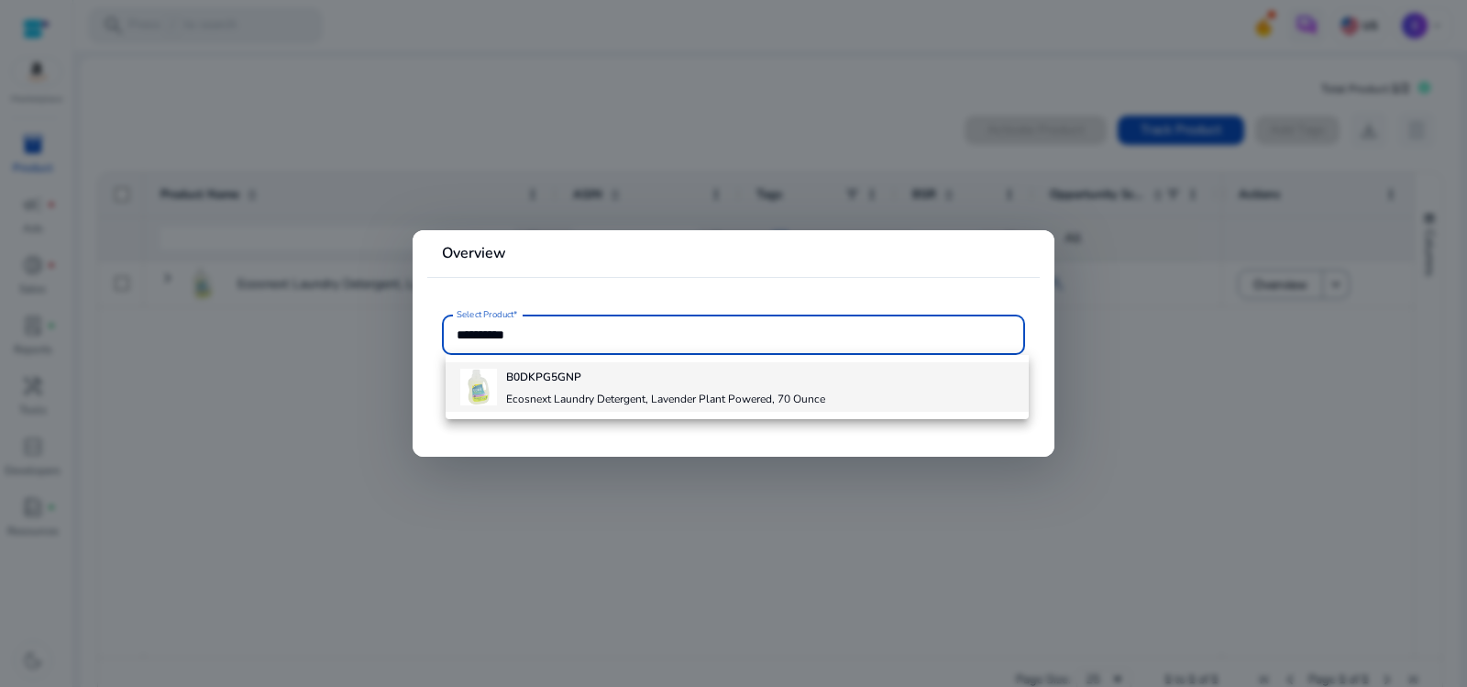
click at [572, 392] on h4 "Ecosnext Laundry Detergent, Lavender Plant Powered, 70 Ounce" at bounding box center [665, 398] width 319 height 15
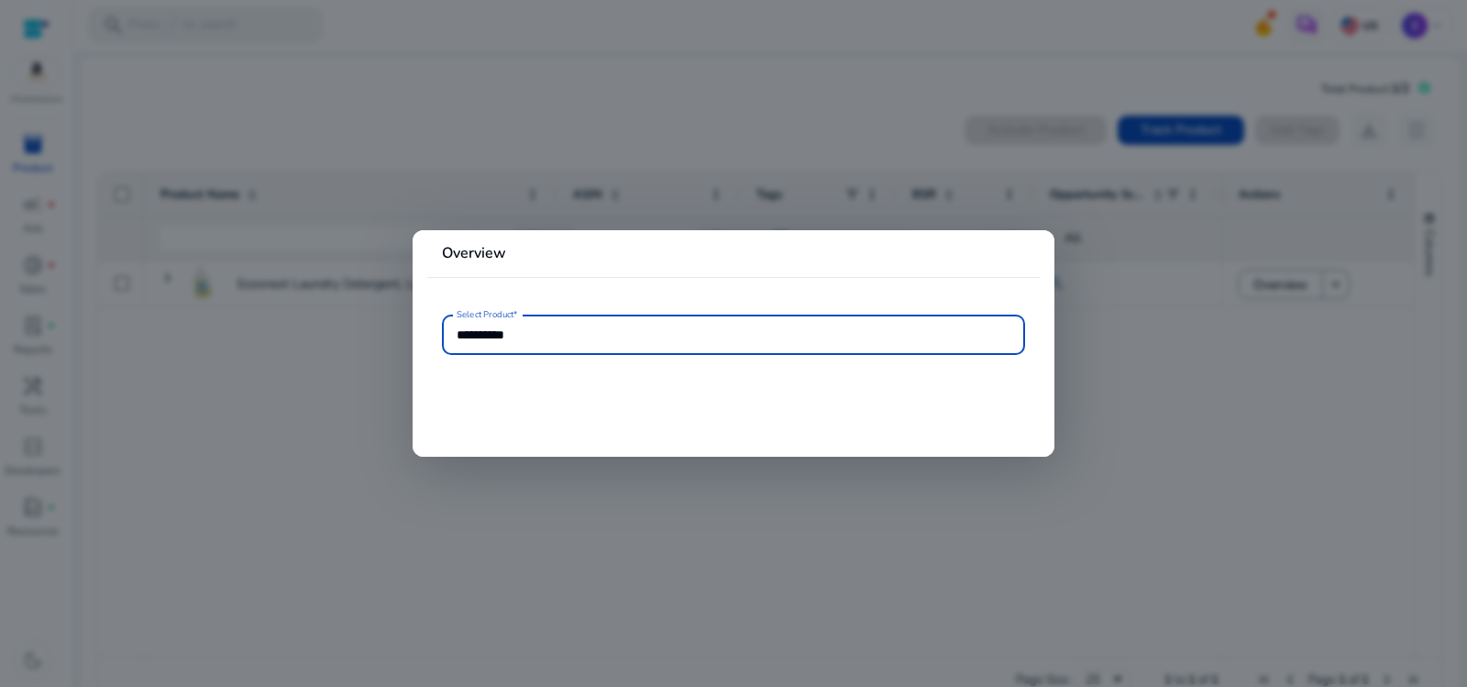
type input "**********"
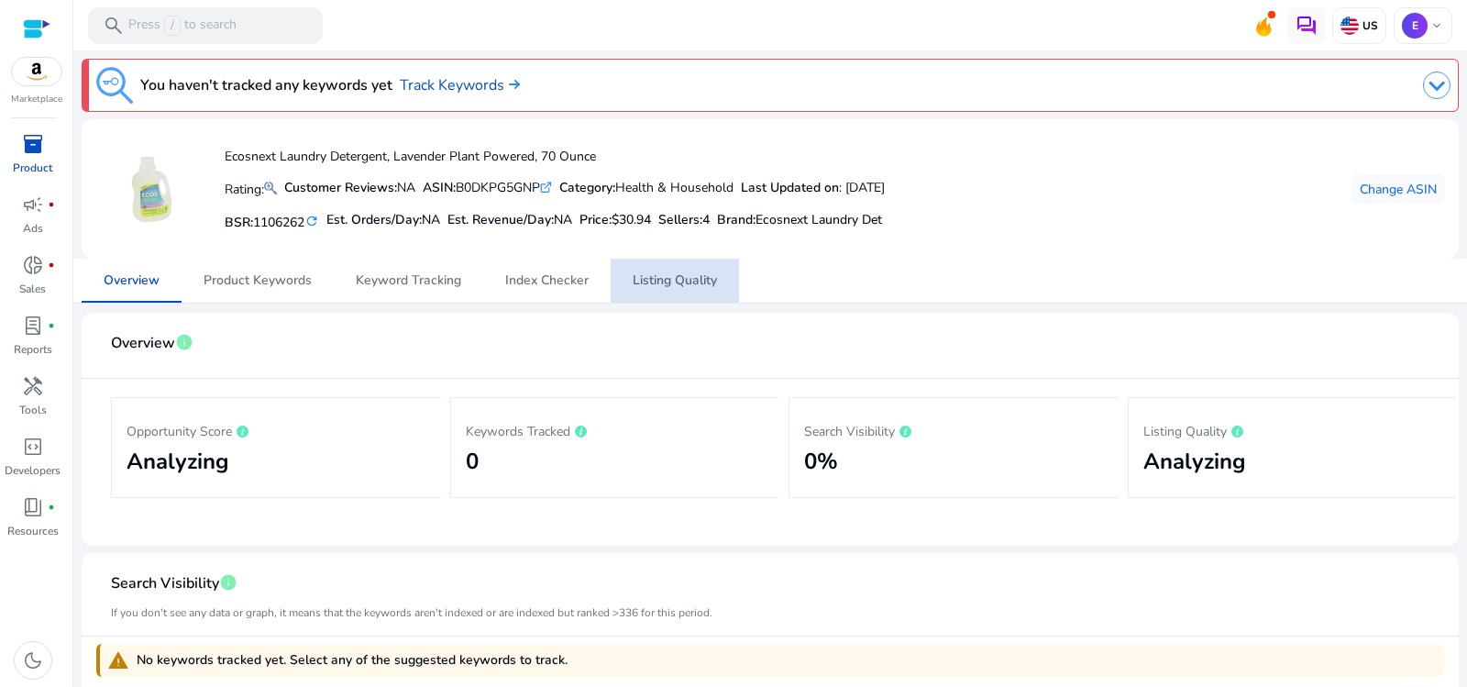
click at [652, 274] on span "Listing Quality" at bounding box center [675, 280] width 84 height 13
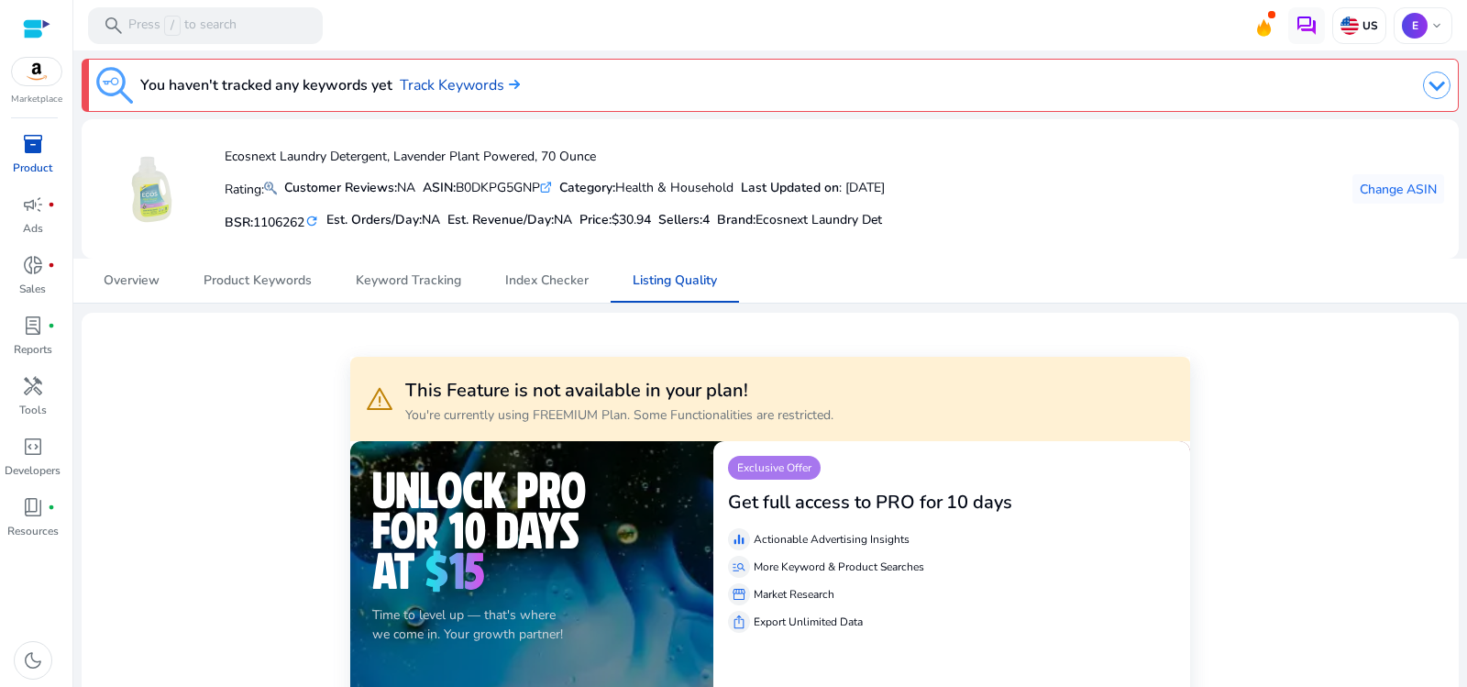
scroll to position [153, 0]
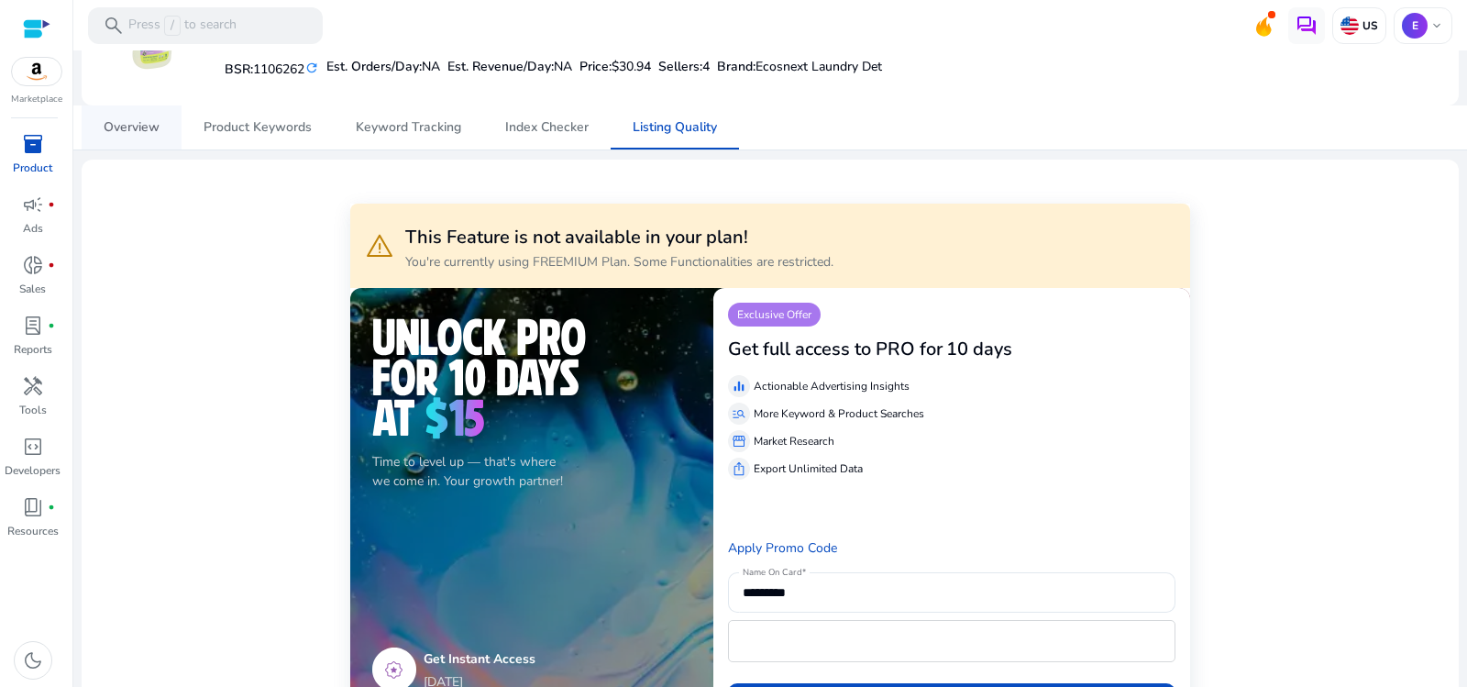
click at [119, 121] on span "Overview" at bounding box center [132, 127] width 56 height 13
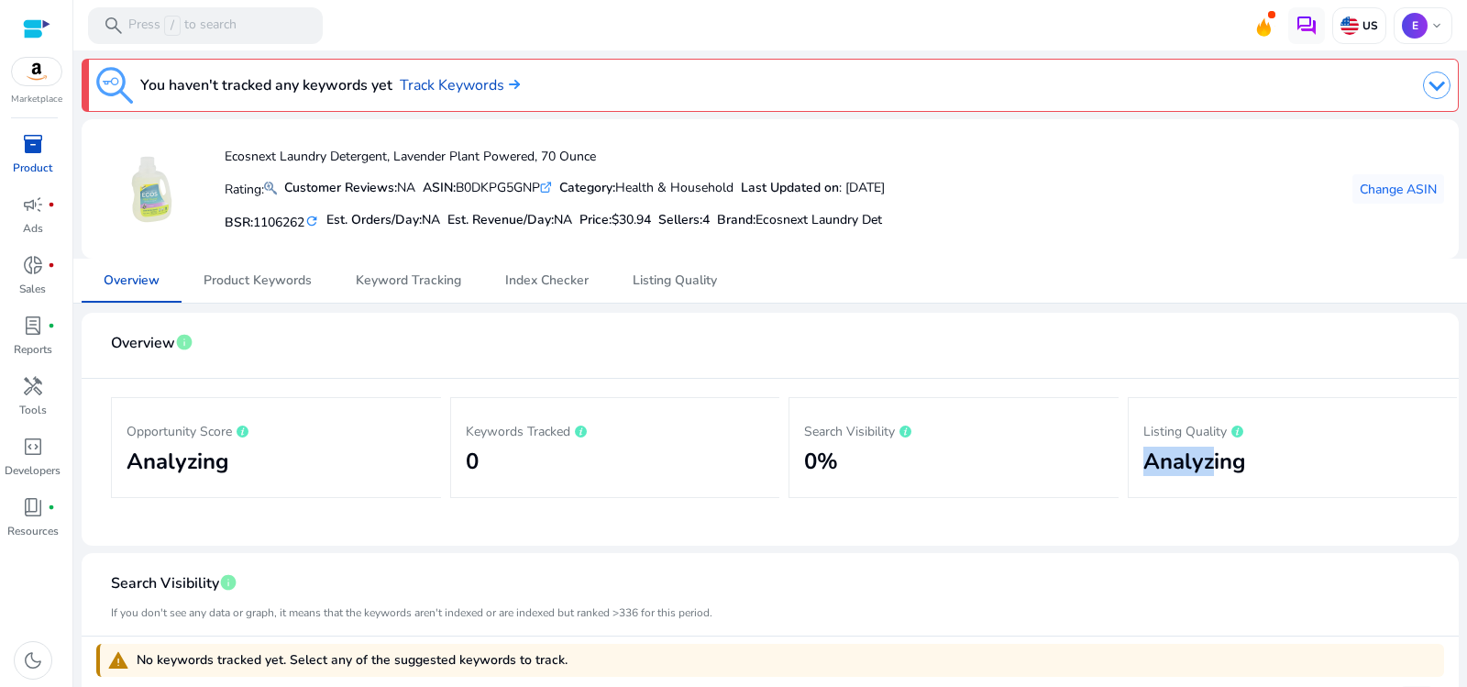
drag, startPoint x: 1234, startPoint y: 421, endPoint x: 1207, endPoint y: 480, distance: 65.6
click at [1206, 480] on div "Listing Quality Analyzing" at bounding box center [1293, 448] width 300 height 70
click at [1067, 468] on h2 "0%" at bounding box center [954, 461] width 300 height 27
click at [1440, 88] on img at bounding box center [1437, 86] width 28 height 28
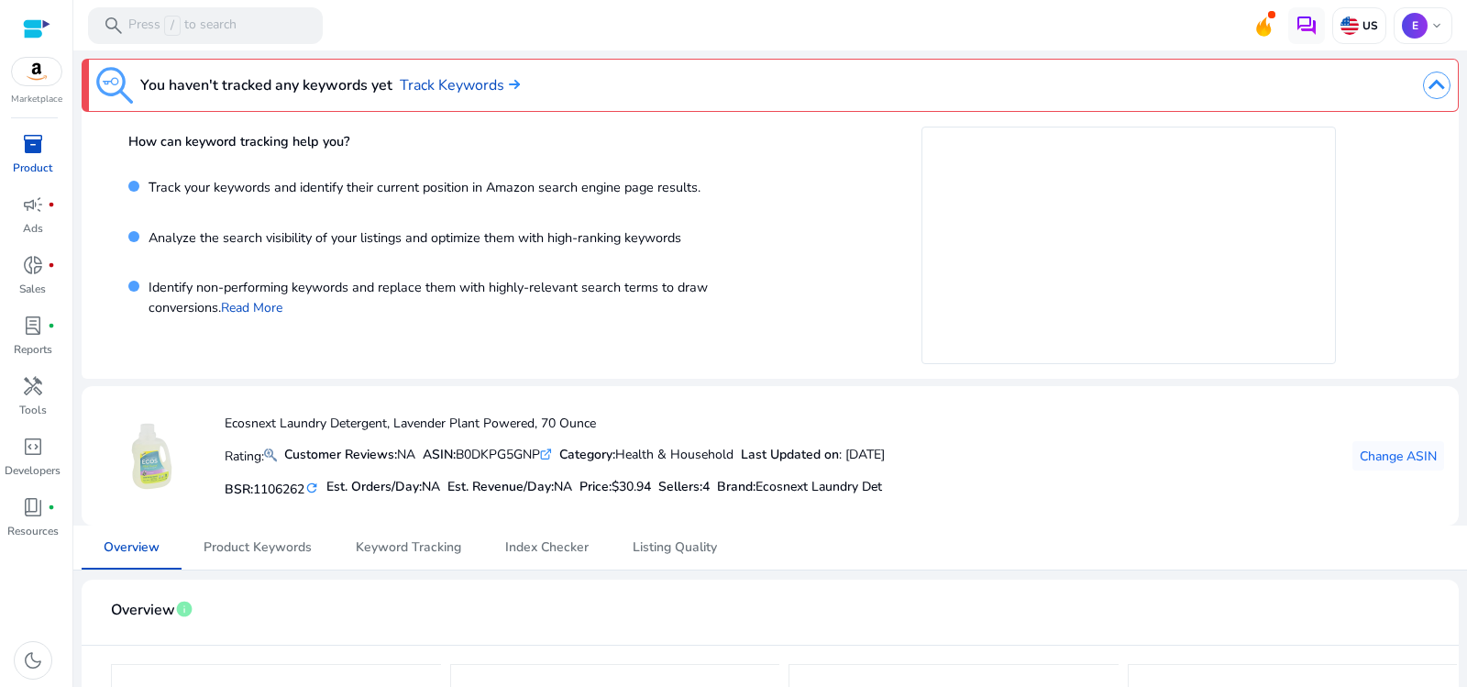
click at [1439, 88] on img at bounding box center [1437, 86] width 28 height 28
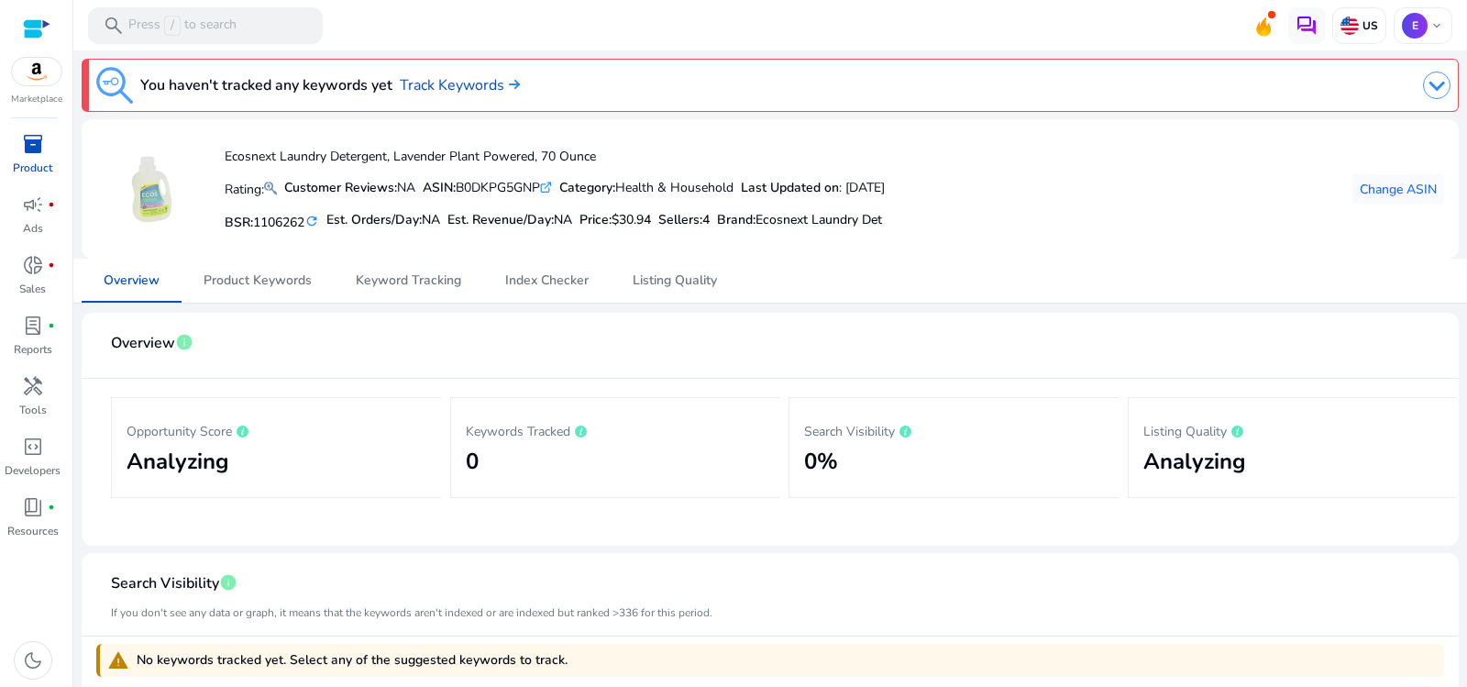
click at [52, 73] on img at bounding box center [37, 72] width 50 height 28
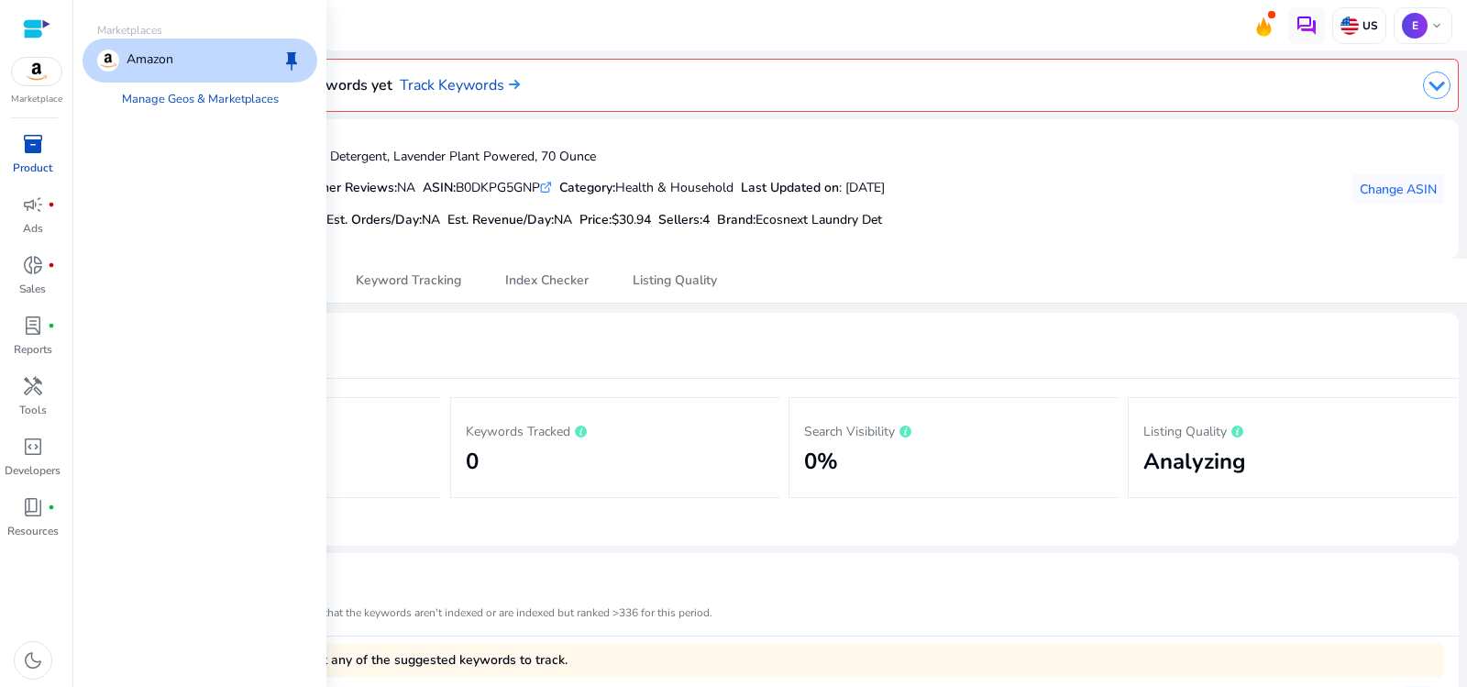
click at [52, 73] on img at bounding box center [37, 72] width 50 height 28
click at [34, 211] on span "campaign" at bounding box center [33, 204] width 22 height 22
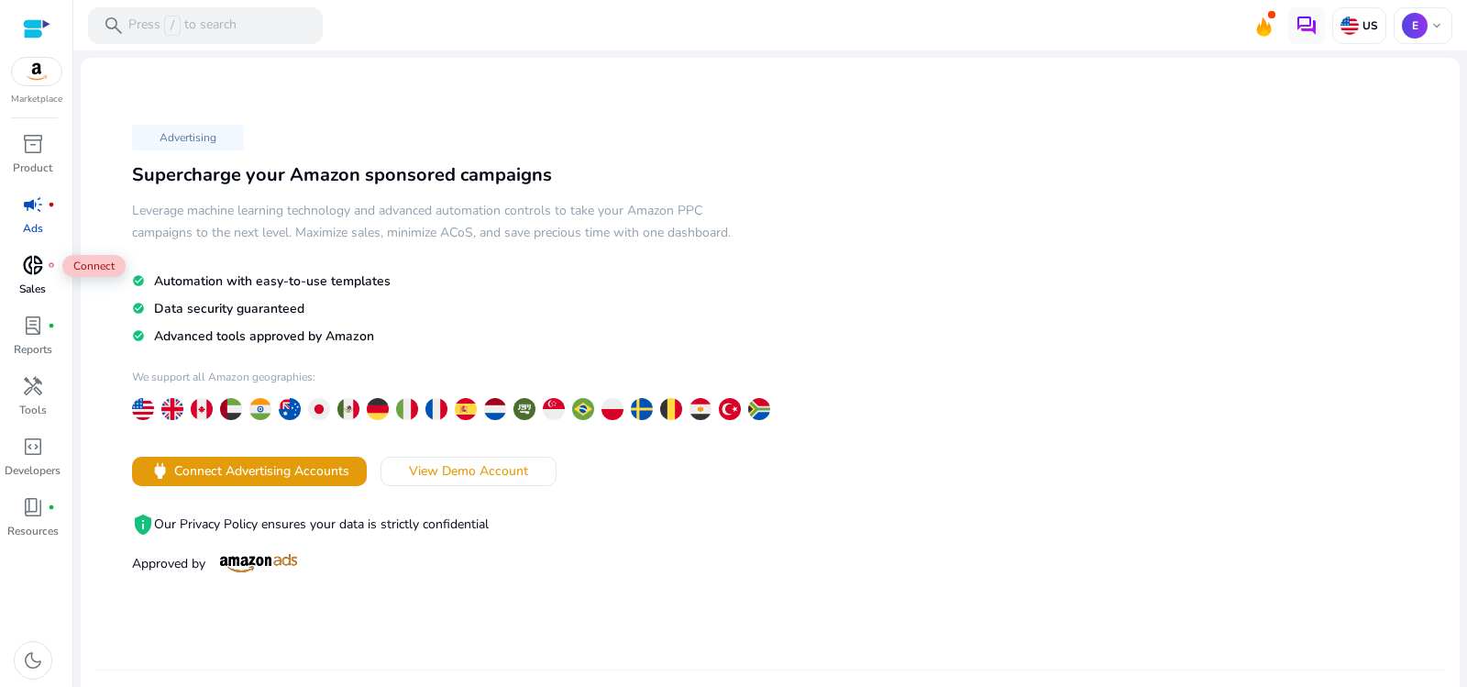
click at [34, 251] on div "donut_small fiber_manual_record" at bounding box center [32, 264] width 51 height 29
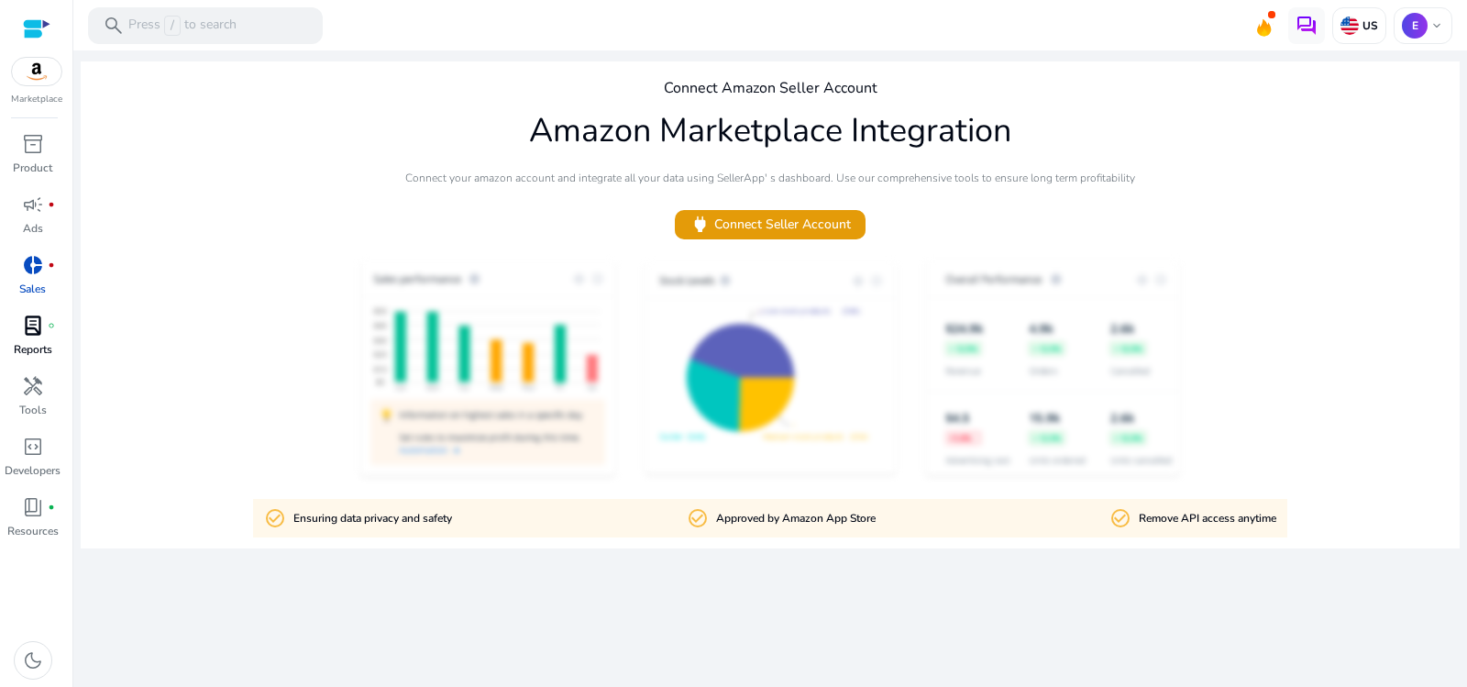
click at [40, 333] on span "lab_profile" at bounding box center [33, 325] width 22 height 22
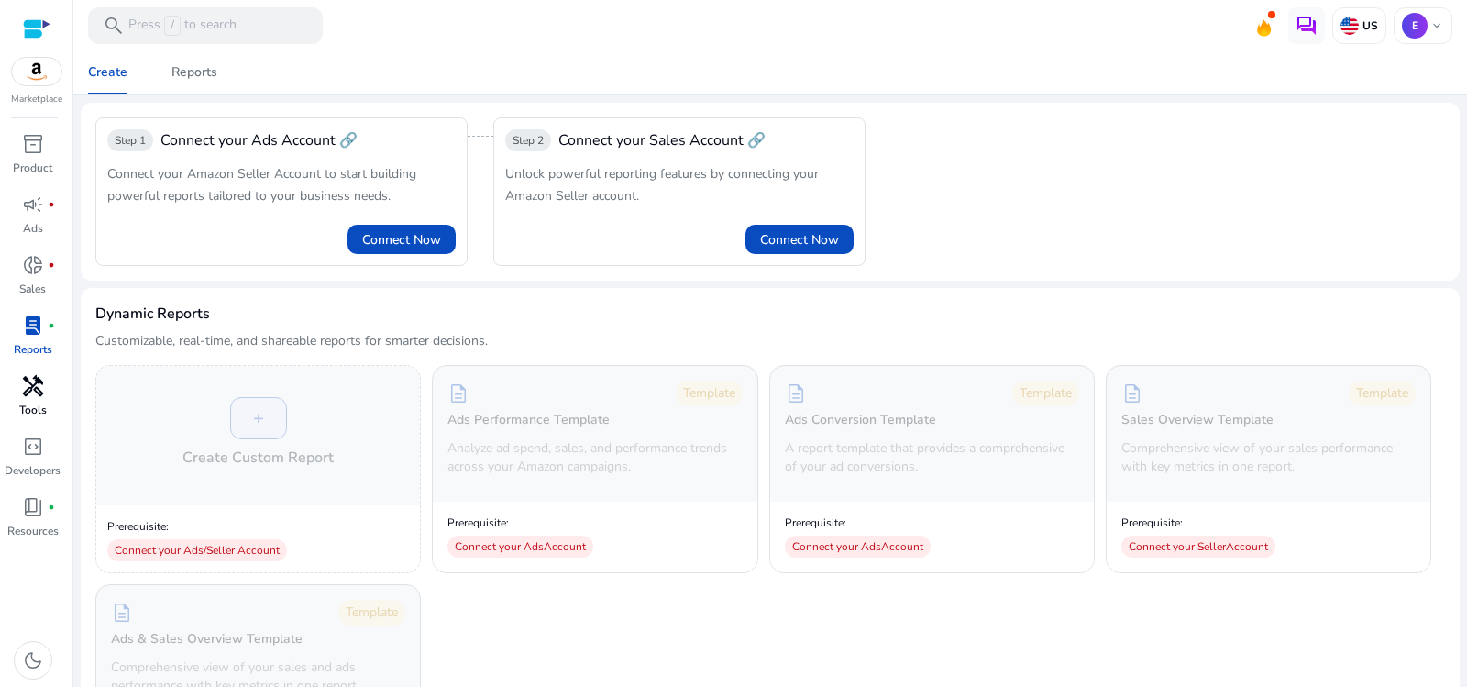
click at [31, 384] on span "handyman" at bounding box center [33, 386] width 22 height 22
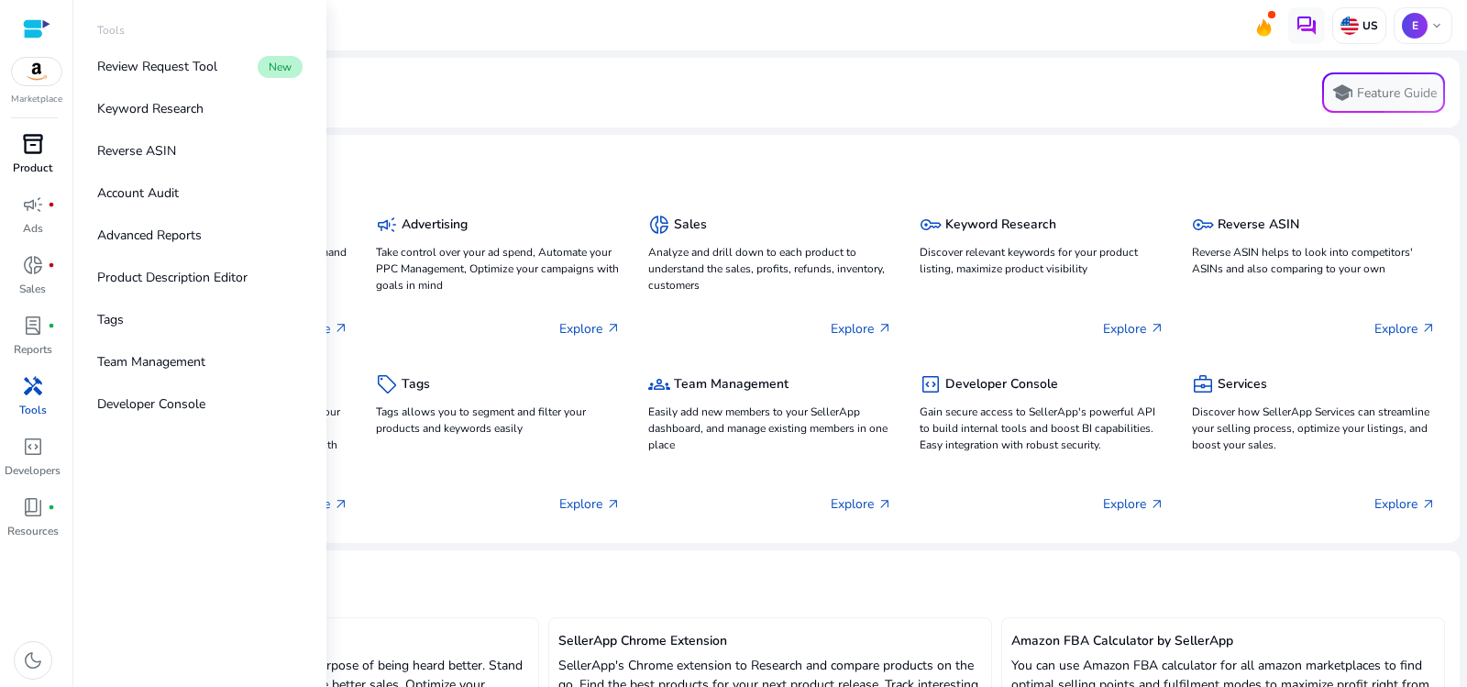
click at [28, 150] on span "inventory_2" at bounding box center [33, 144] width 22 height 22
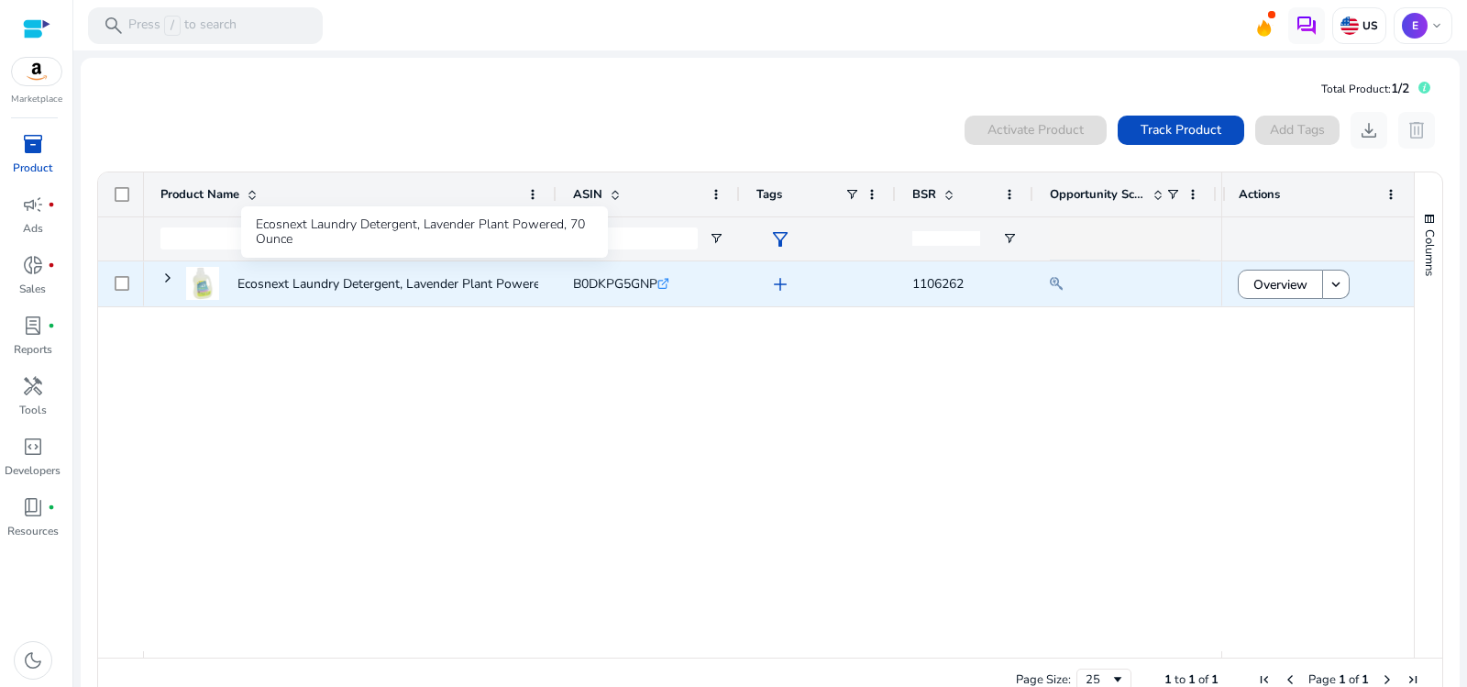
click at [285, 282] on p "Ecosnext Laundry Detergent, Lavender Plant Powered, 70 Ounce" at bounding box center [422, 284] width 371 height 38
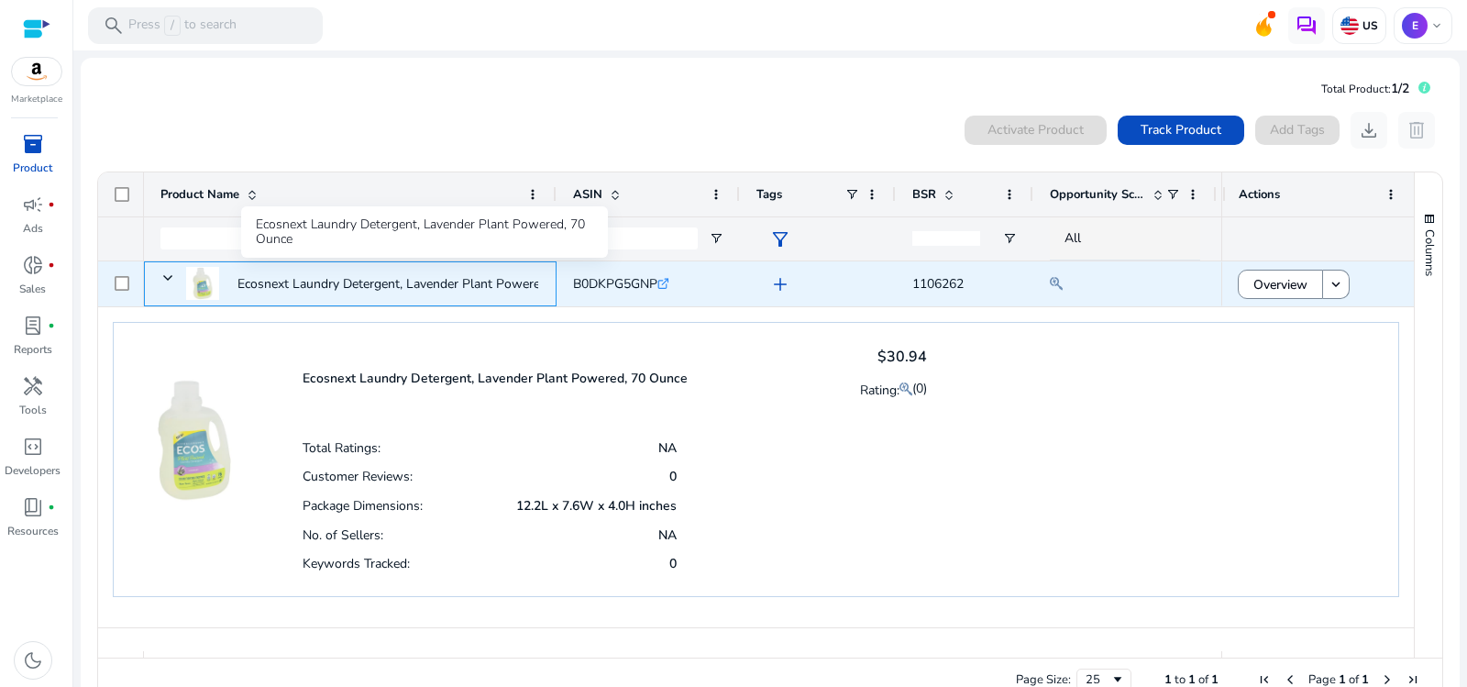
click at [485, 284] on p "Ecosnext Laundry Detergent, Lavender Plant Powered, 70 Ounce" at bounding box center [422, 284] width 371 height 38
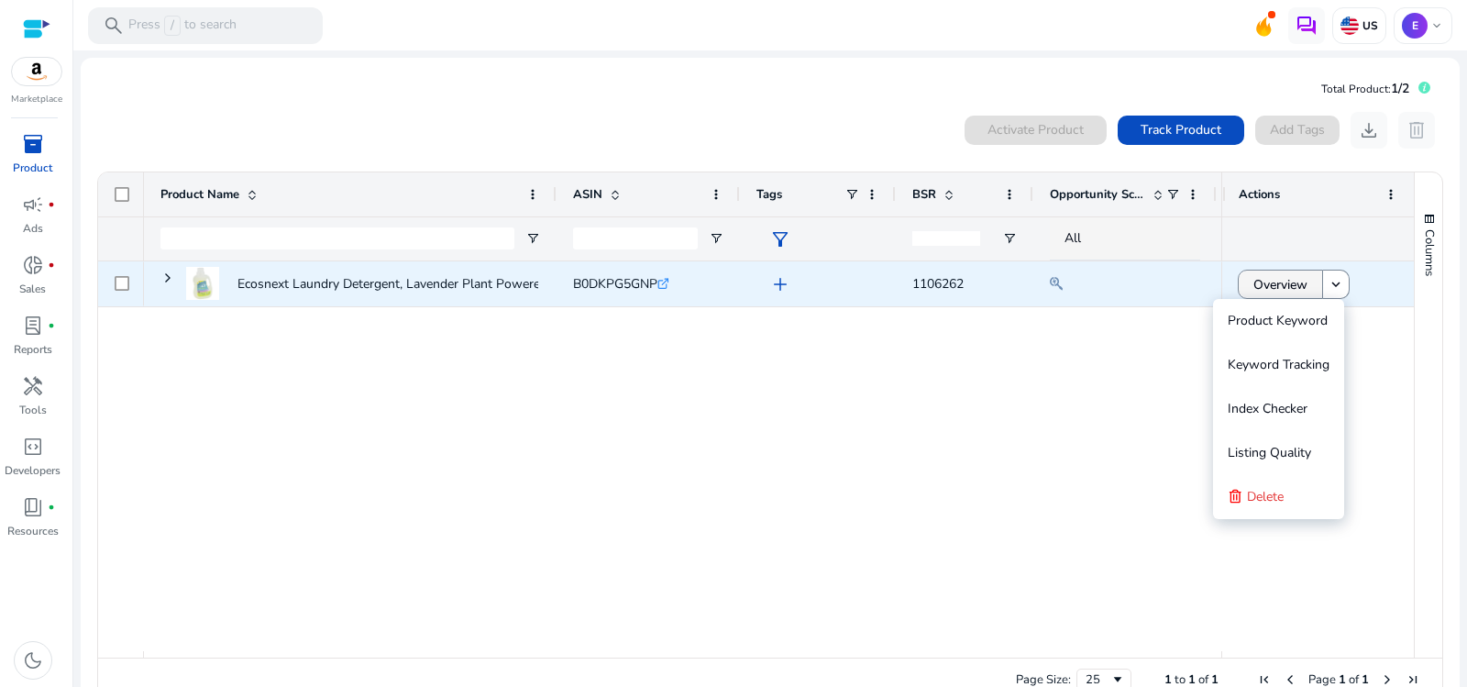
click at [1293, 281] on span "Overview" at bounding box center [1280, 285] width 54 height 38
